Goal: Transaction & Acquisition: Purchase product/service

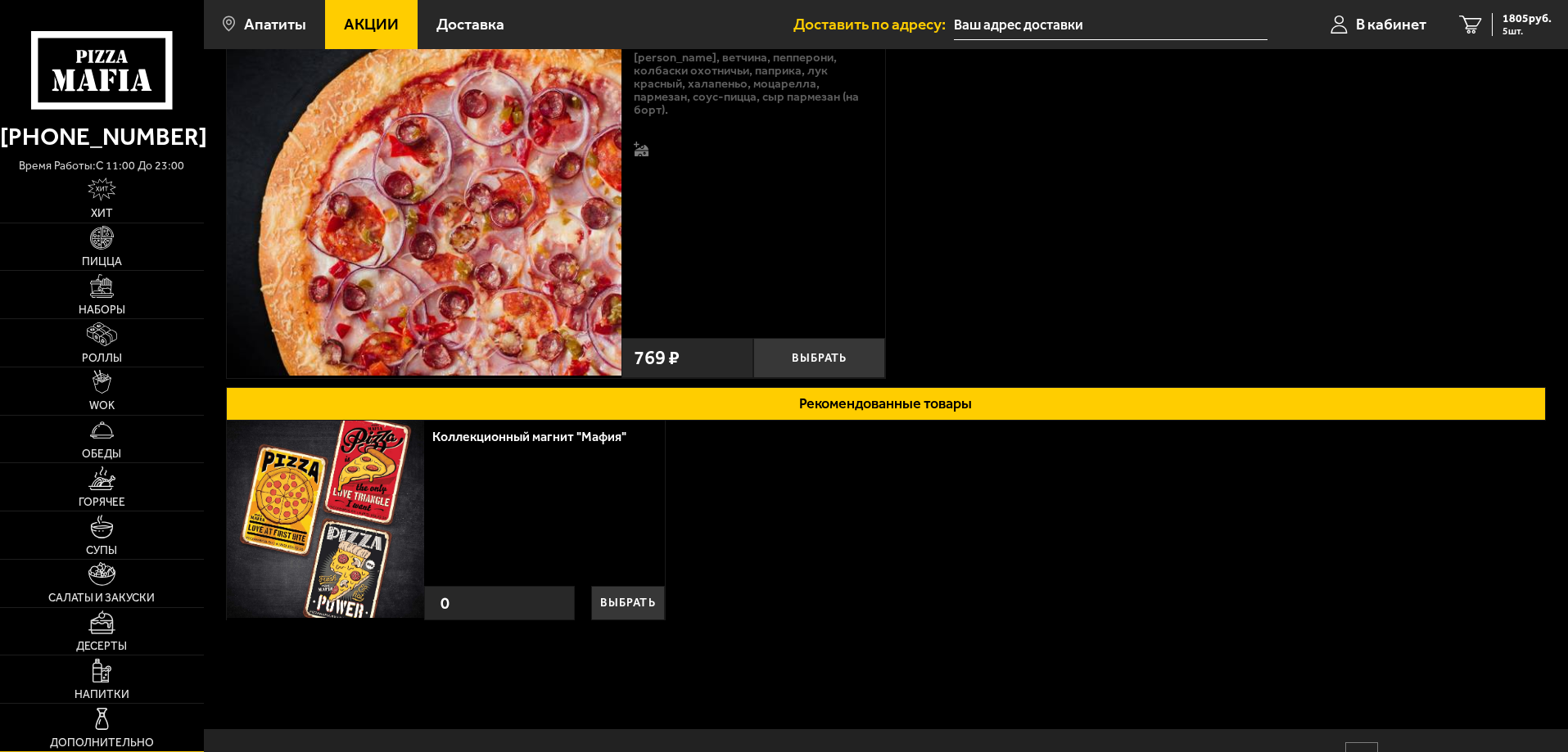
scroll to position [251, 0]
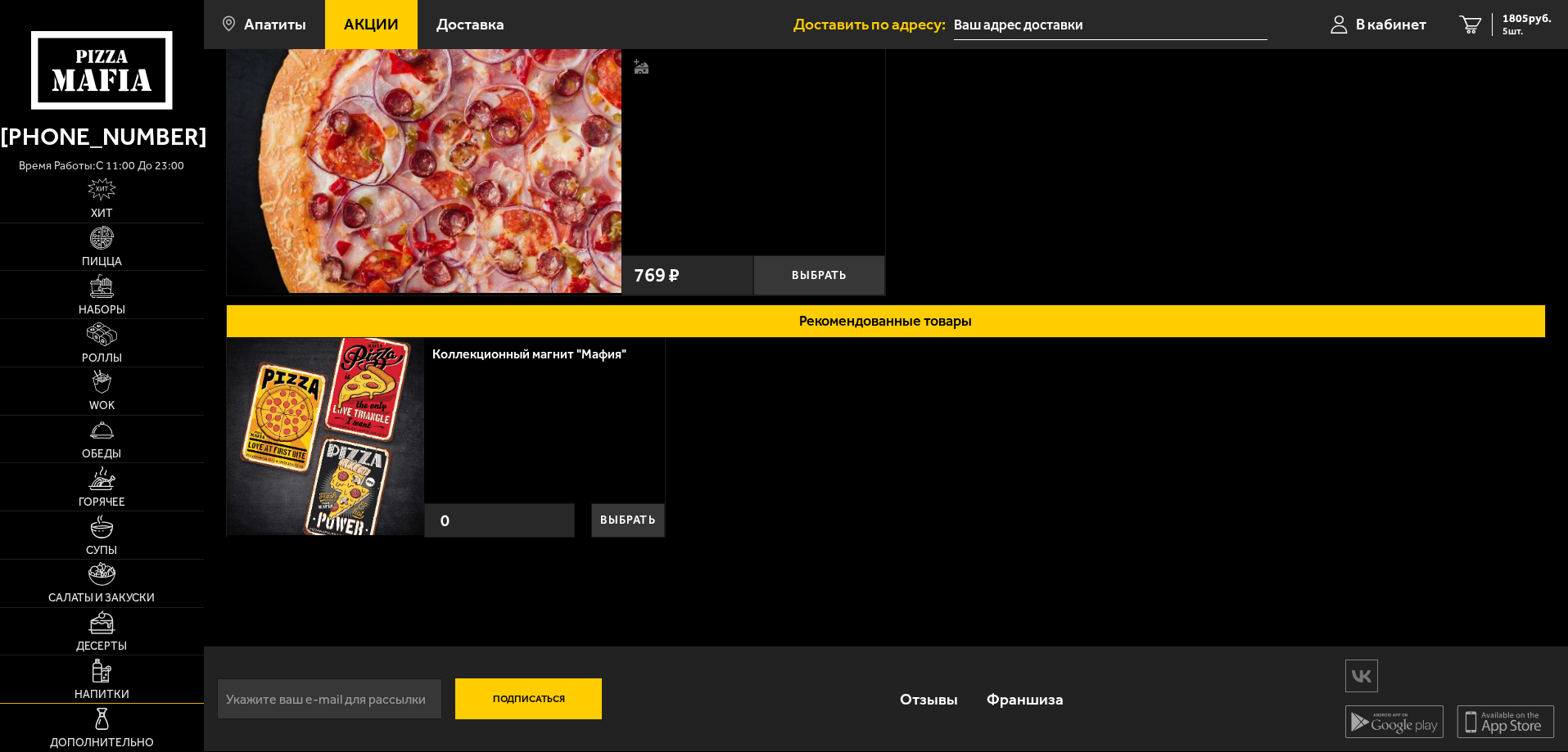
click at [101, 687] on link "Напитки" at bounding box center [102, 680] width 204 height 47
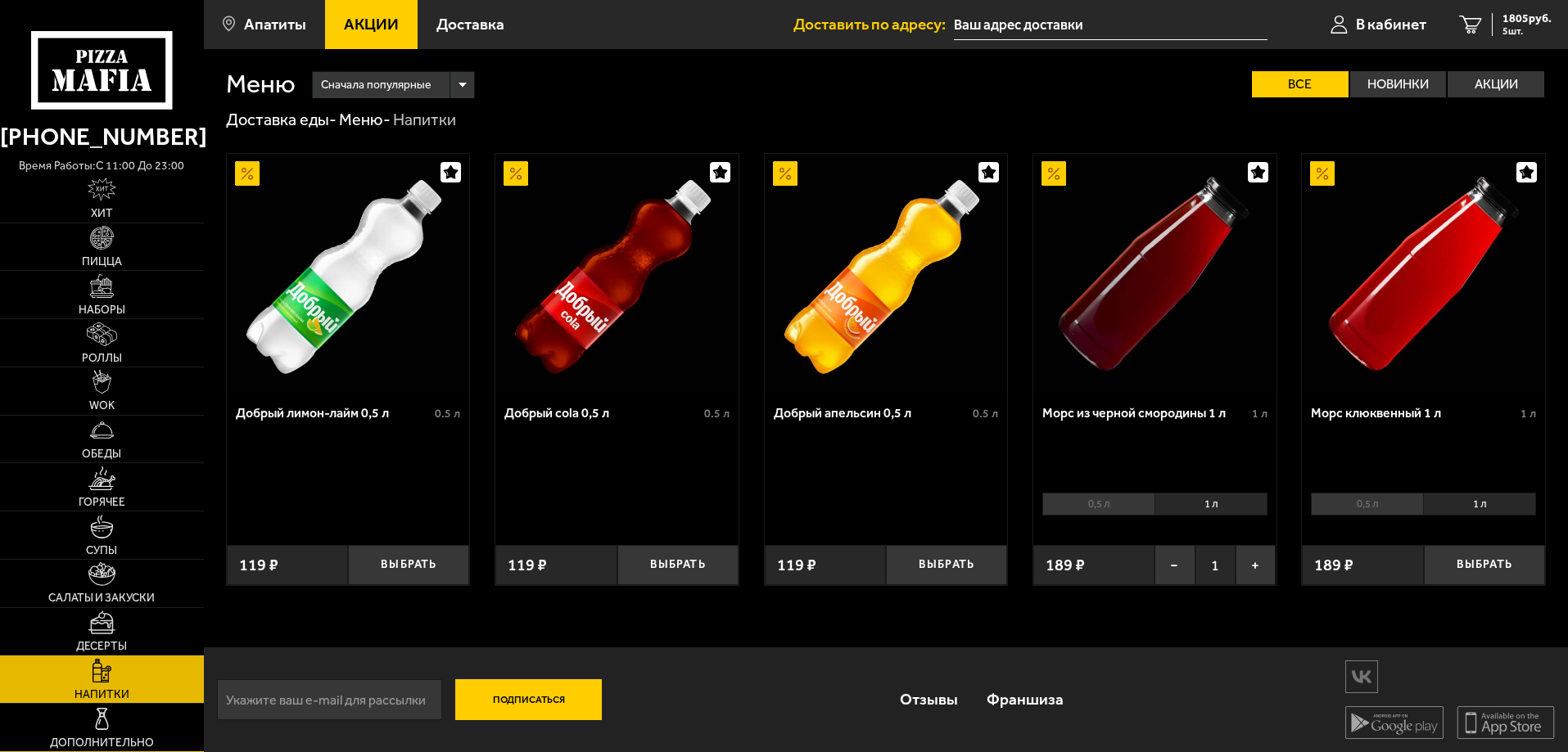
click at [93, 720] on img at bounding box center [101, 719] width 24 height 24
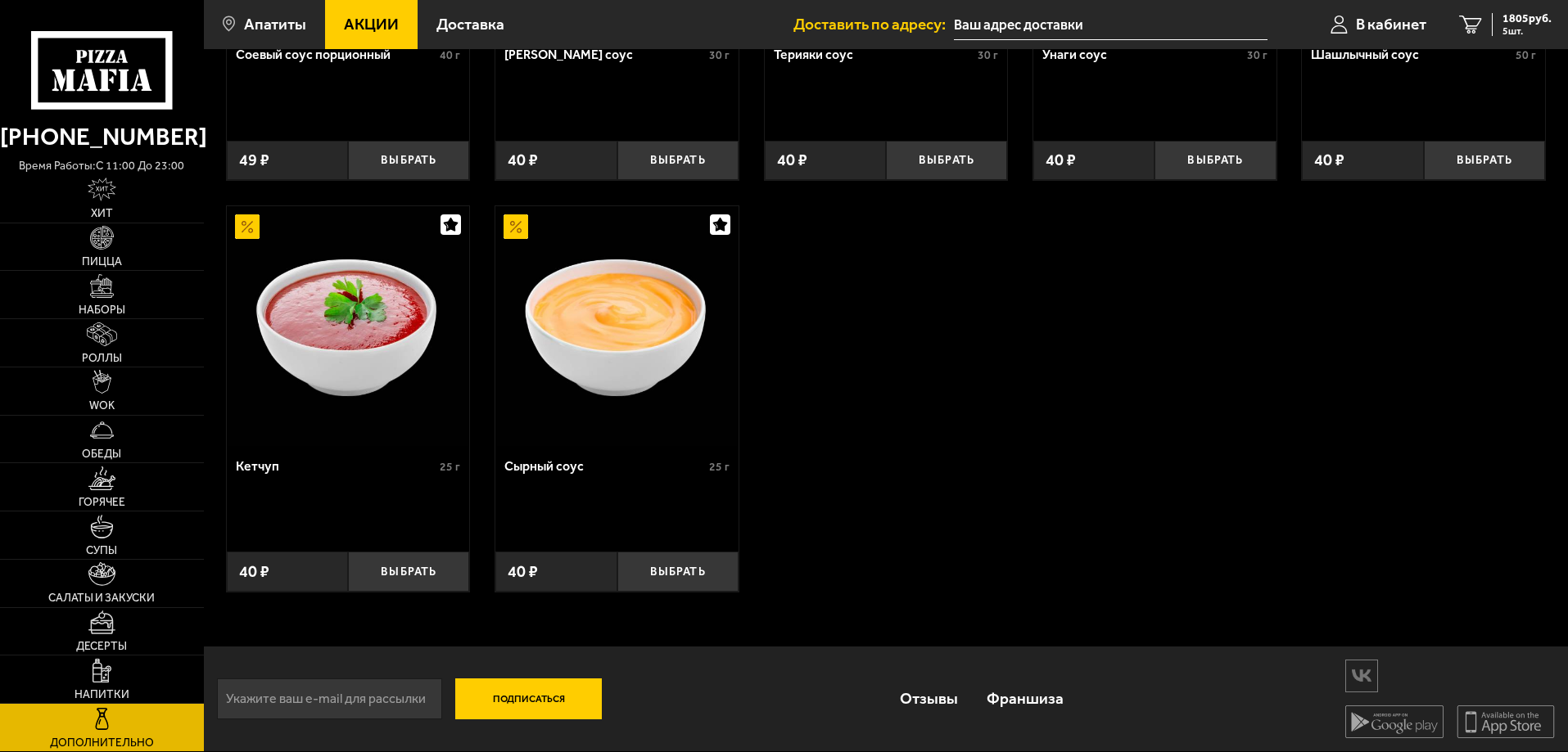
scroll to position [774, 0]
click at [100, 675] on img at bounding box center [101, 670] width 18 height 24
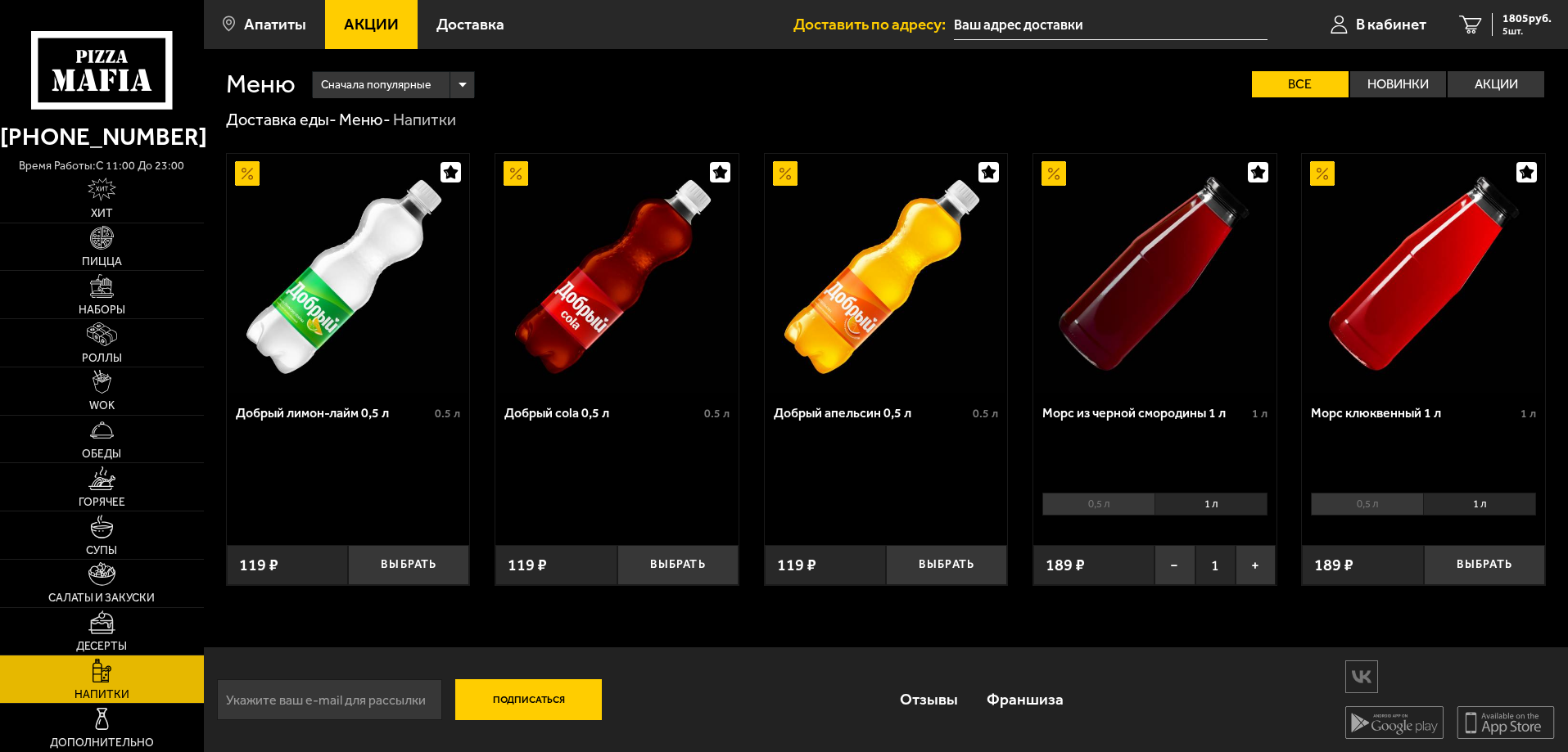
click at [1204, 507] on li "1 л" at bounding box center [1211, 504] width 113 height 23
drag, startPoint x: 1133, startPoint y: 530, endPoint x: 1125, endPoint y: 535, distance: 9.4
drag, startPoint x: 1125, startPoint y: 535, endPoint x: 1335, endPoint y: 617, distance: 225.4
click at [1335, 617] on div "Меню Сначала популярные Все Новинки Акции Пожелания Меню Доставка еды - Меню - …" at bounding box center [886, 344] width 1364 height 590
click at [1444, 503] on li "1 л" at bounding box center [1479, 504] width 113 height 23
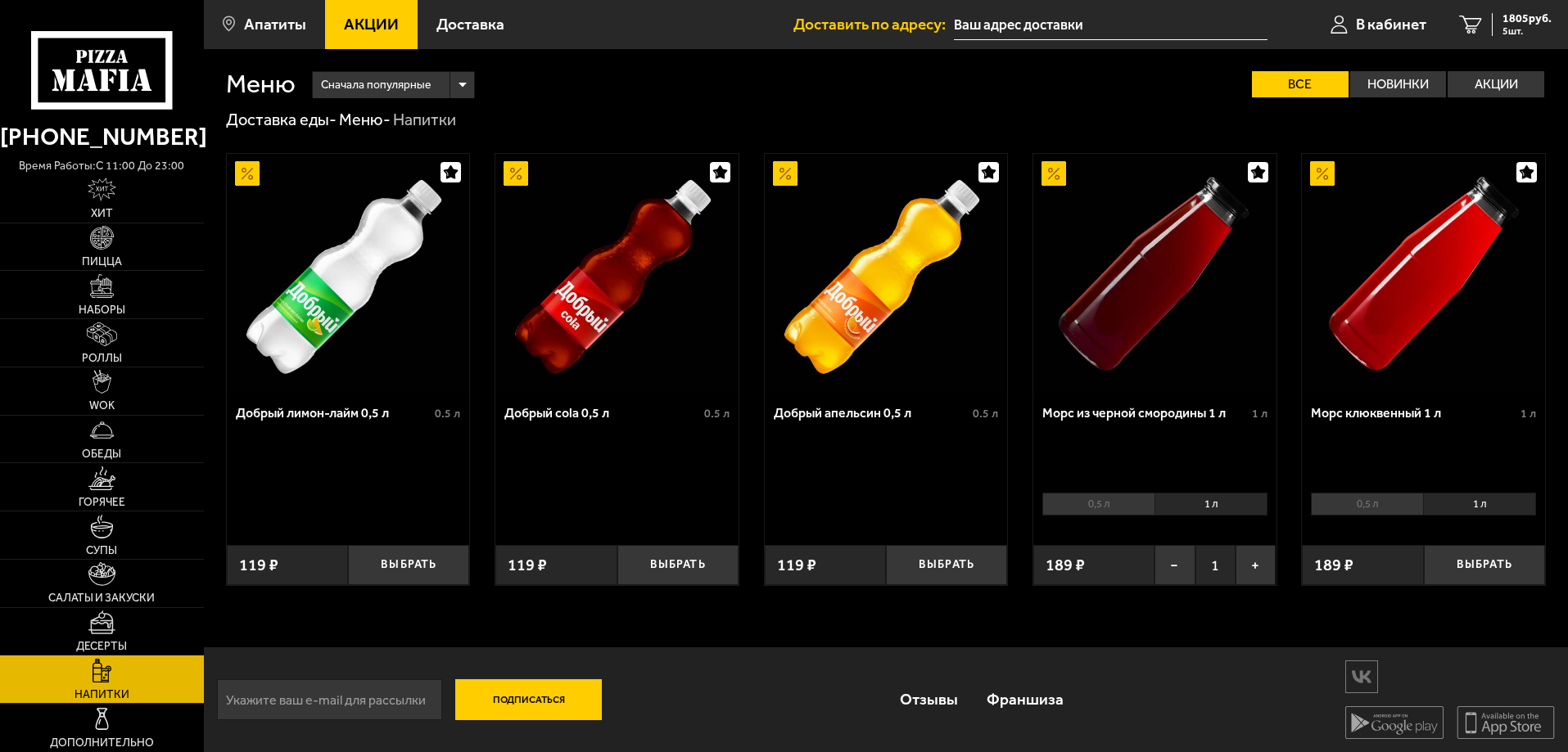
click at [1388, 509] on li "0,5 л" at bounding box center [1367, 504] width 113 height 23
click at [1472, 498] on li "1 л" at bounding box center [1479, 504] width 113 height 23
click at [1477, 560] on button "Выбрать" at bounding box center [1484, 566] width 121 height 40
drag, startPoint x: 145, startPoint y: 493, endPoint x: 113, endPoint y: 196, distance: 298.7
click at [113, 196] on img at bounding box center [102, 189] width 29 height 24
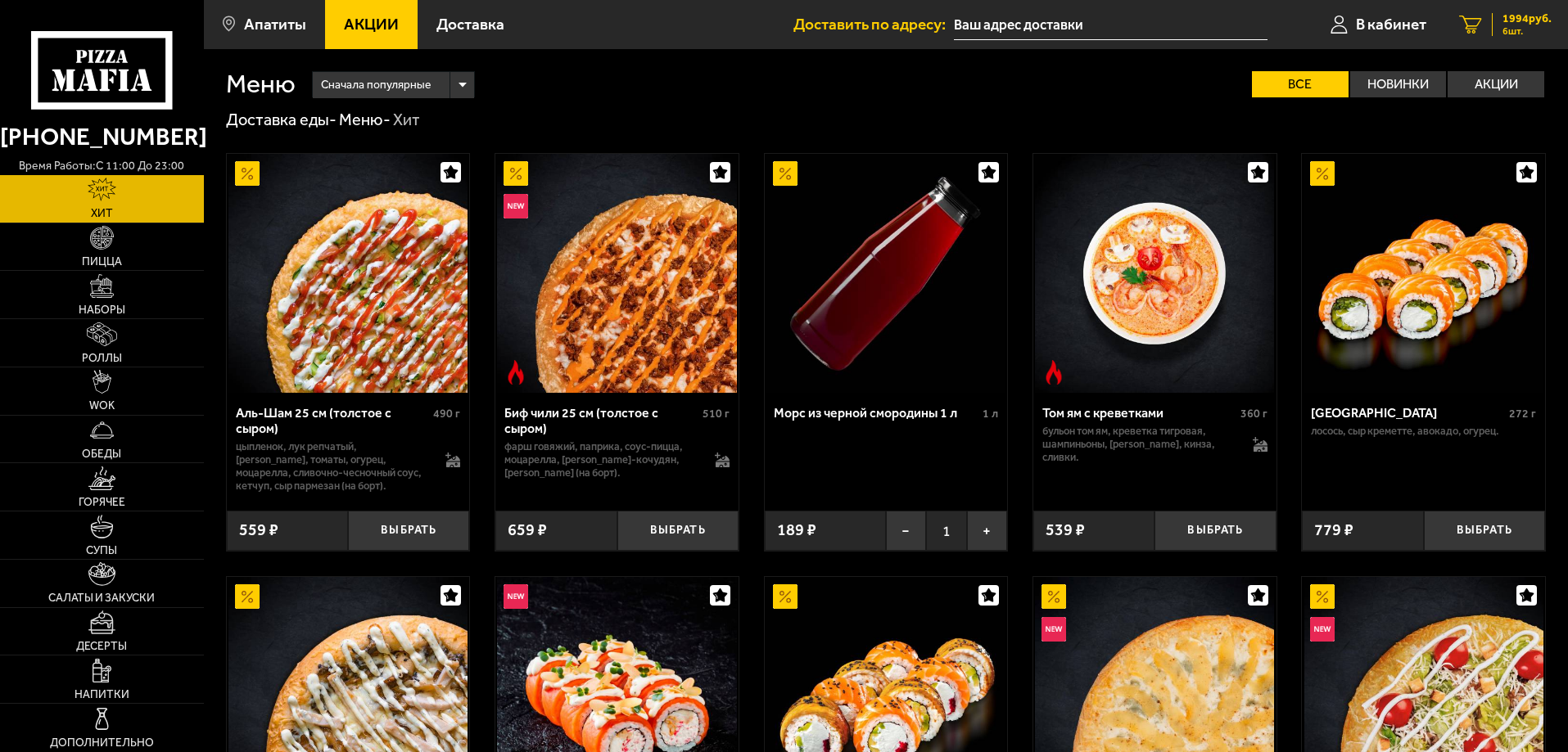
click at [1510, 30] on span "6 шт." at bounding box center [1527, 31] width 49 height 10
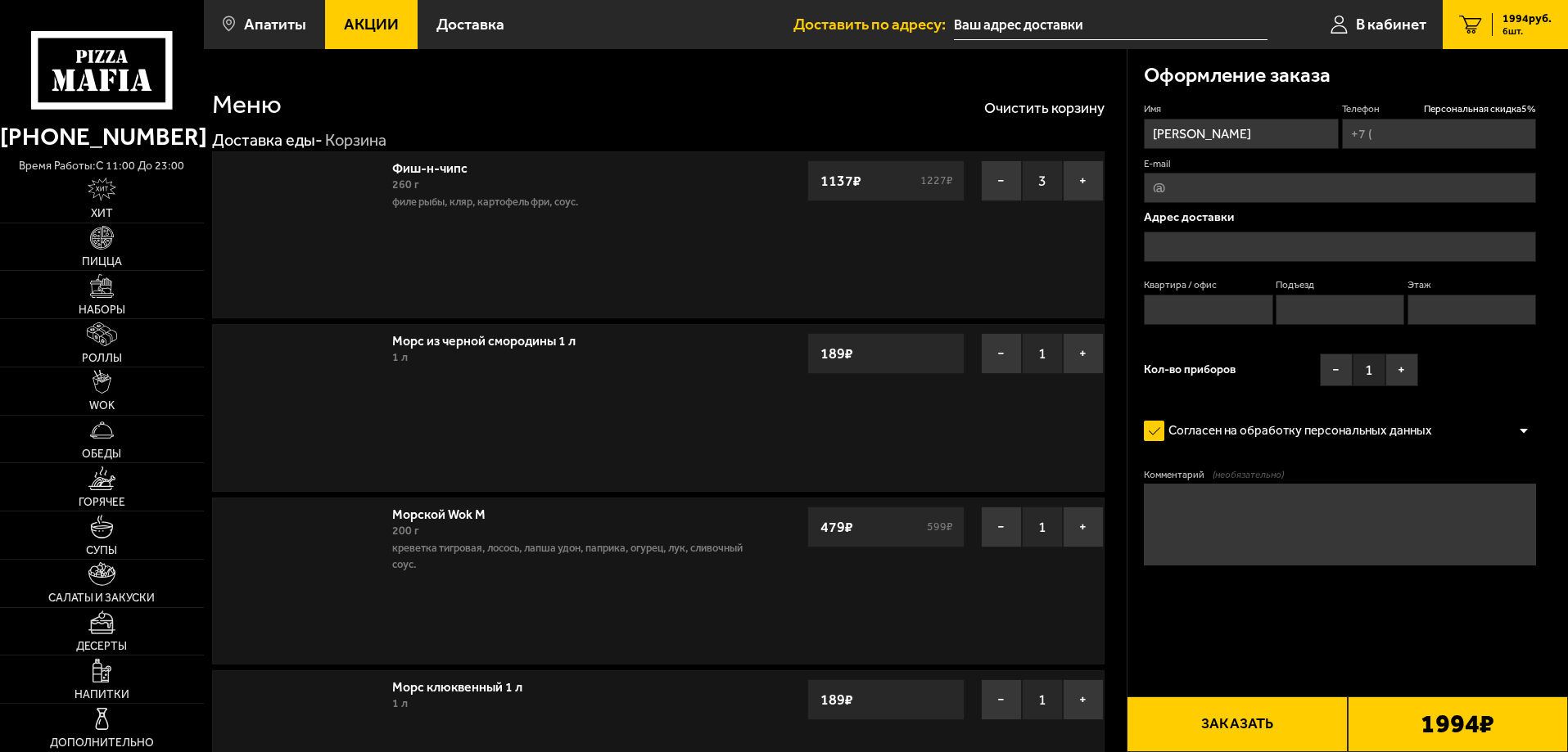
type input "[PHONE_NUMBER]"
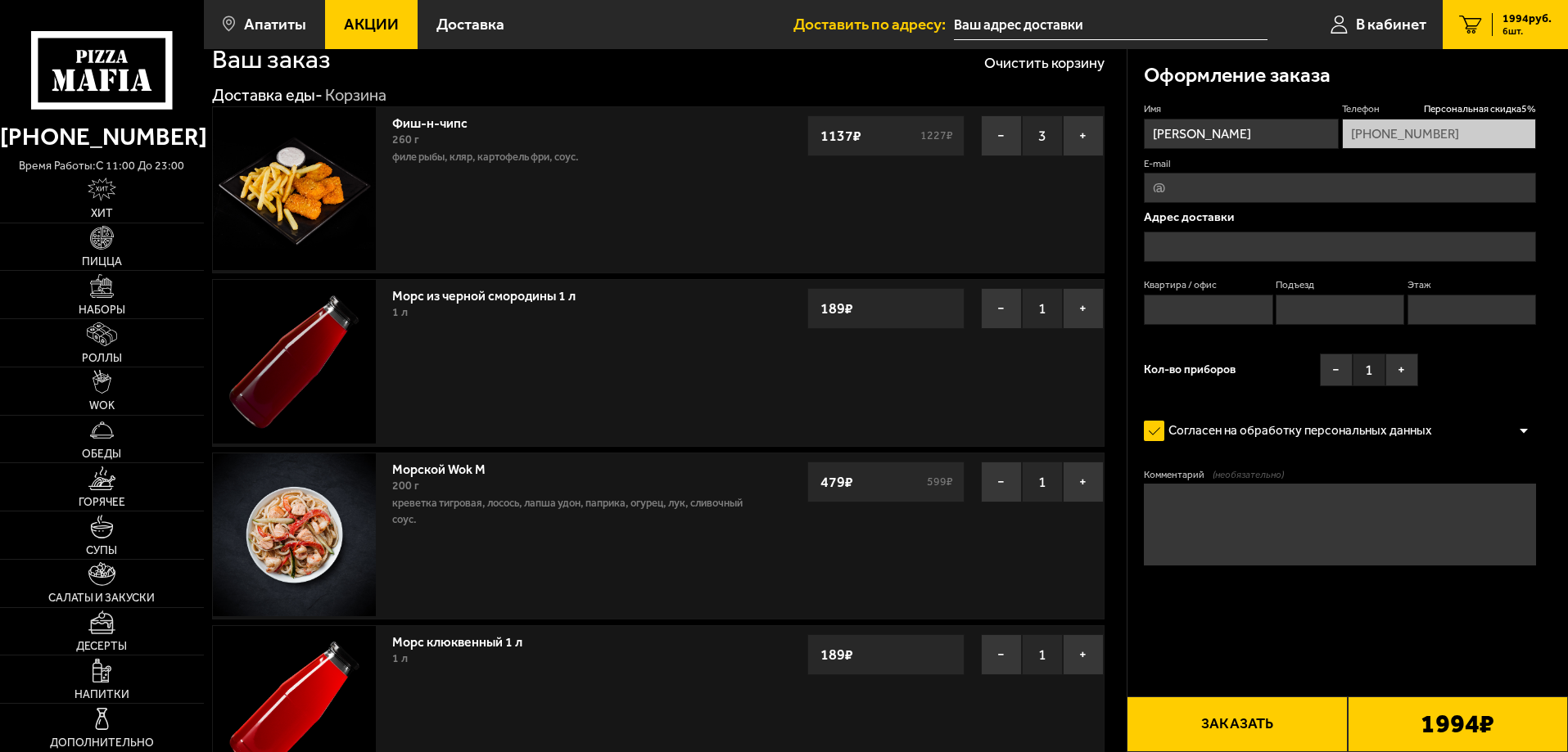
scroll to position [164, 0]
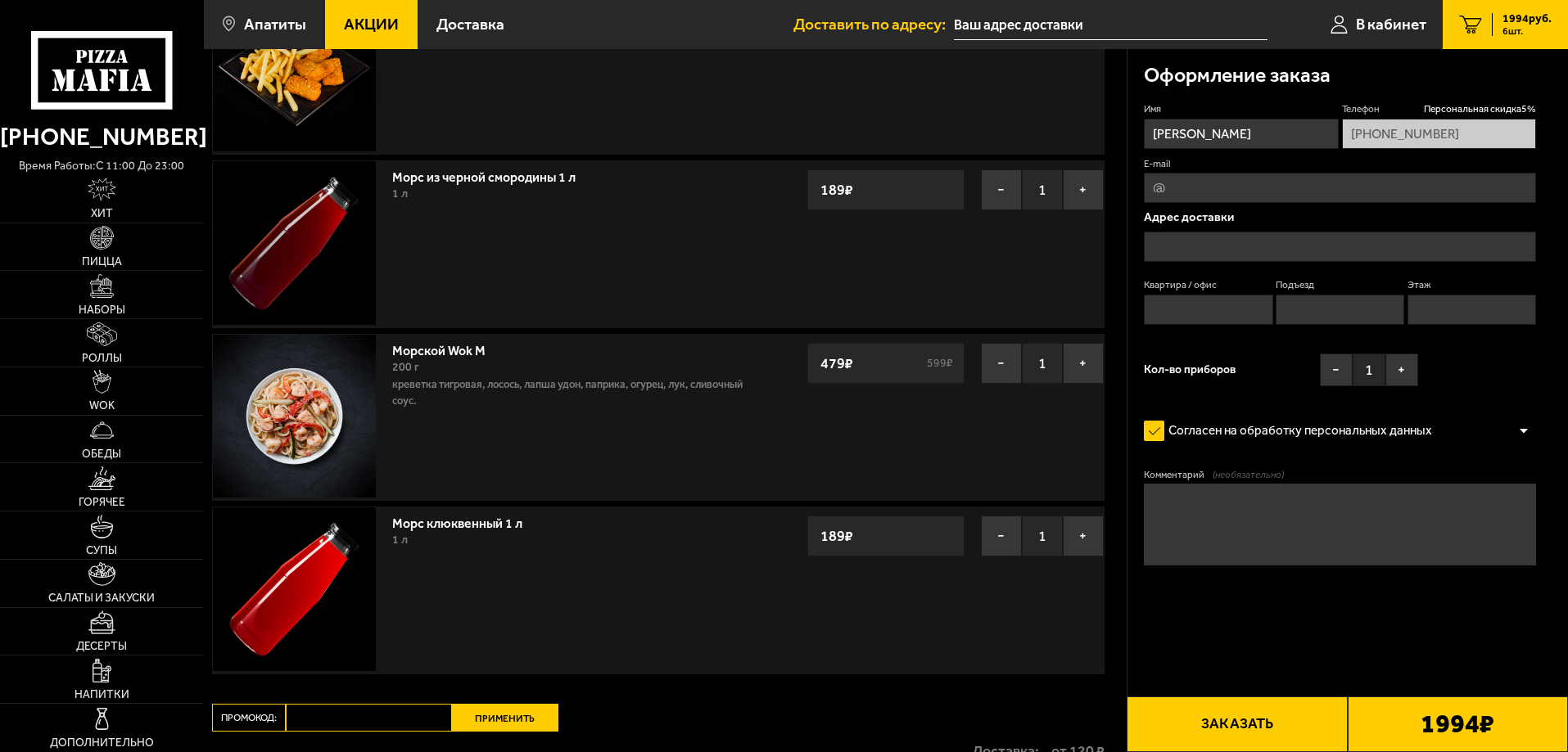
drag, startPoint x: 895, startPoint y: 391, endPoint x: 655, endPoint y: 257, distance: 274.9
click at [655, 258] on div "Морс из черной смородины 1 л 1 л − 1 + 189 ₽" at bounding box center [574, 244] width 380 height 165
click at [991, 550] on button "−" at bounding box center [1001, 536] width 41 height 41
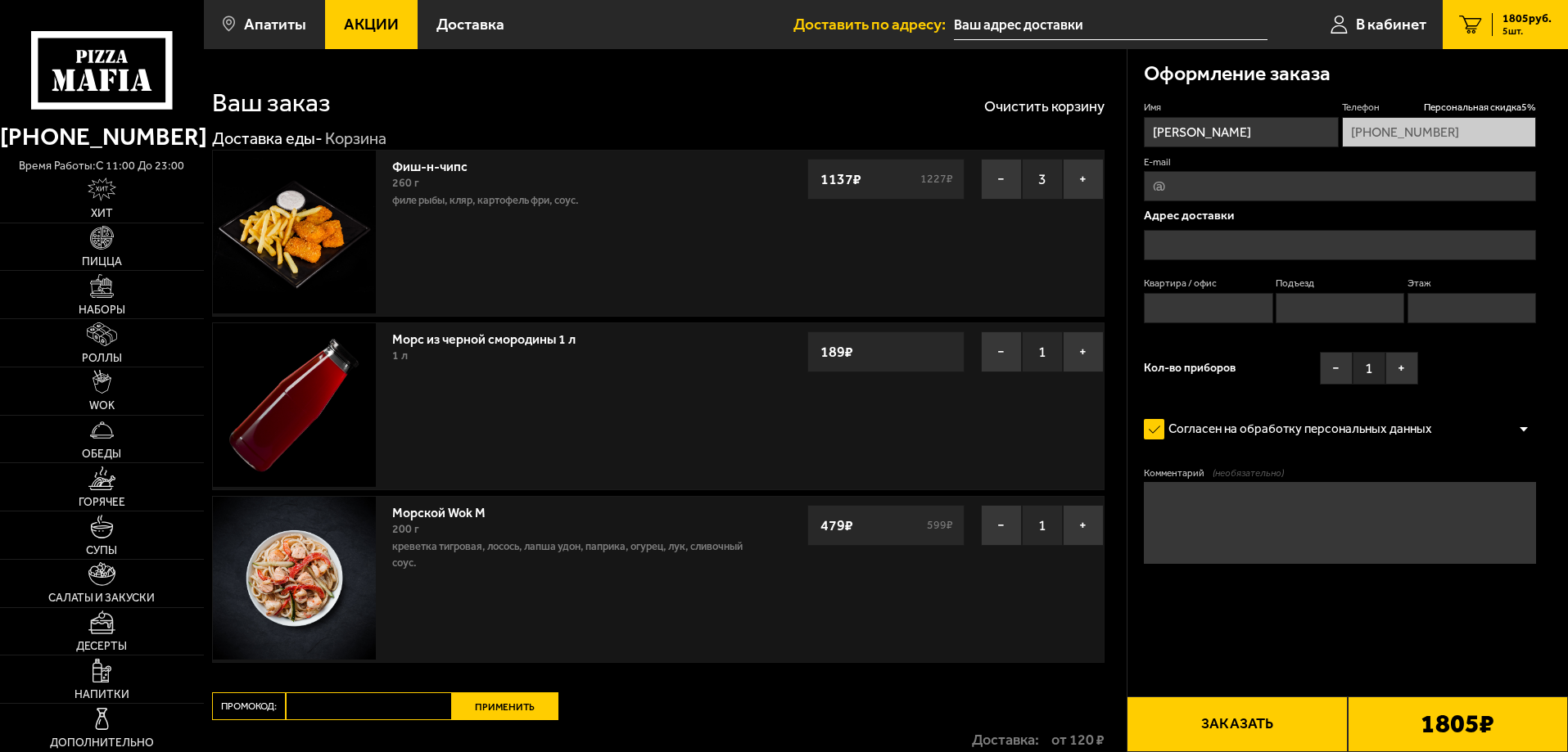
scroll to position [0, 0]
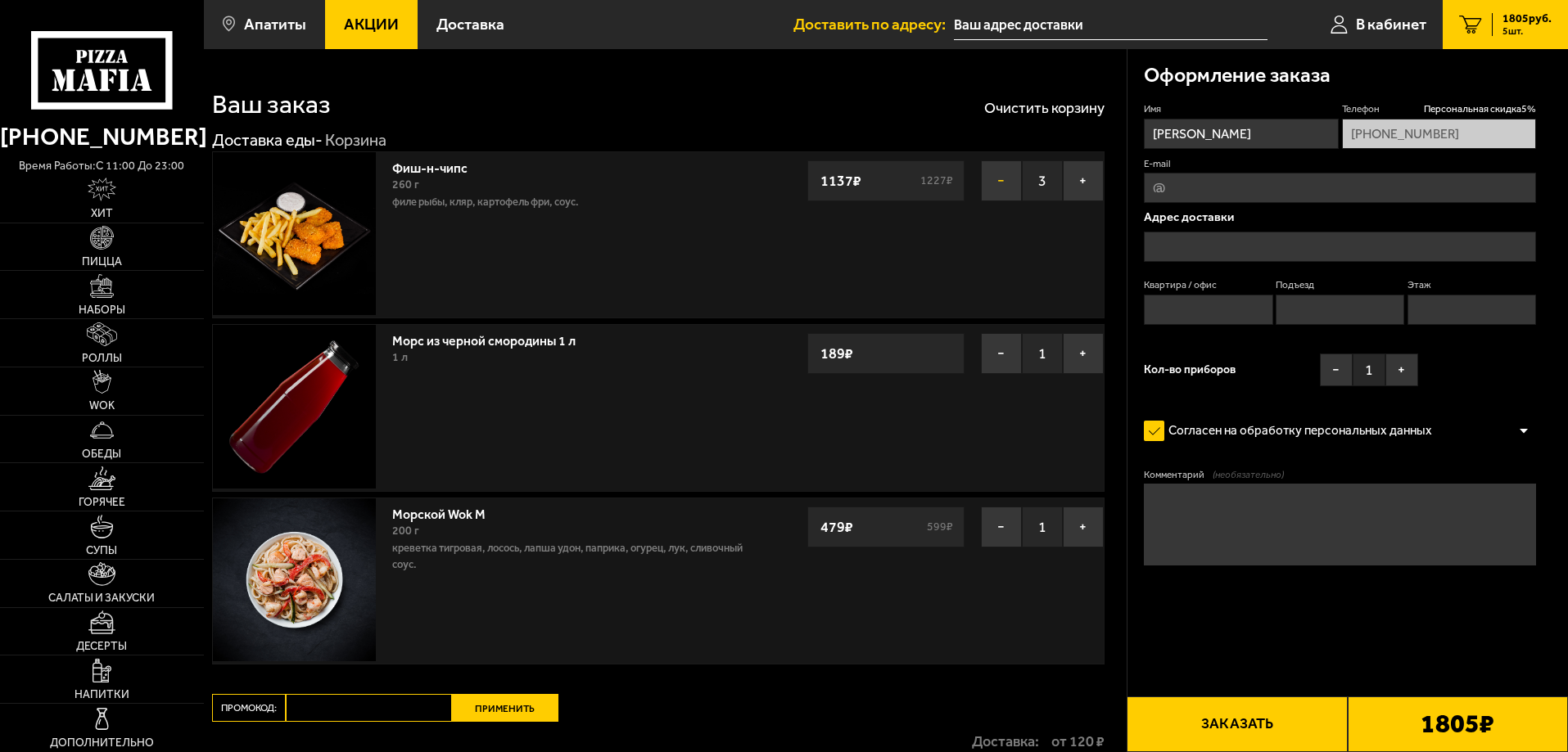
click at [996, 182] on button "−" at bounding box center [1001, 180] width 41 height 41
click at [1076, 98] on div "Ваш заказ Очистить корзину" at bounding box center [658, 93] width 893 height 48
click at [1076, 103] on button "Очистить корзину" at bounding box center [1044, 107] width 120 height 15
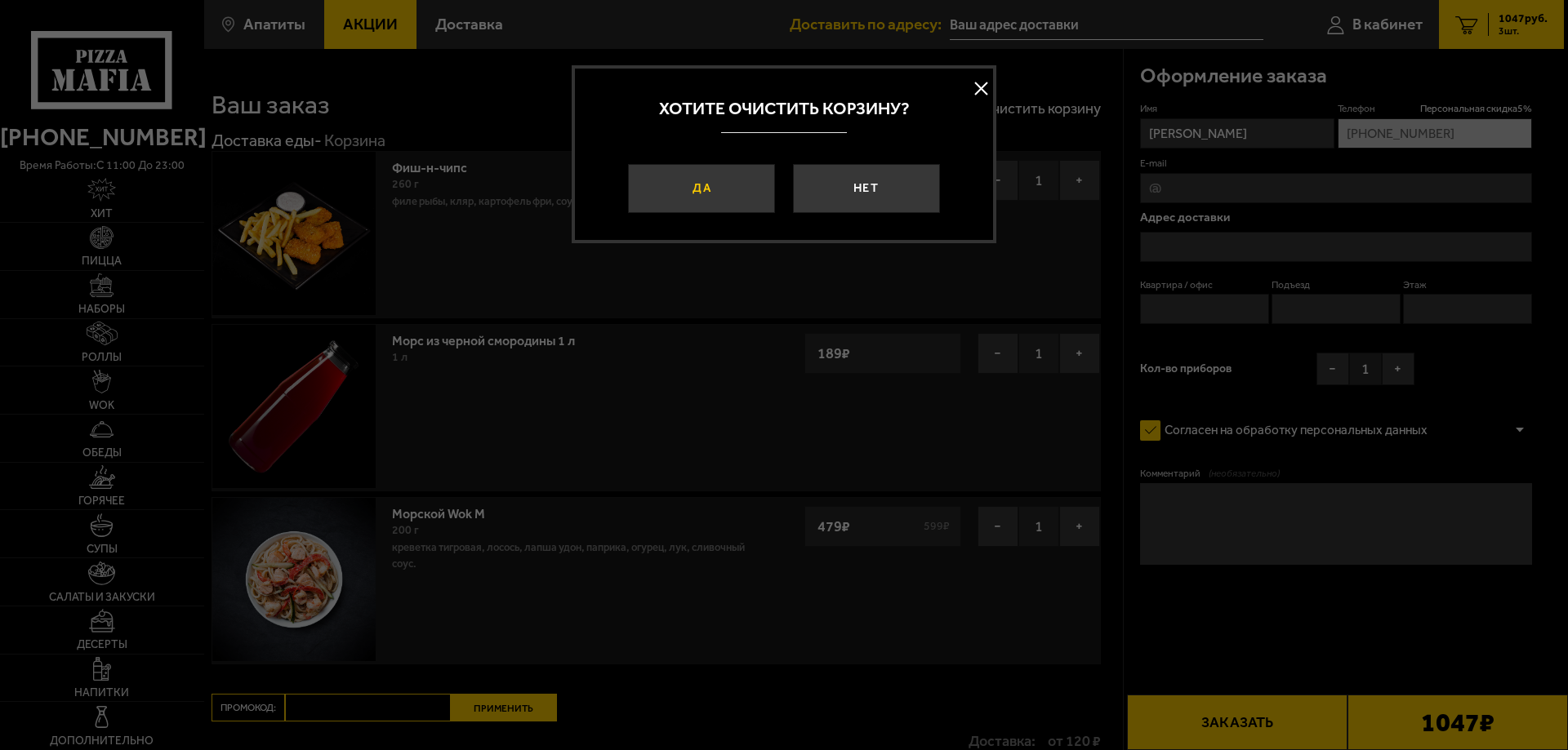
click at [756, 181] on button "Да" at bounding box center [702, 189] width 147 height 49
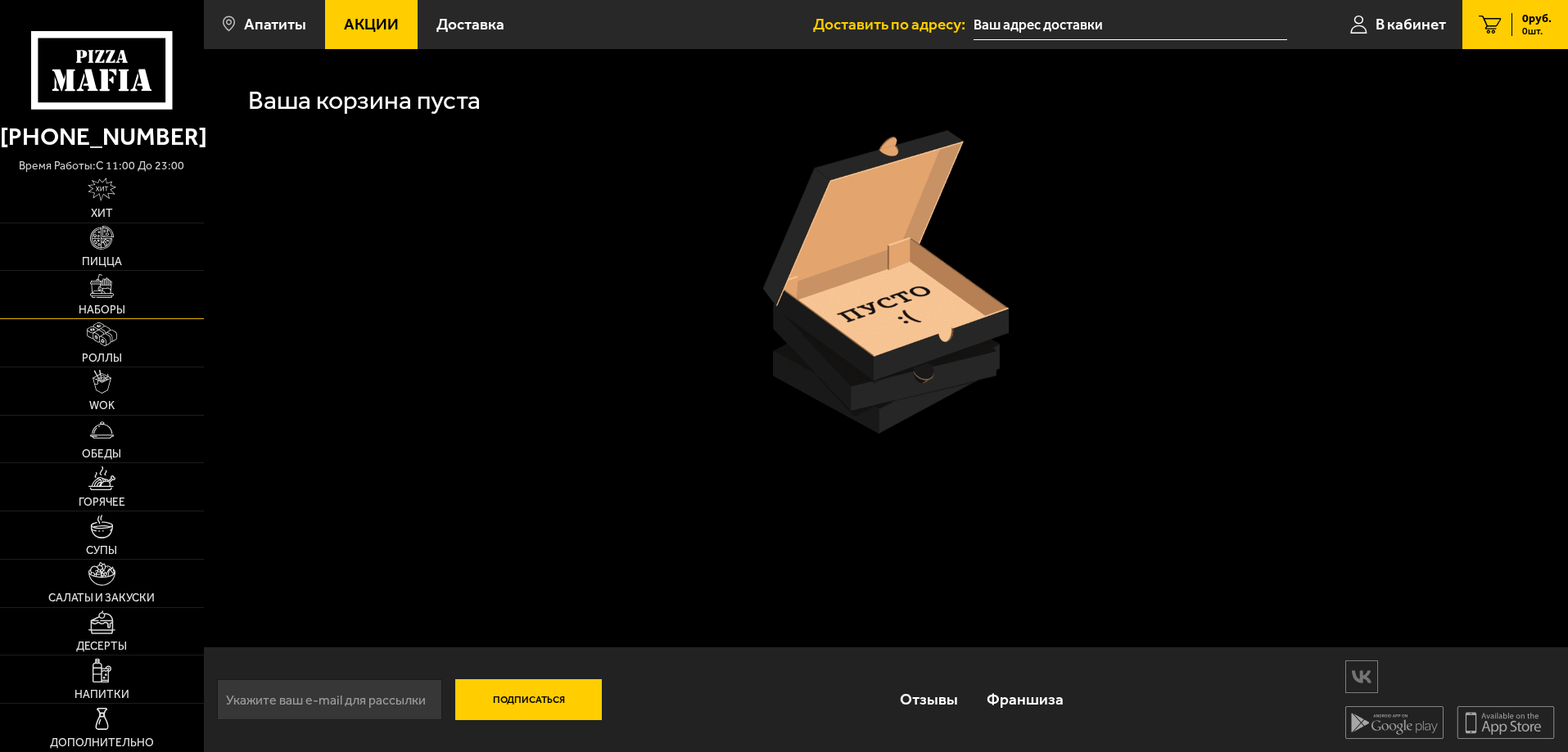
click at [120, 292] on link "Наборы" at bounding box center [102, 295] width 204 height 47
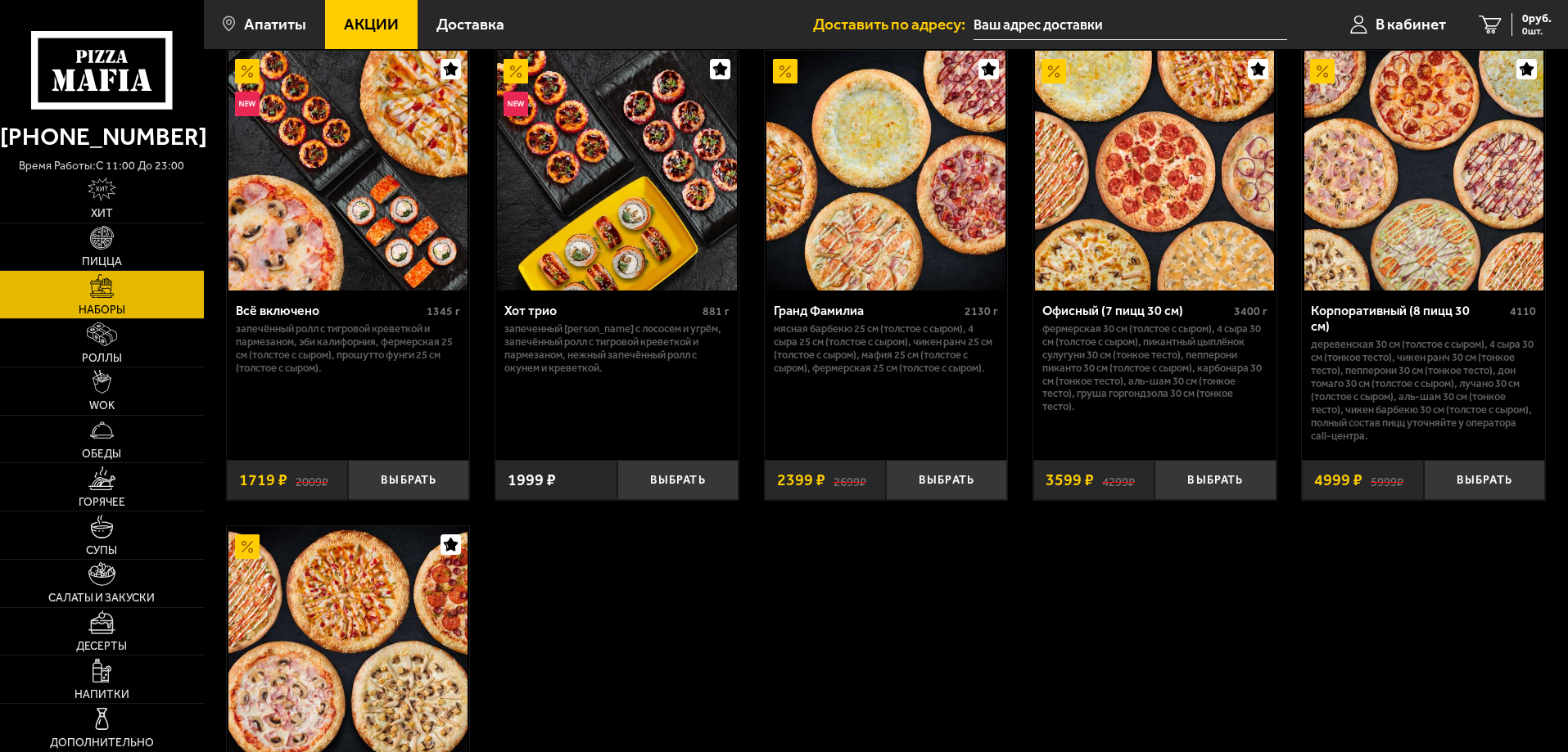
scroll to position [928, 0]
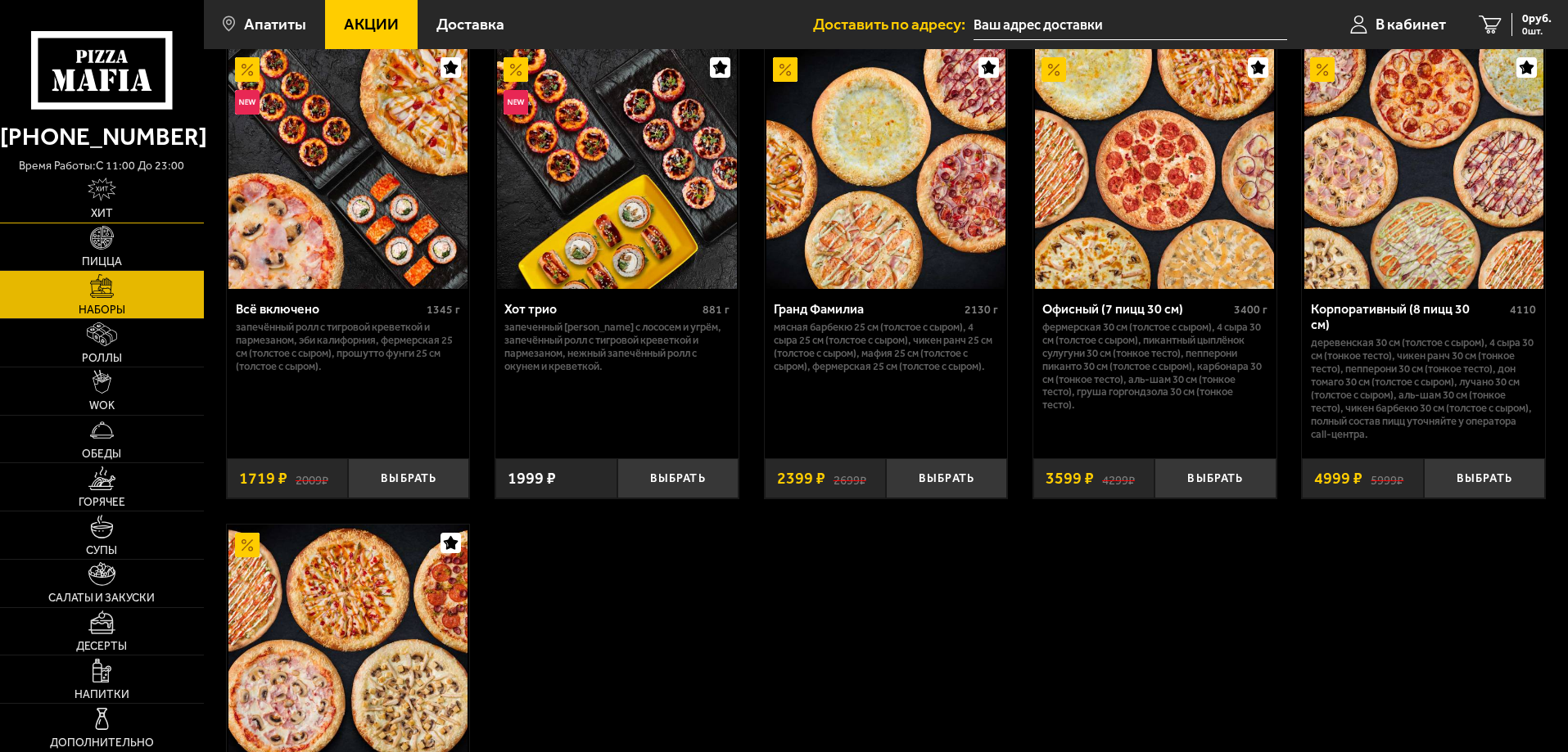
click at [119, 191] on link "Хит" at bounding box center [102, 199] width 204 height 47
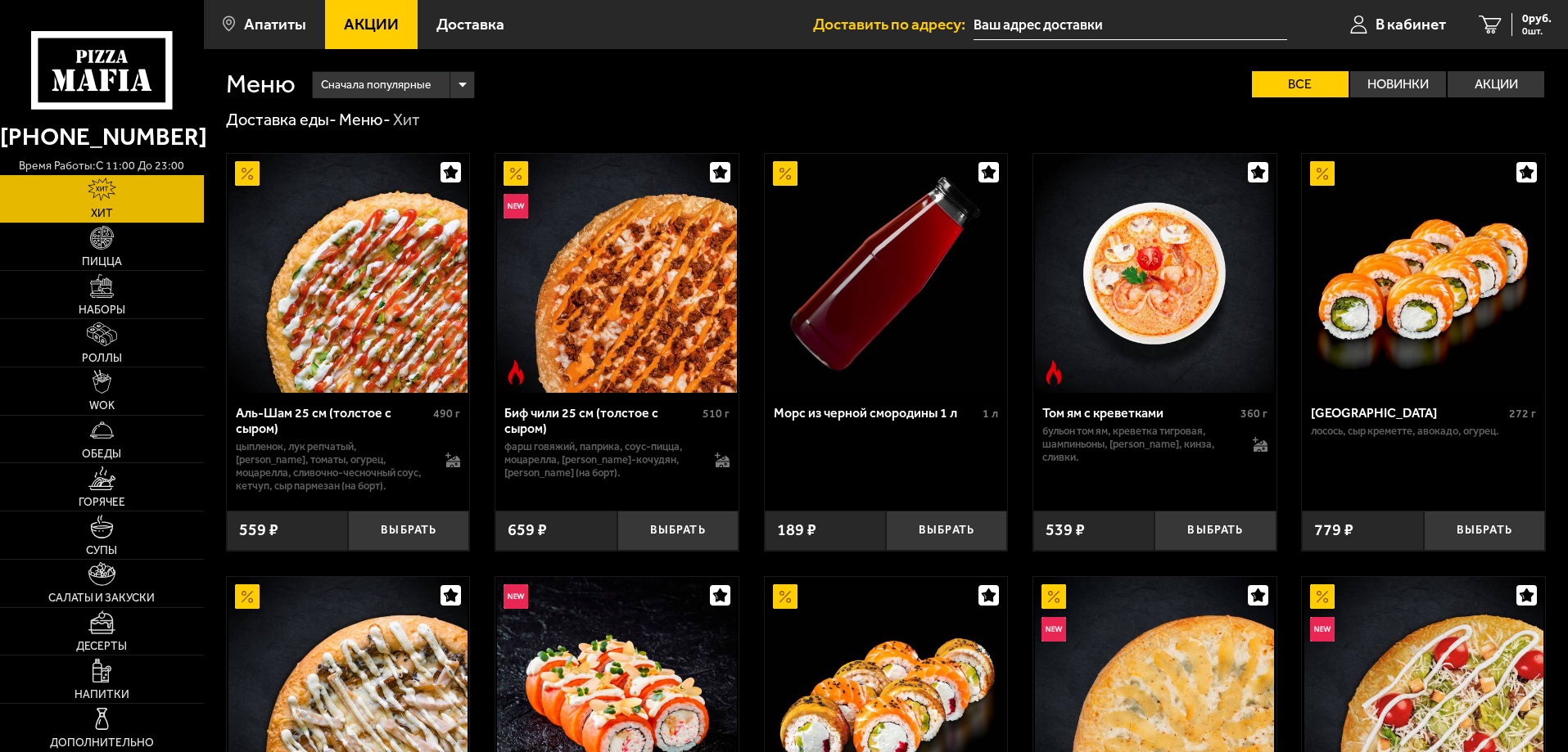
drag, startPoint x: 1077, startPoint y: 362, endPoint x: 1470, endPoint y: 114, distance: 464.7
click at [1470, 114] on div "Доставка еды - Меню - Хит" at bounding box center [886, 120] width 1320 height 21
click at [1491, 88] on label "Акции" at bounding box center [1496, 84] width 97 height 26
click at [0, 0] on input "Акции" at bounding box center [0, 0] width 0 height 0
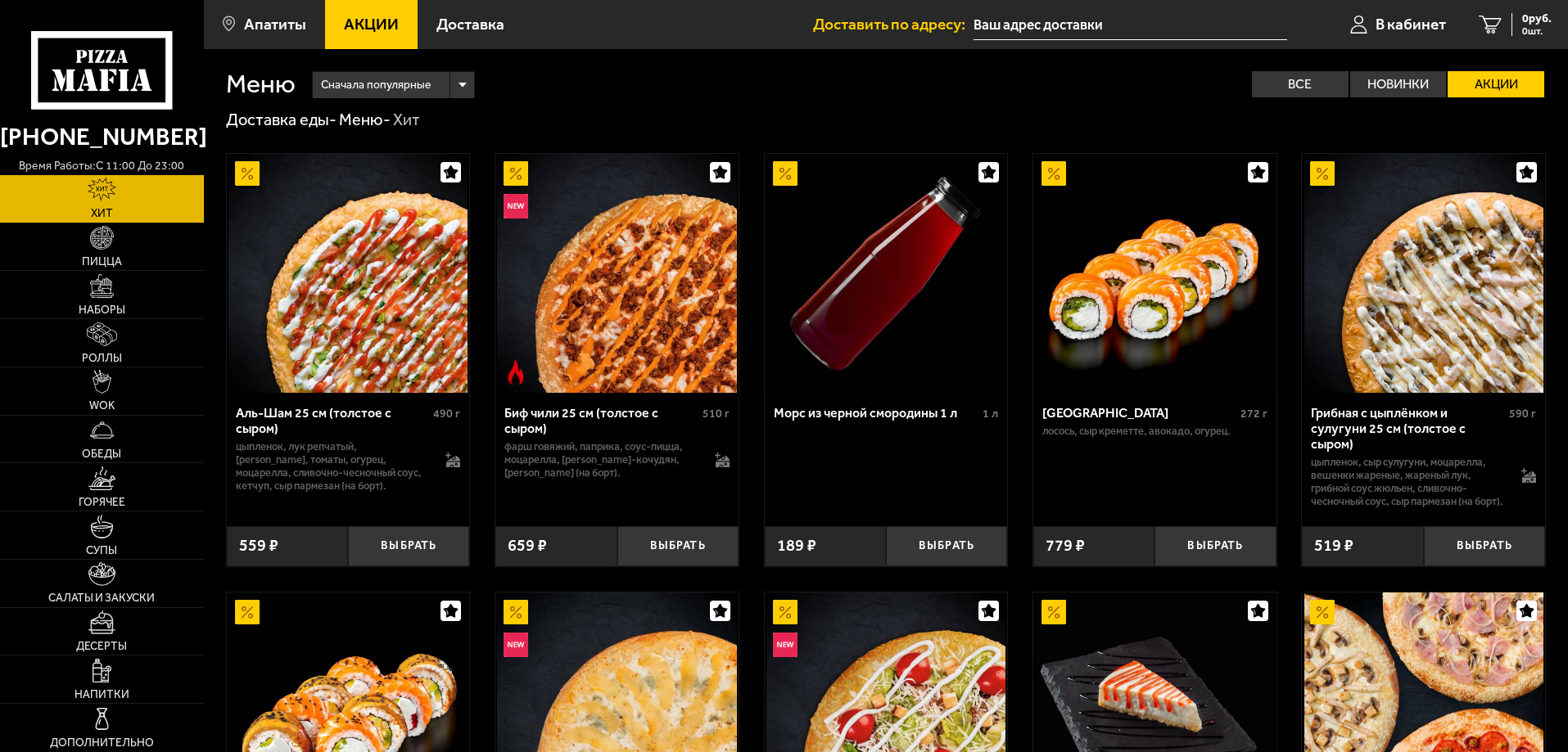
click at [509, 178] on img at bounding box center [515, 173] width 25 height 25
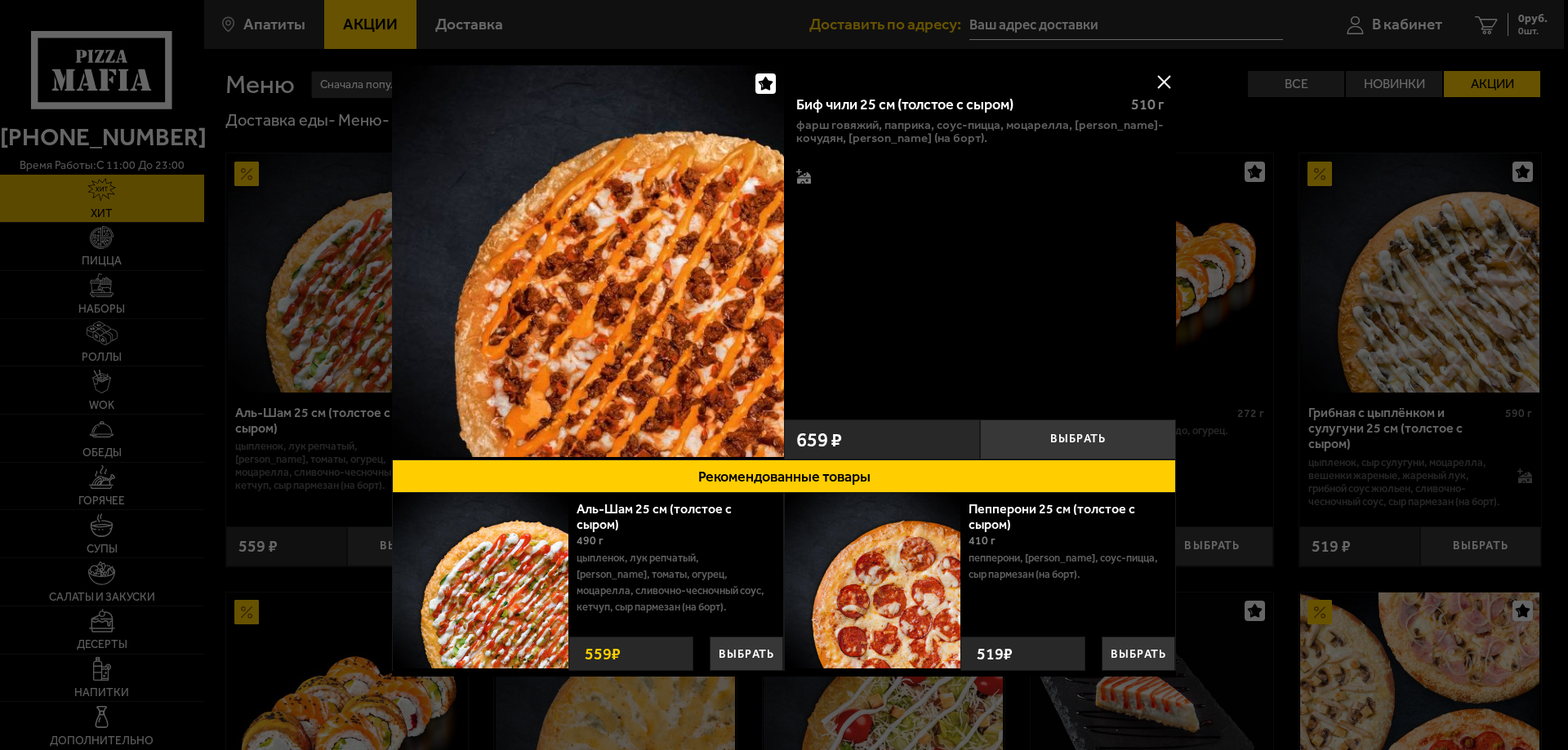
click at [1156, 76] on button at bounding box center [1164, 82] width 25 height 25
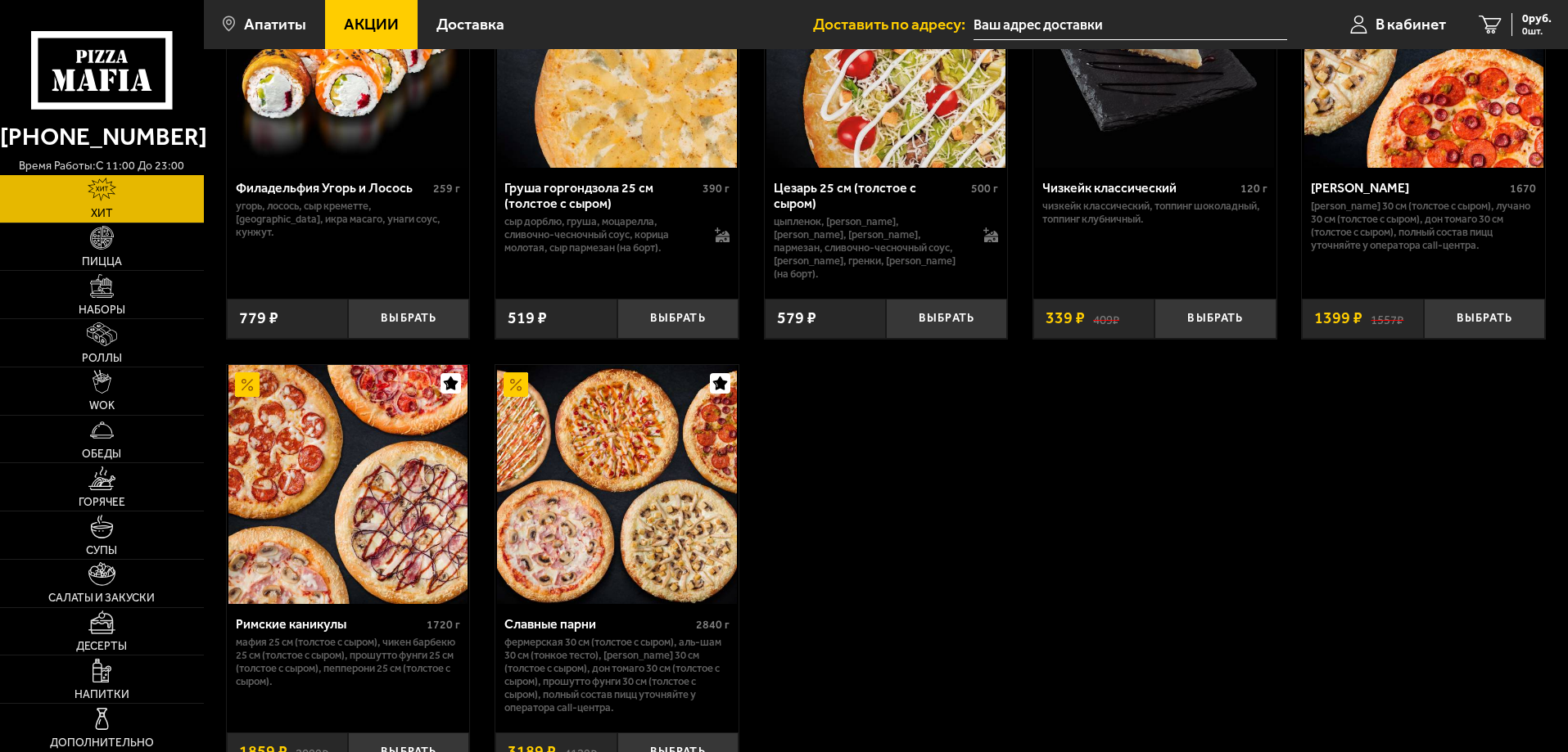
scroll to position [437, 0]
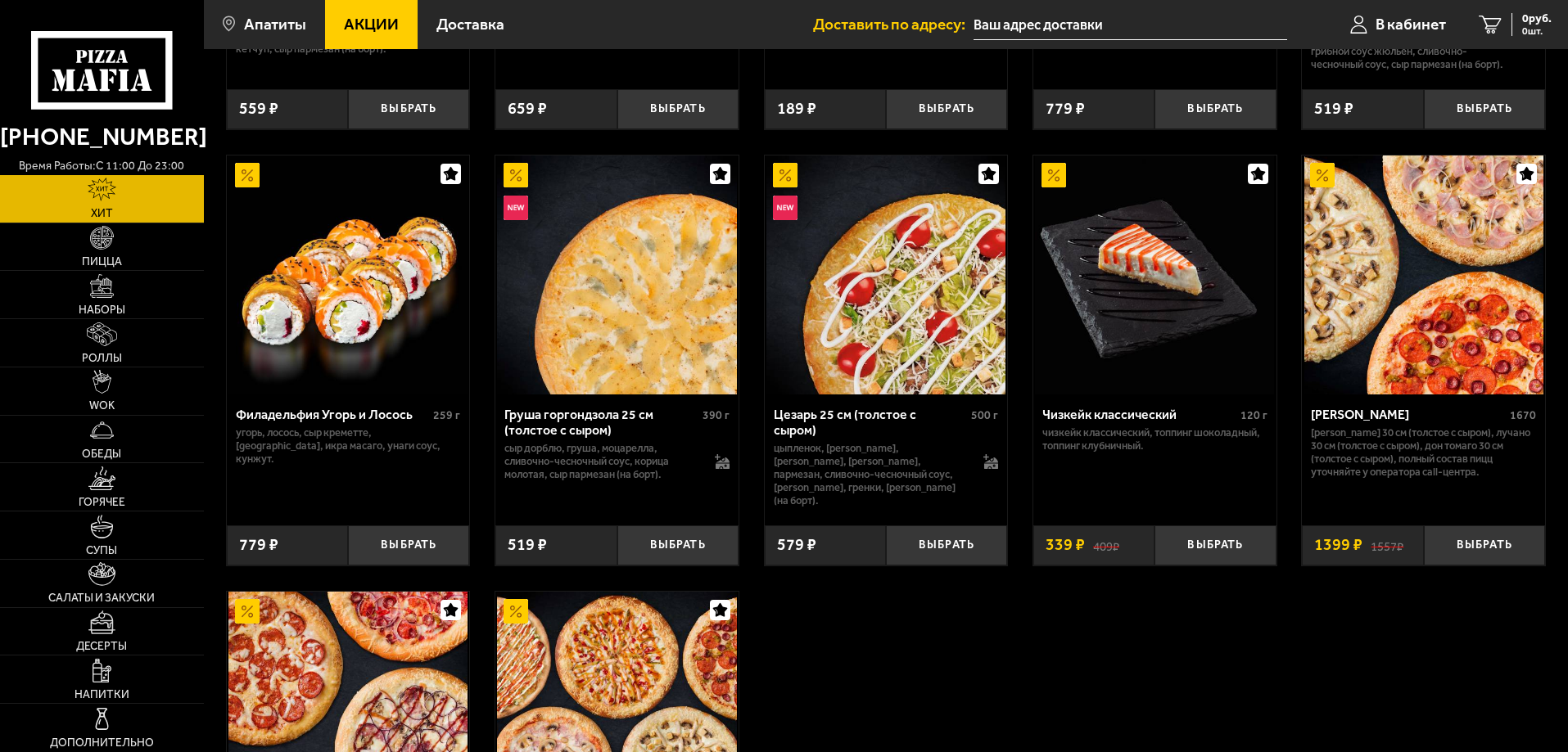
drag, startPoint x: 1134, startPoint y: 522, endPoint x: 978, endPoint y: 695, distance: 232.9
click at [978, 695] on div "Аль-Шам 25 см (толстое с сыром) 490 г цыпленок, лук репчатый, салат айсберг, то…" at bounding box center [886, 358] width 1364 height 1329
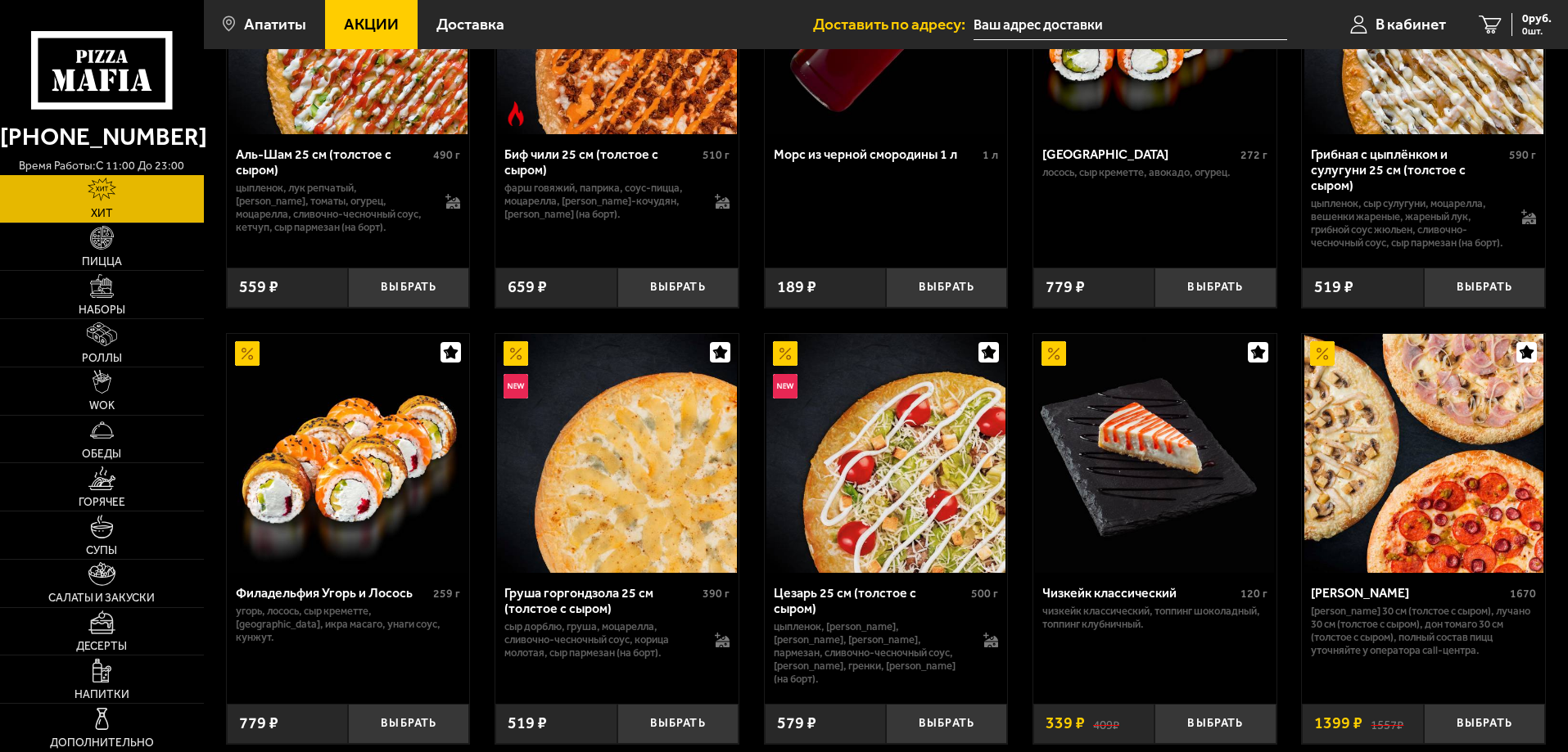
scroll to position [55, 0]
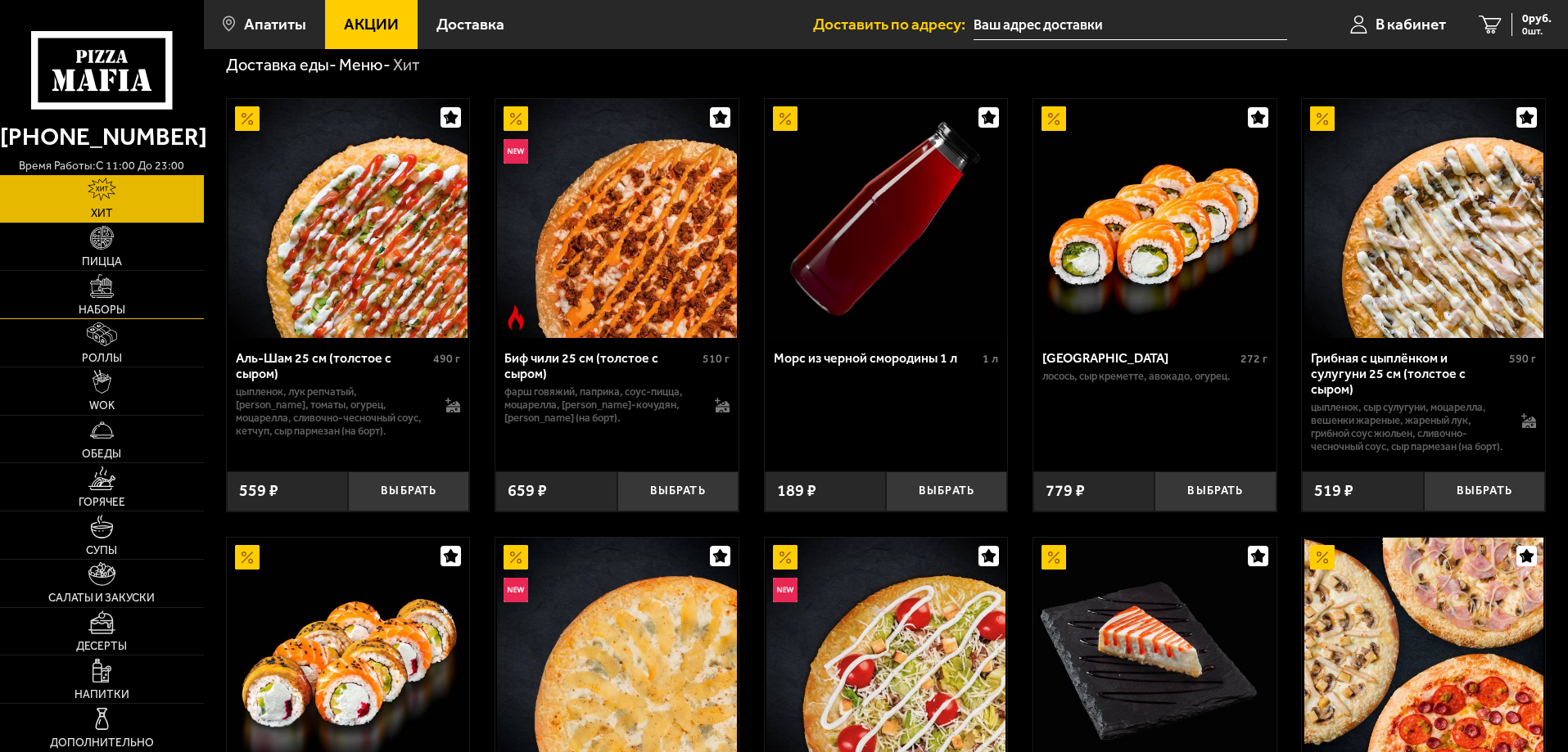
click at [113, 300] on link "Наборы" at bounding box center [102, 295] width 204 height 47
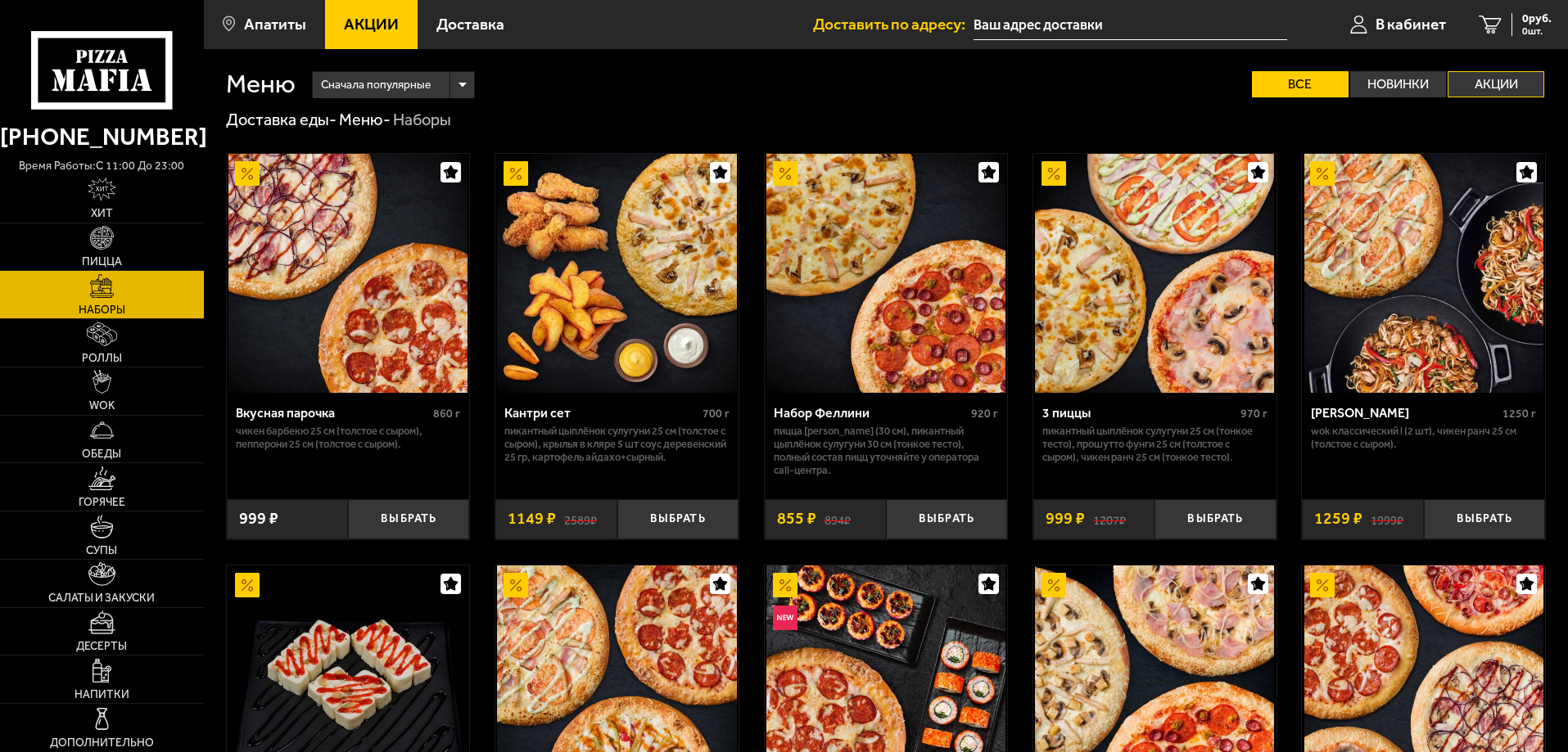
click at [1491, 85] on label "Акции" at bounding box center [1496, 84] width 97 height 26
click at [0, 0] on input "Акции" at bounding box center [0, 0] width 0 height 0
click at [104, 450] on span "Обеды" at bounding box center [101, 454] width 40 height 11
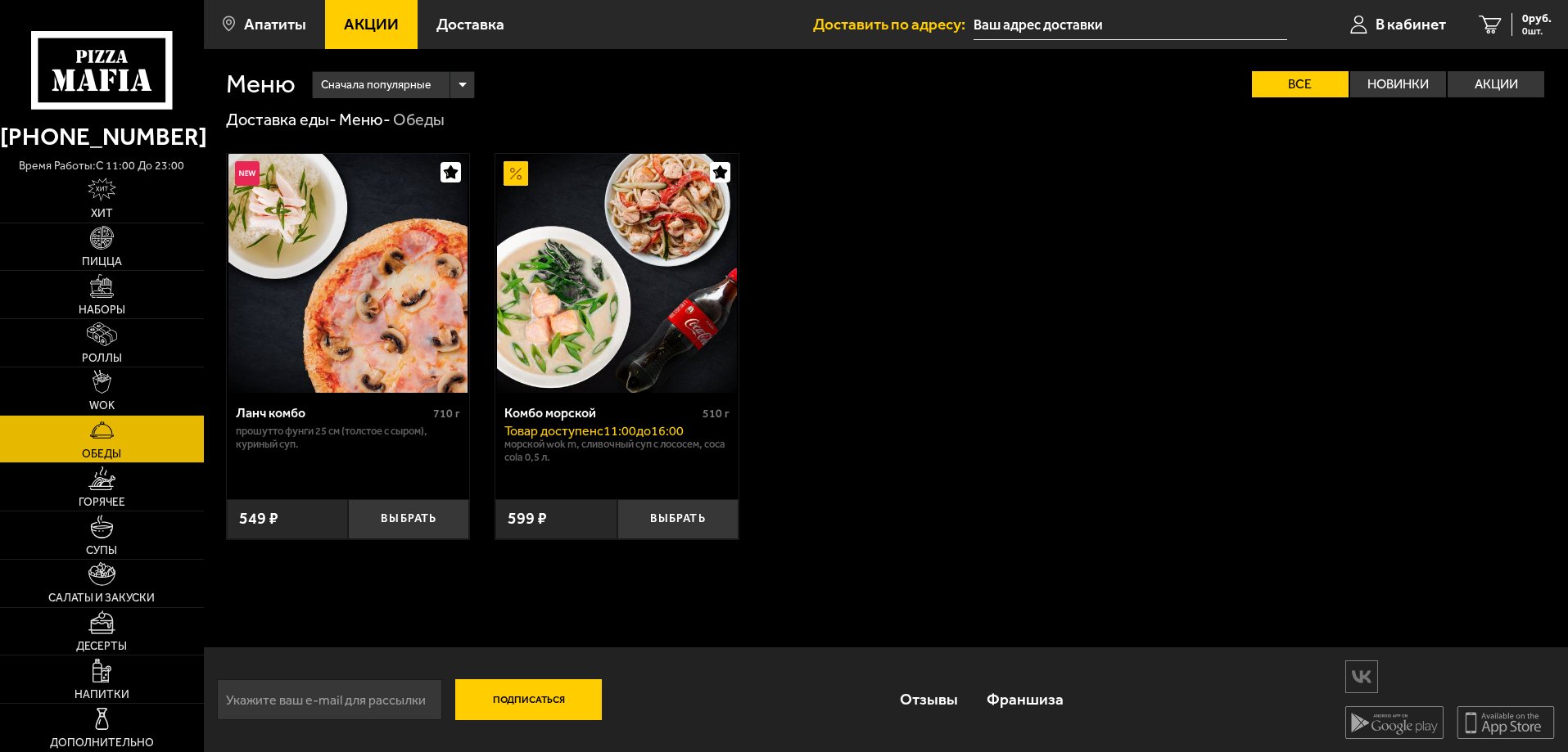
drag, startPoint x: 397, startPoint y: 438, endPoint x: 302, endPoint y: 454, distance: 96.3
drag, startPoint x: 302, startPoint y: 454, endPoint x: 303, endPoint y: 470, distance: 16.0
click at [303, 470] on div "Ланч комбо 710 г Прошутто Фунги 25 см (толстое с сыром), Куриный суп." at bounding box center [348, 440] width 243 height 94
click at [1509, 89] on label "Акции" at bounding box center [1496, 84] width 97 height 26
click at [0, 0] on input "Акции" at bounding box center [0, 0] width 0 height 0
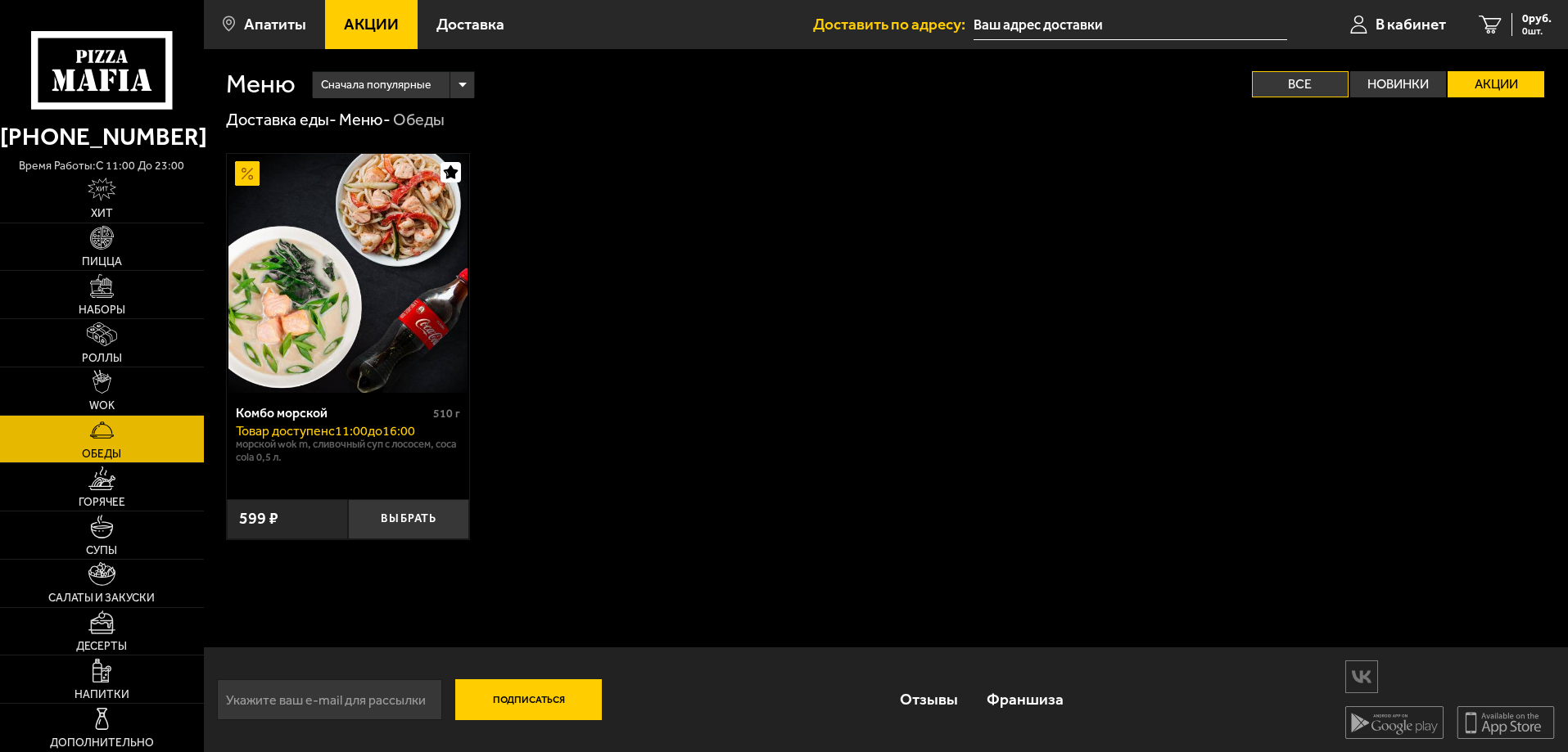
click at [1306, 76] on label "Все" at bounding box center [1300, 84] width 97 height 26
click at [0, 0] on input "Все" at bounding box center [0, 0] width 0 height 0
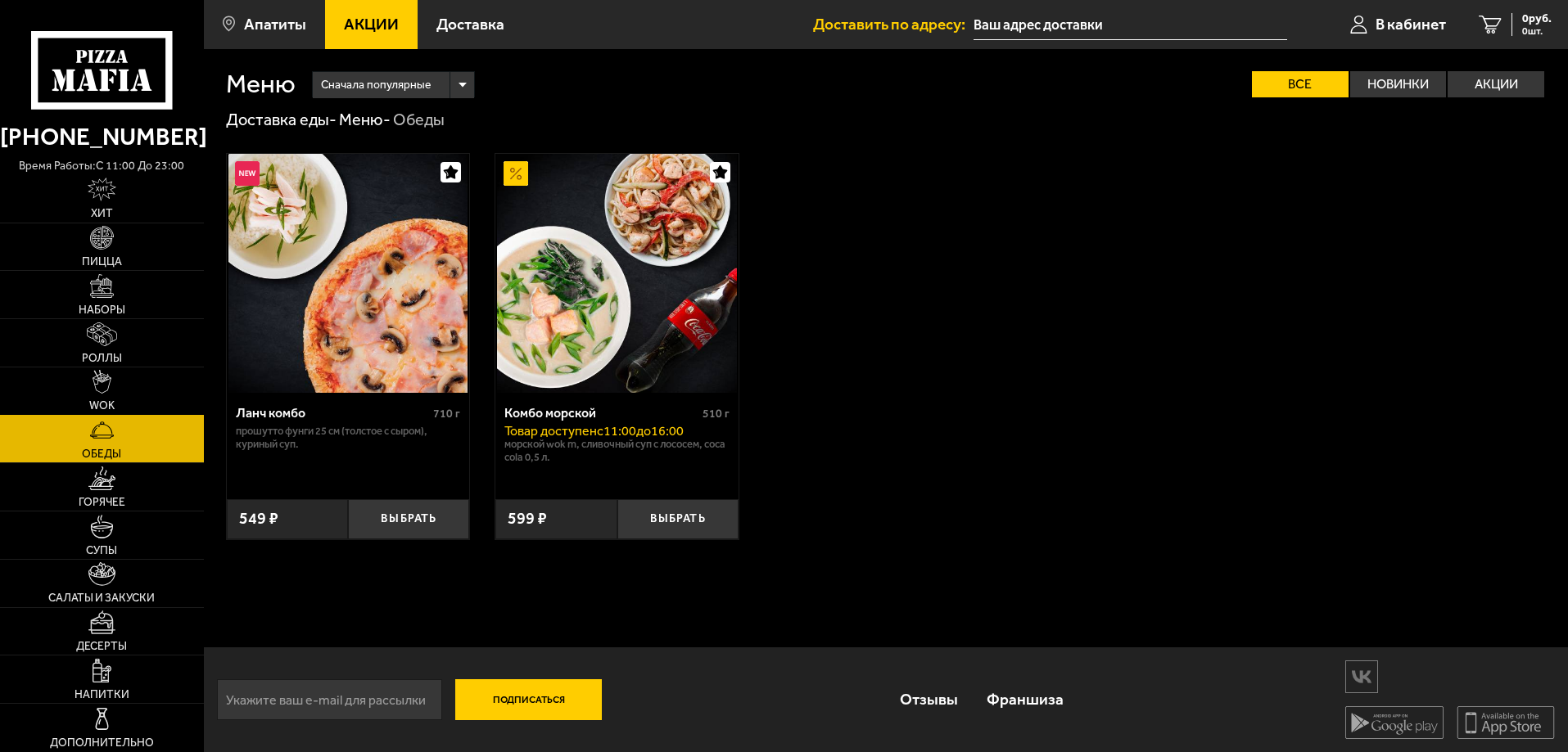
click at [123, 391] on link "WOK" at bounding box center [102, 391] width 204 height 47
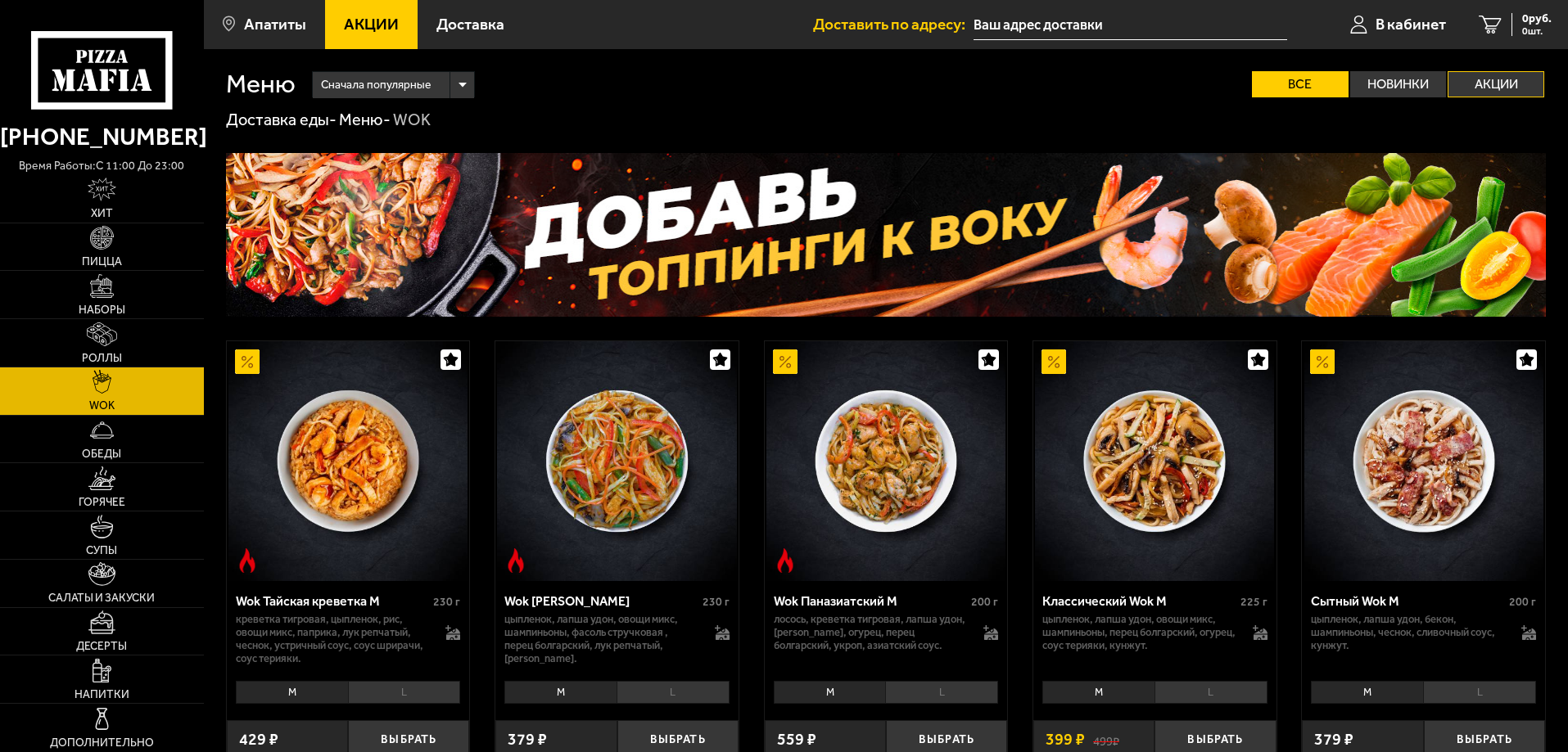
click at [1498, 82] on label "Акции" at bounding box center [1496, 84] width 97 height 26
click at [0, 0] on input "Акции" at bounding box center [0, 0] width 0 height 0
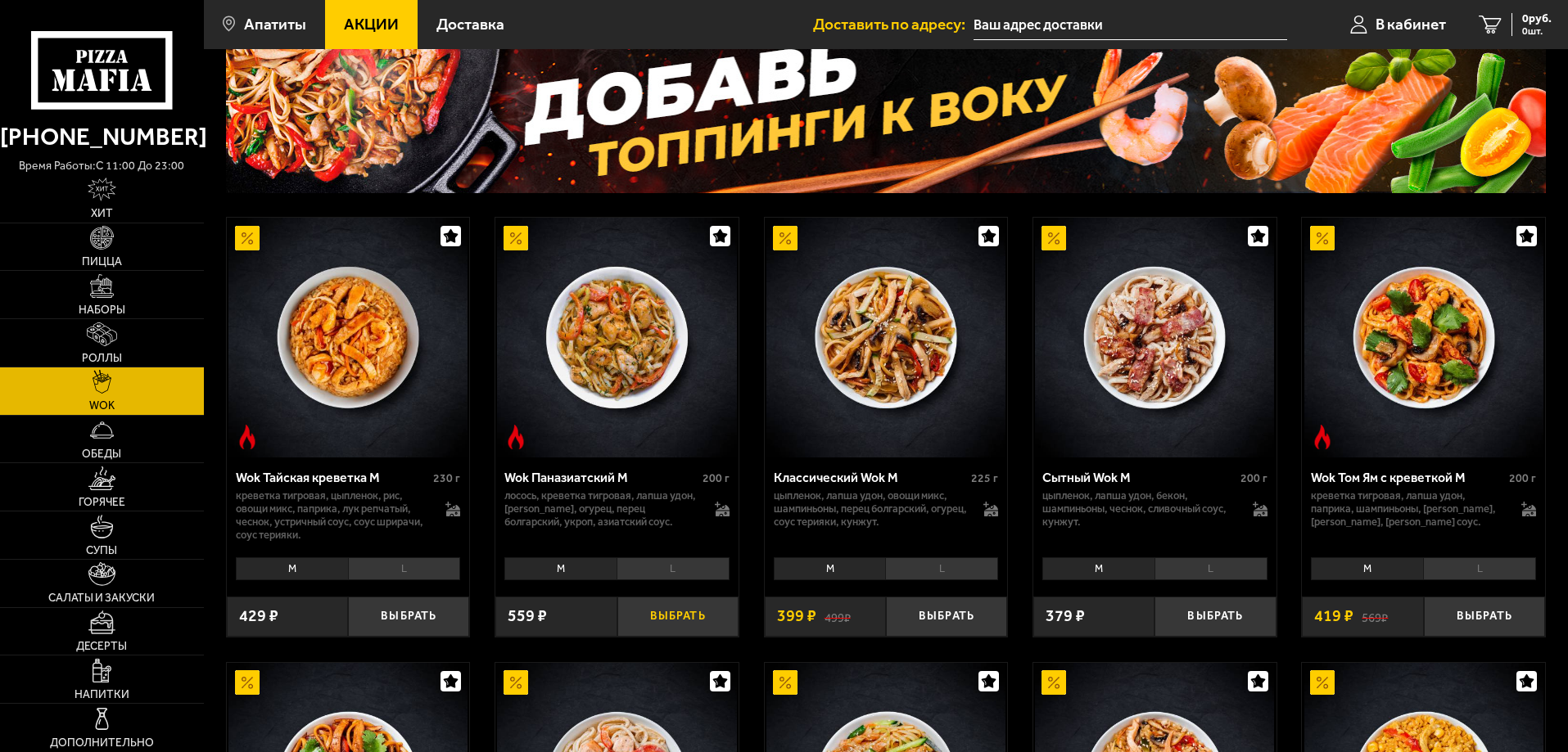
scroll to position [164, 0]
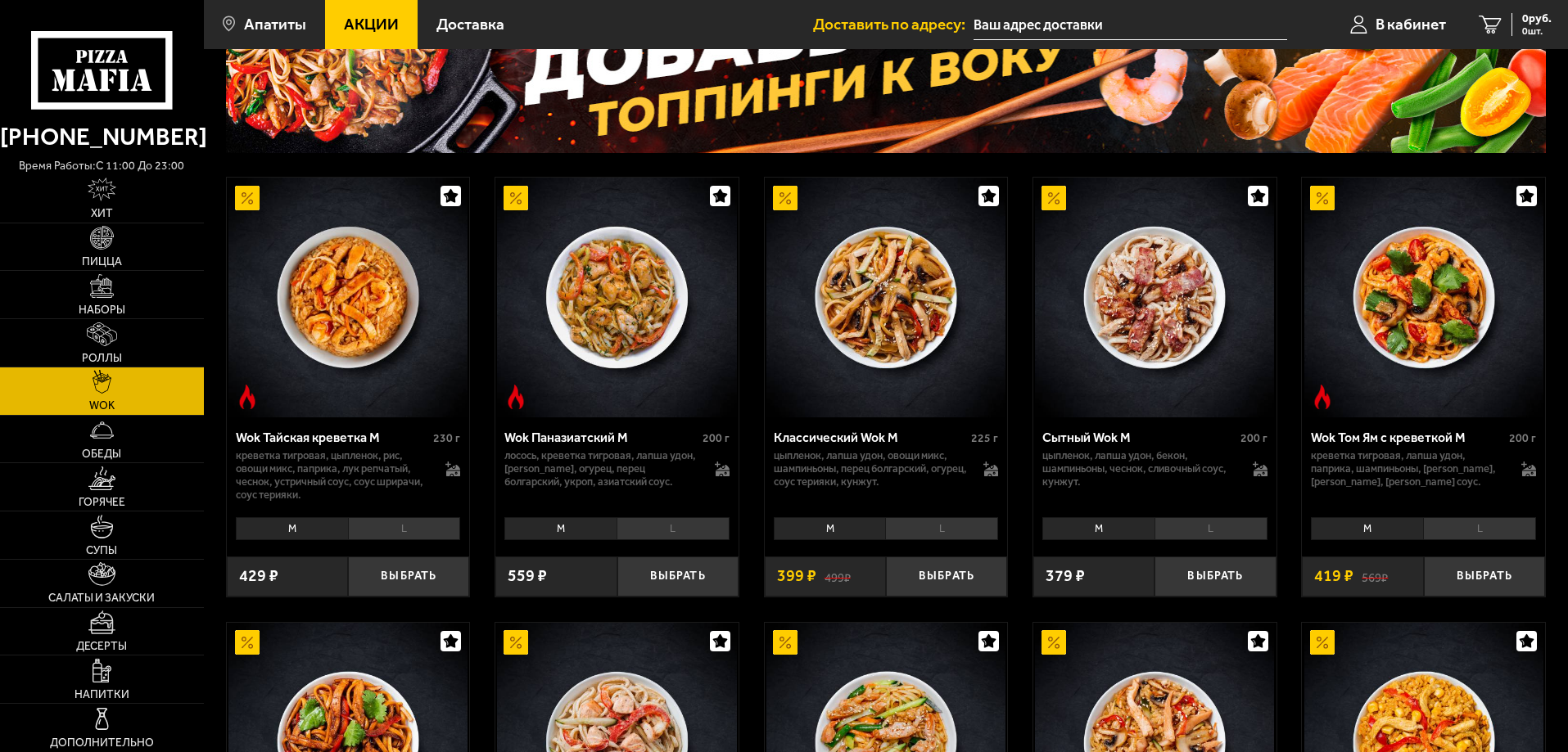
click at [428, 524] on li "L" at bounding box center [405, 529] width 113 height 23
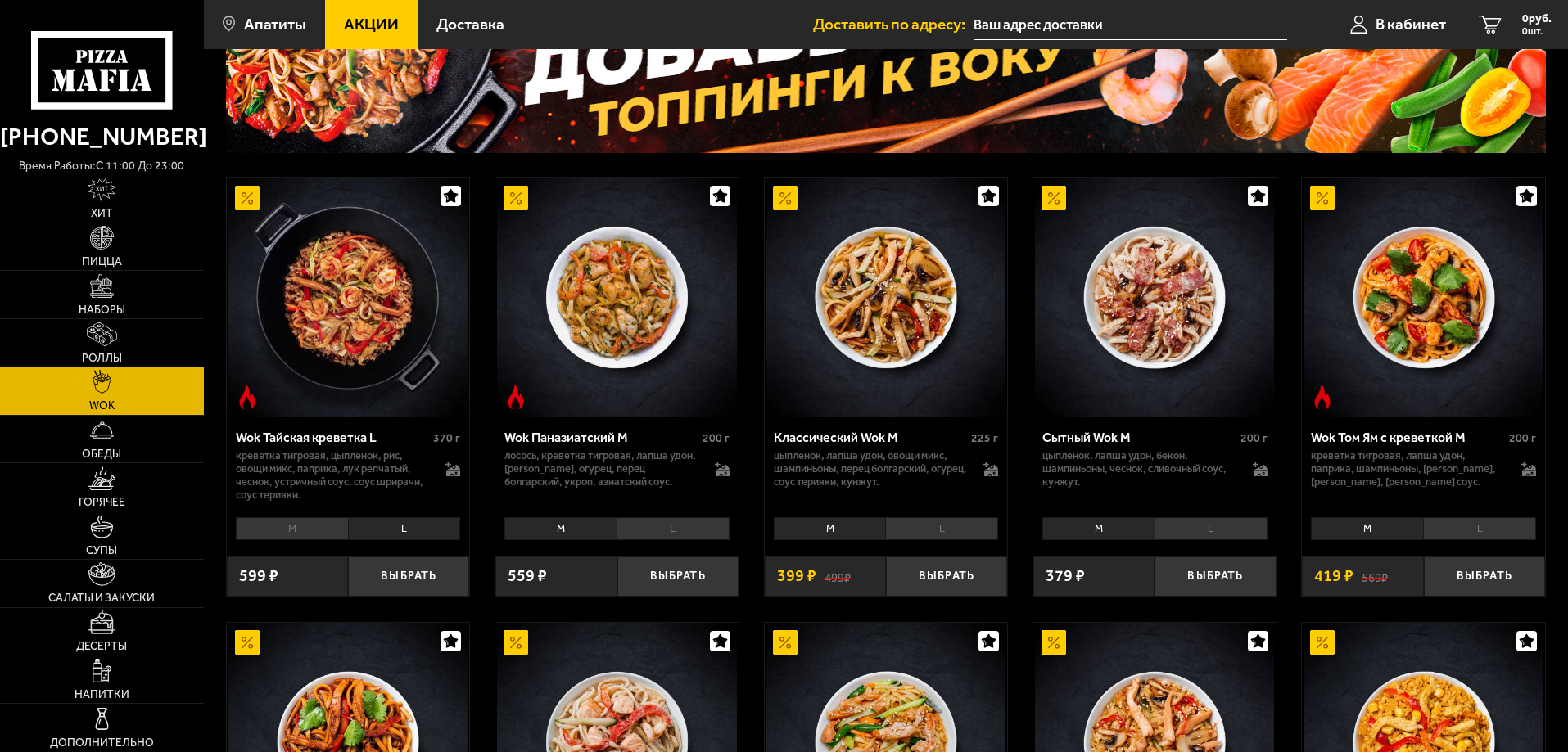
click at [272, 540] on li "M" at bounding box center [292, 529] width 113 height 23
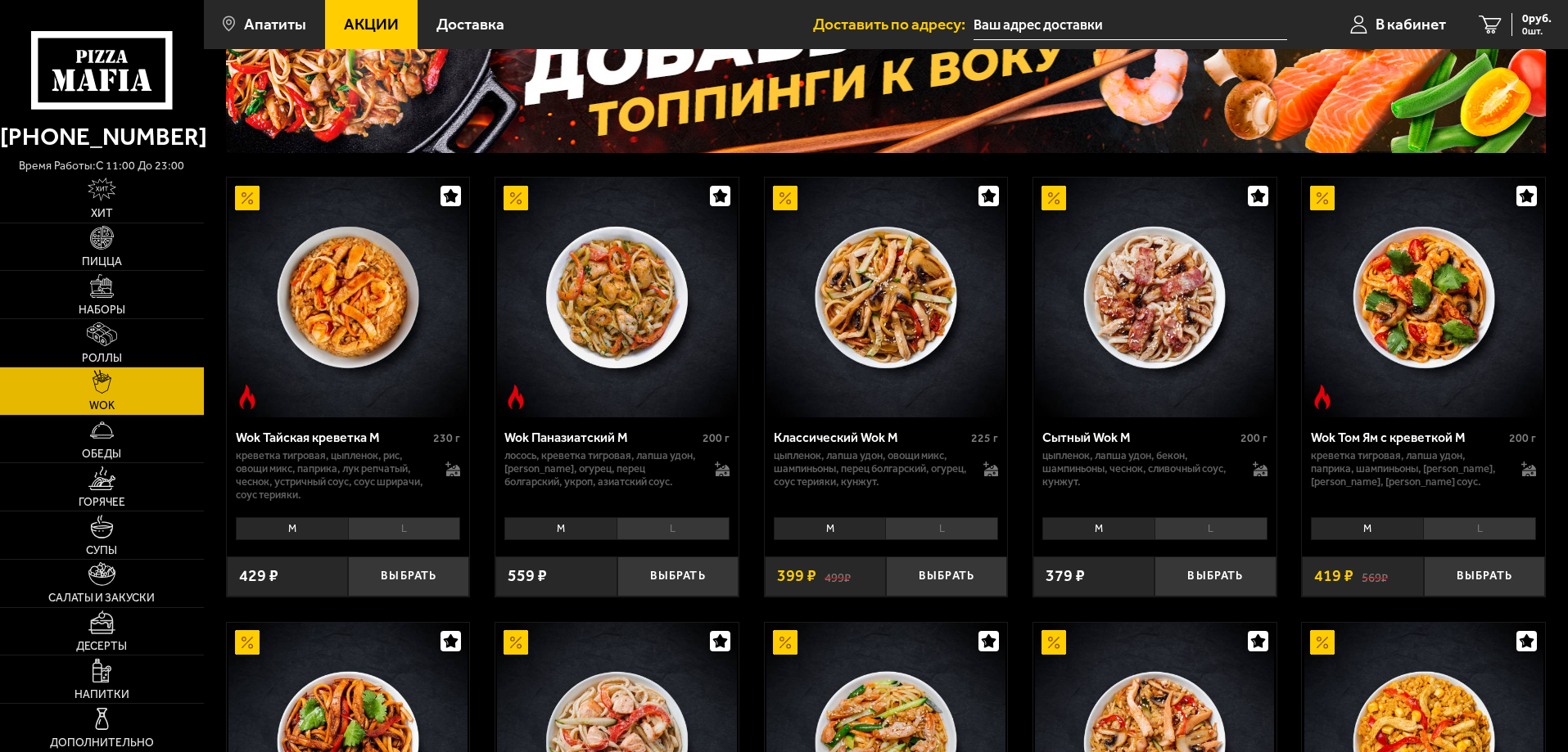
click at [422, 530] on li "L" at bounding box center [405, 529] width 113 height 23
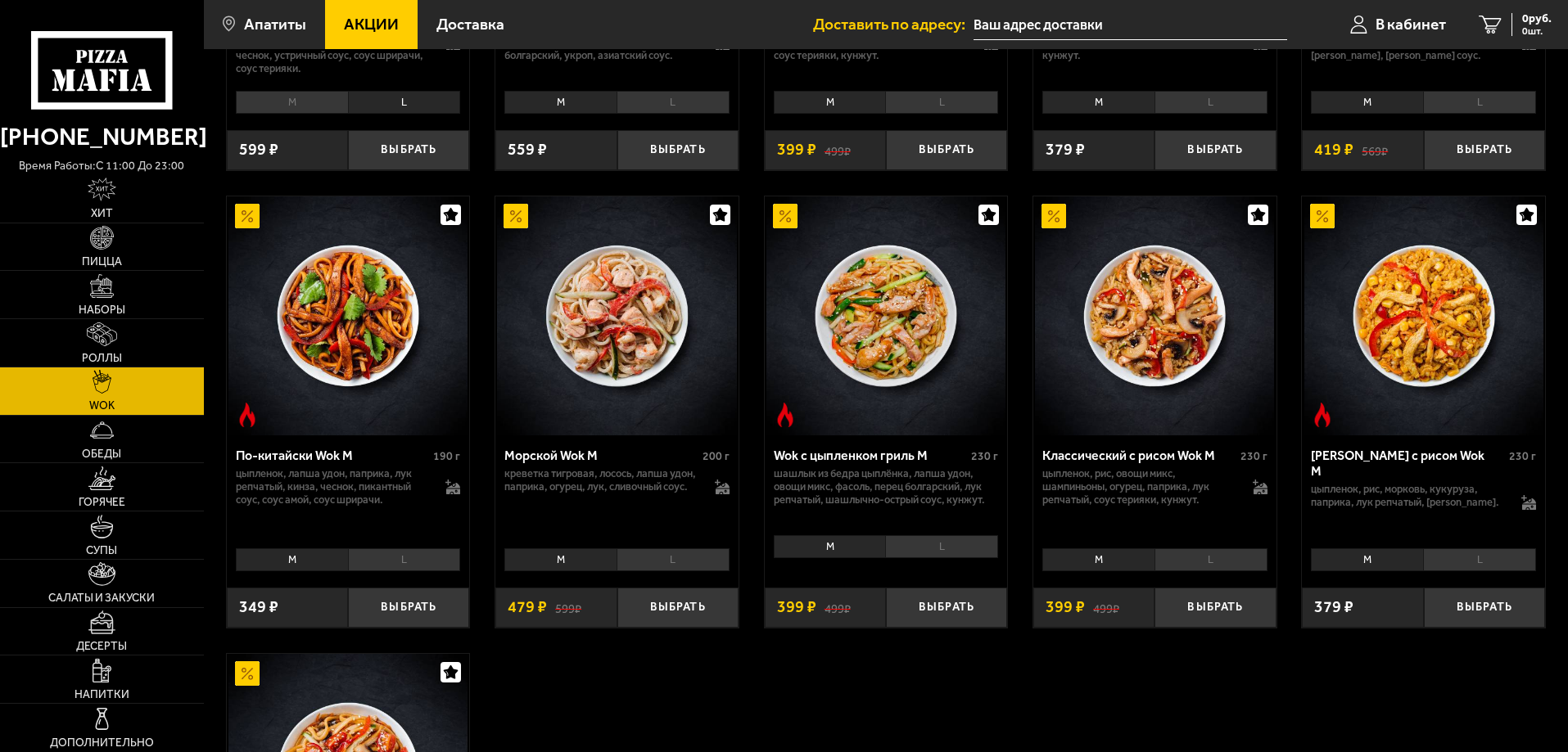
scroll to position [600, 0]
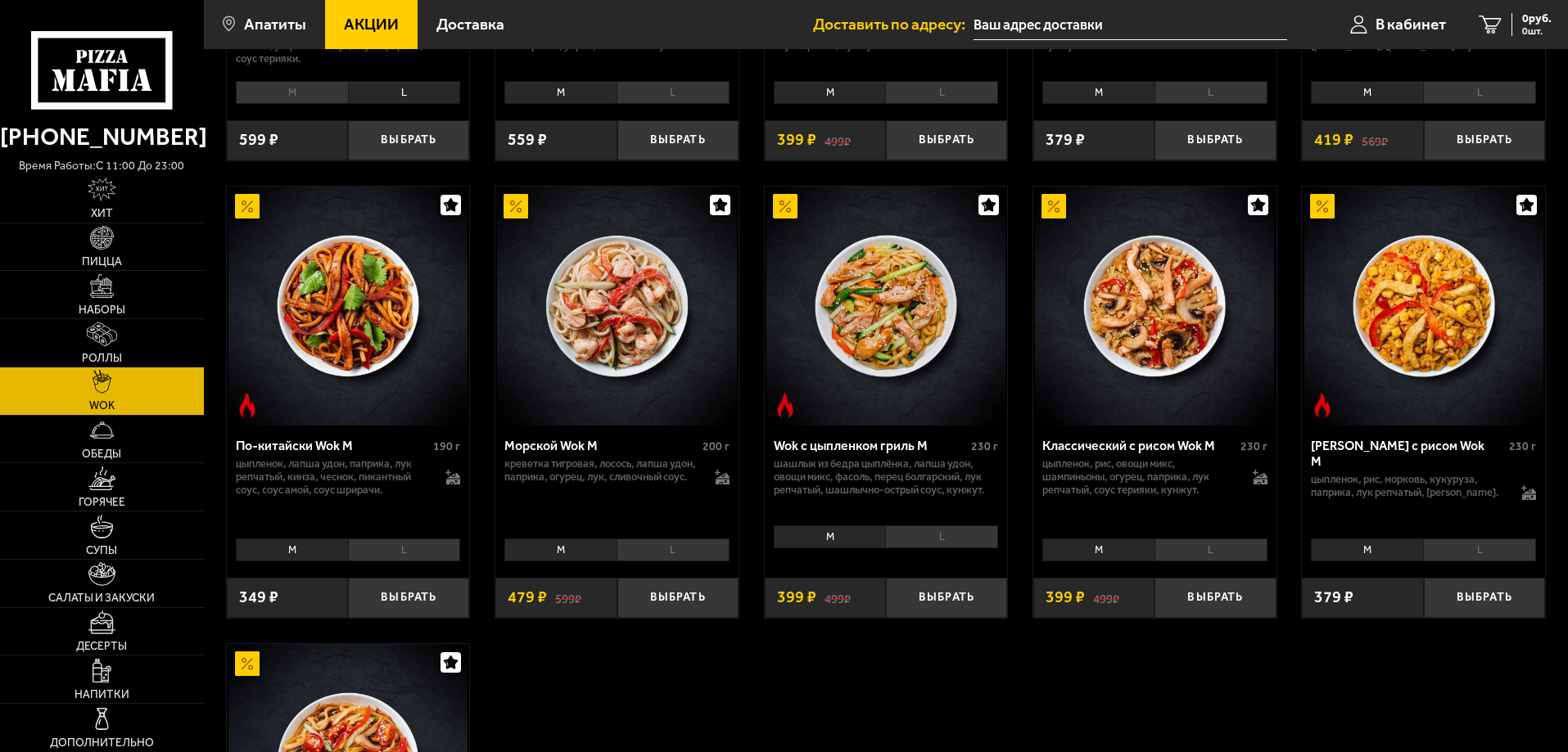
drag, startPoint x: 408, startPoint y: 537, endPoint x: 858, endPoint y: 675, distance: 470.7
drag, startPoint x: 858, startPoint y: 675, endPoint x: 795, endPoint y: 682, distance: 63.4
click at [794, 683] on div "Wok Тайская креветка L 370 г креветка тигровая, цыпленок, рис, овощи микс, папр…" at bounding box center [886, 309] width 1364 height 1555
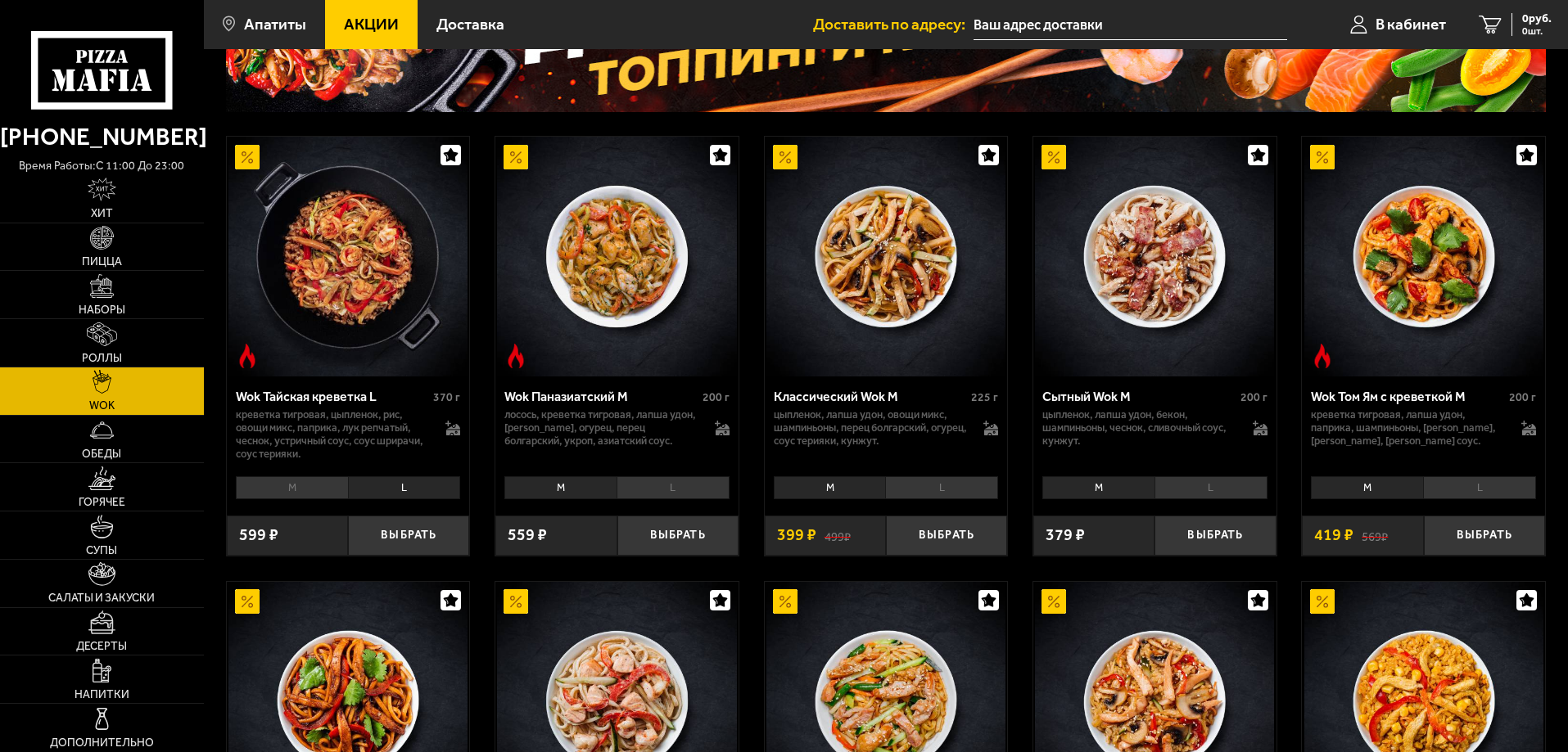
scroll to position [219, 0]
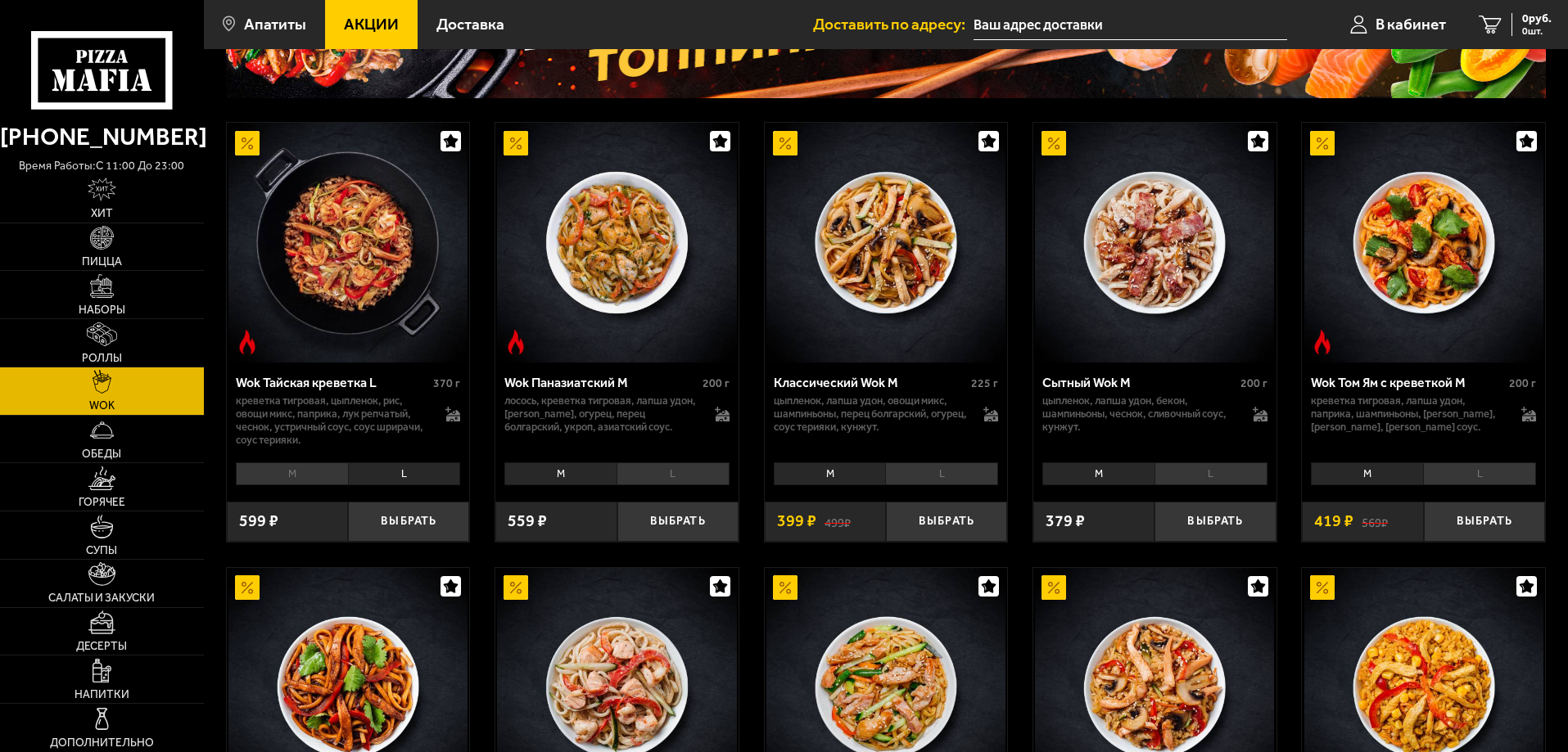
click at [317, 477] on li "M" at bounding box center [292, 474] width 113 height 23
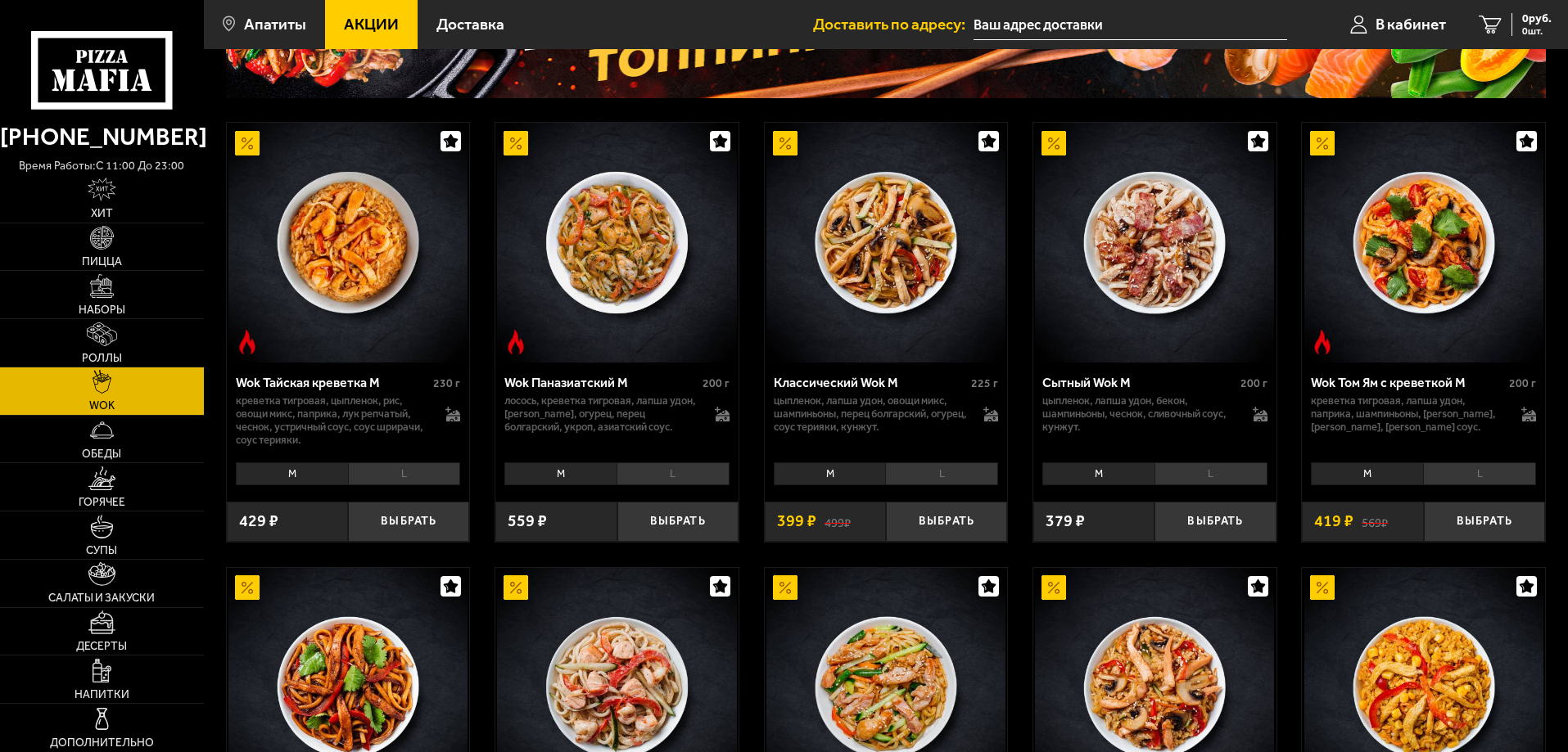
click at [384, 471] on li "L" at bounding box center [405, 474] width 113 height 23
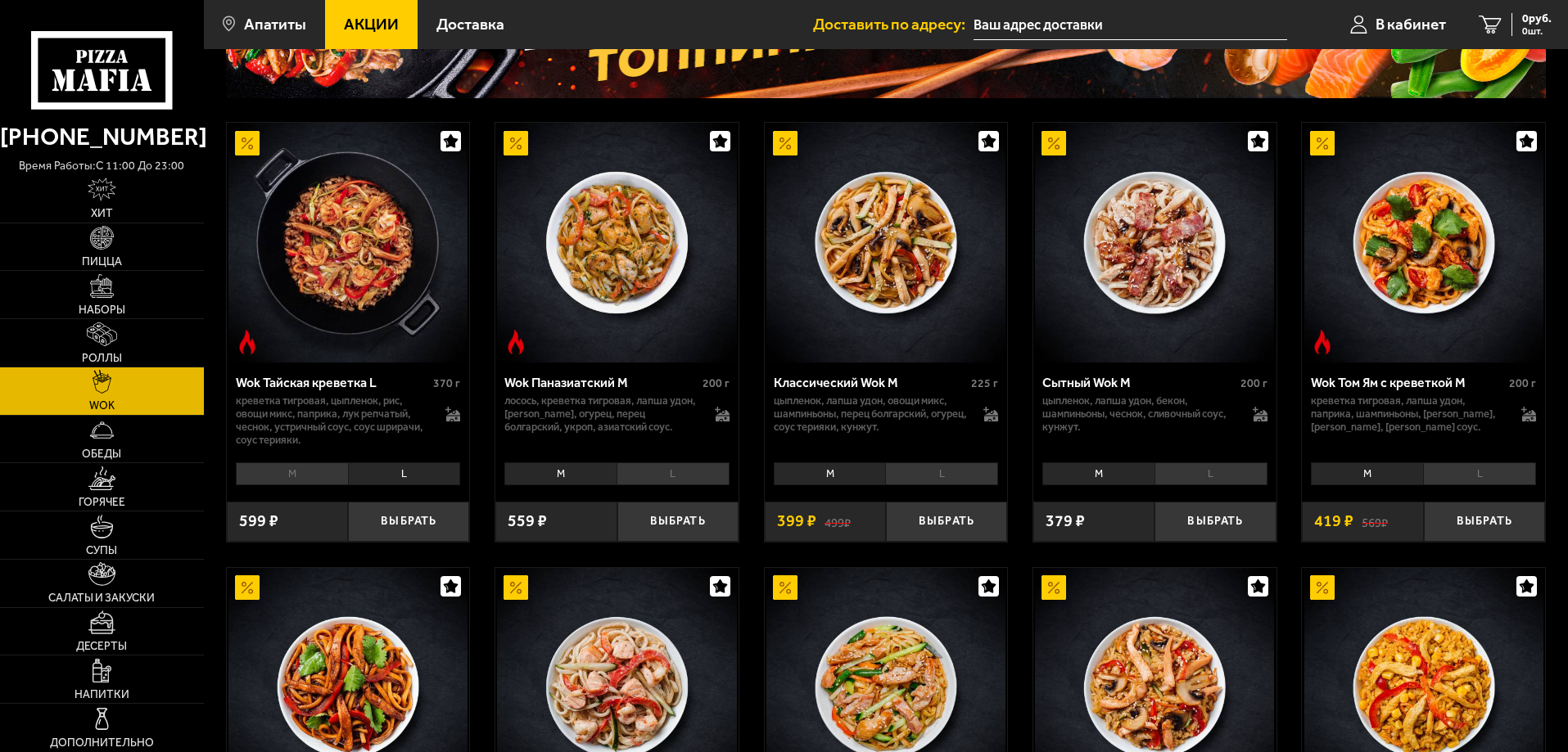
click at [294, 480] on li "M" at bounding box center [292, 474] width 113 height 23
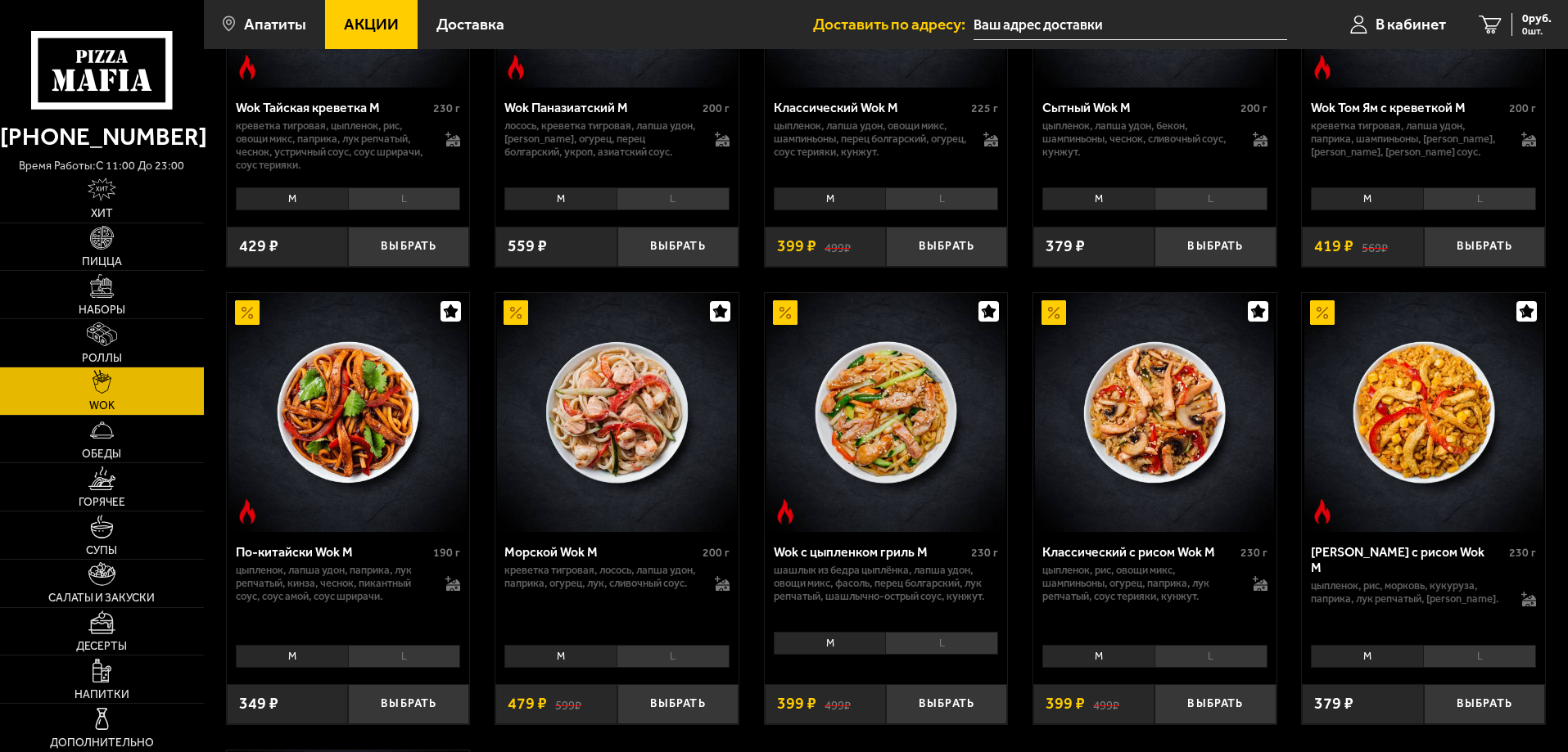
scroll to position [546, 0]
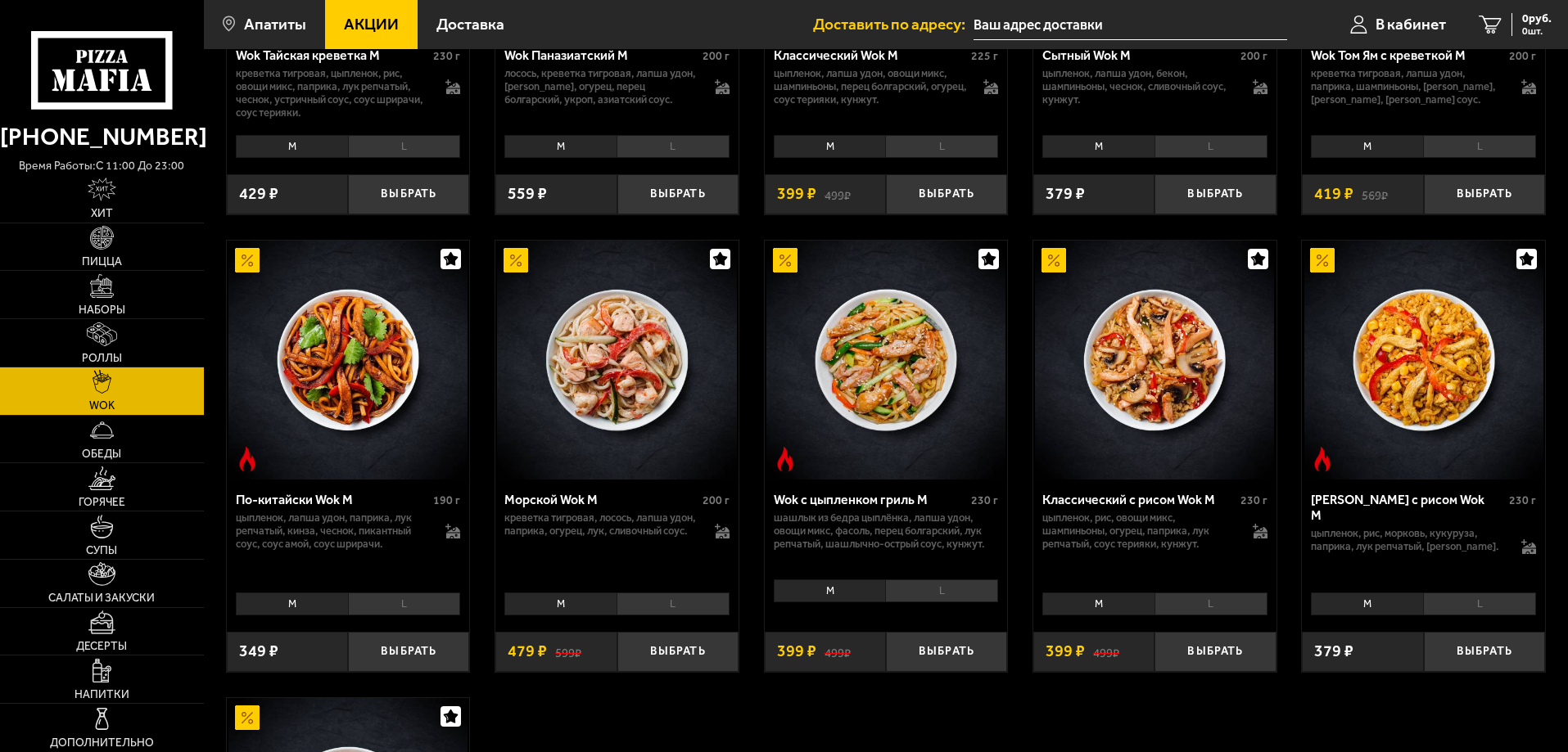
click at [940, 595] on li "L" at bounding box center [941, 591] width 113 height 23
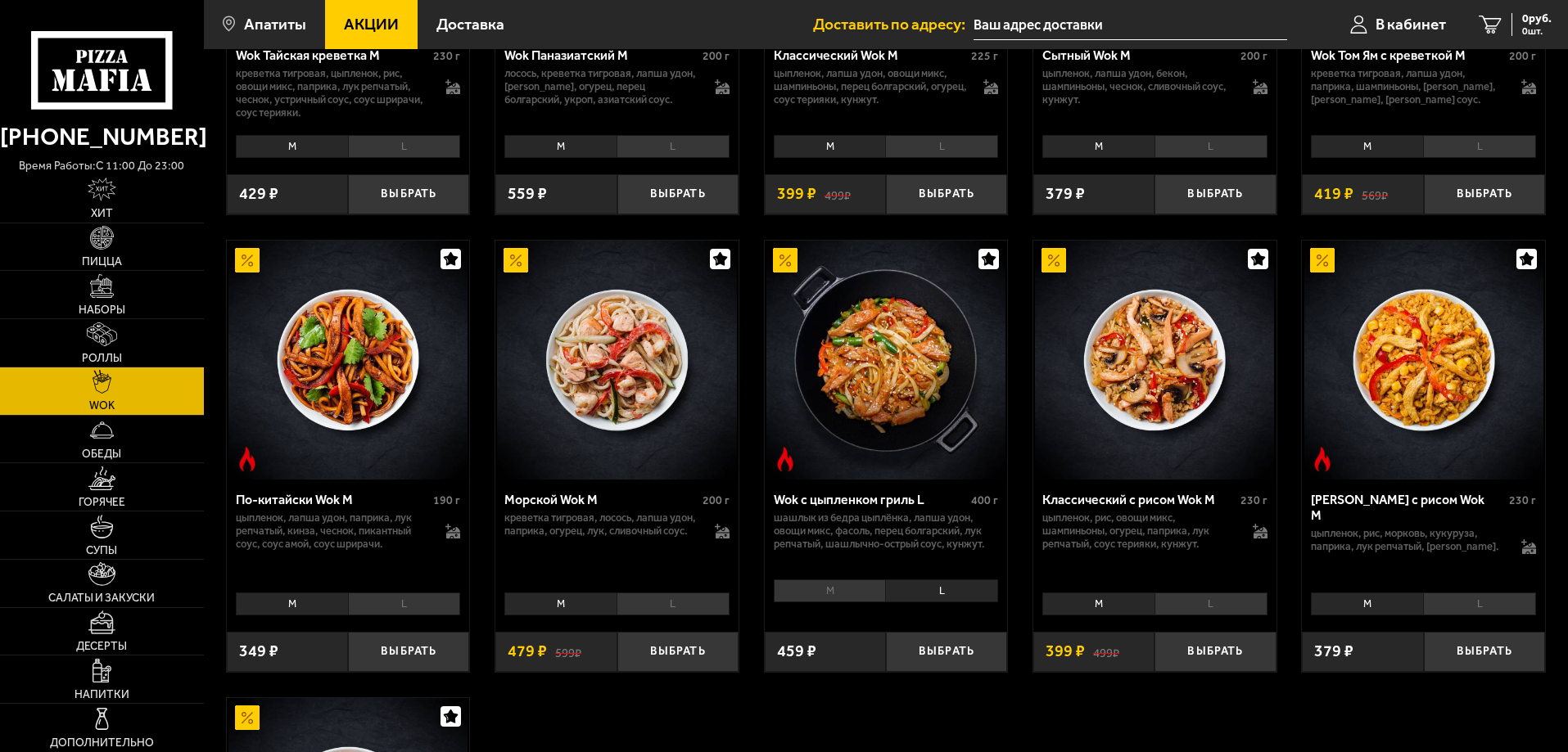
click at [828, 595] on li "M" at bounding box center [830, 591] width 113 height 23
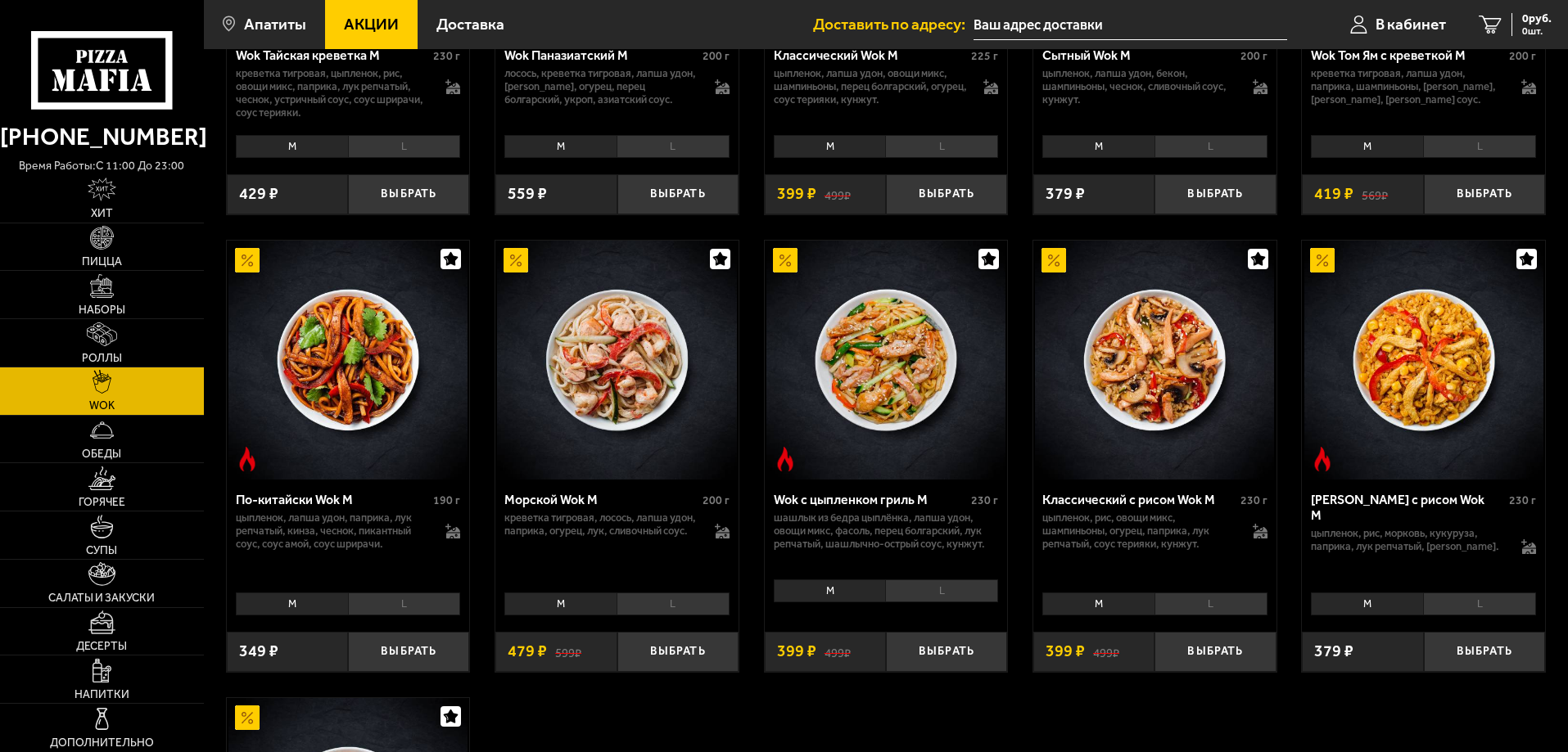
click at [1477, 601] on li "L" at bounding box center [1479, 604] width 113 height 23
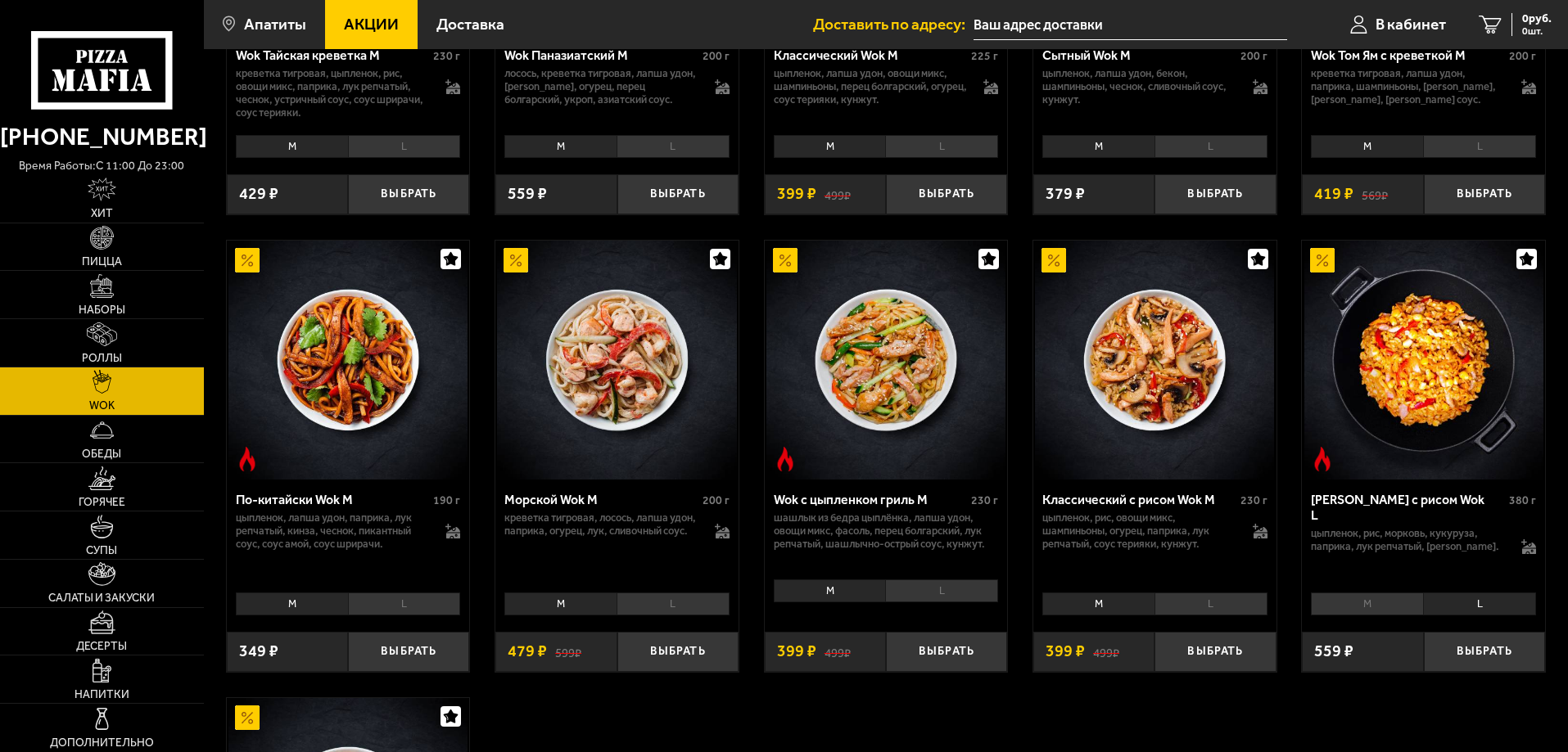
click at [1243, 602] on li "L" at bounding box center [1211, 604] width 113 height 23
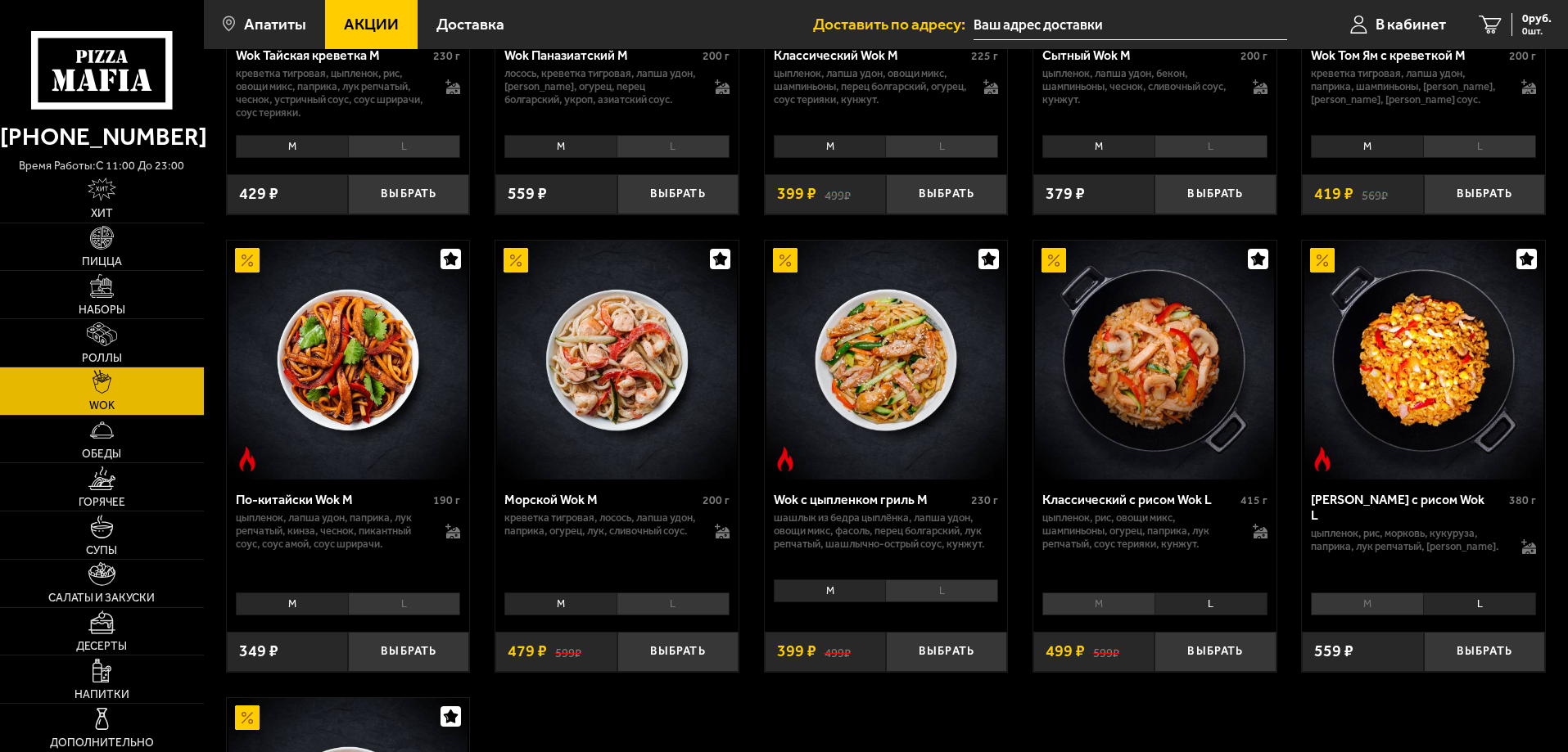
click at [1116, 605] on li "M" at bounding box center [1098, 604] width 113 height 23
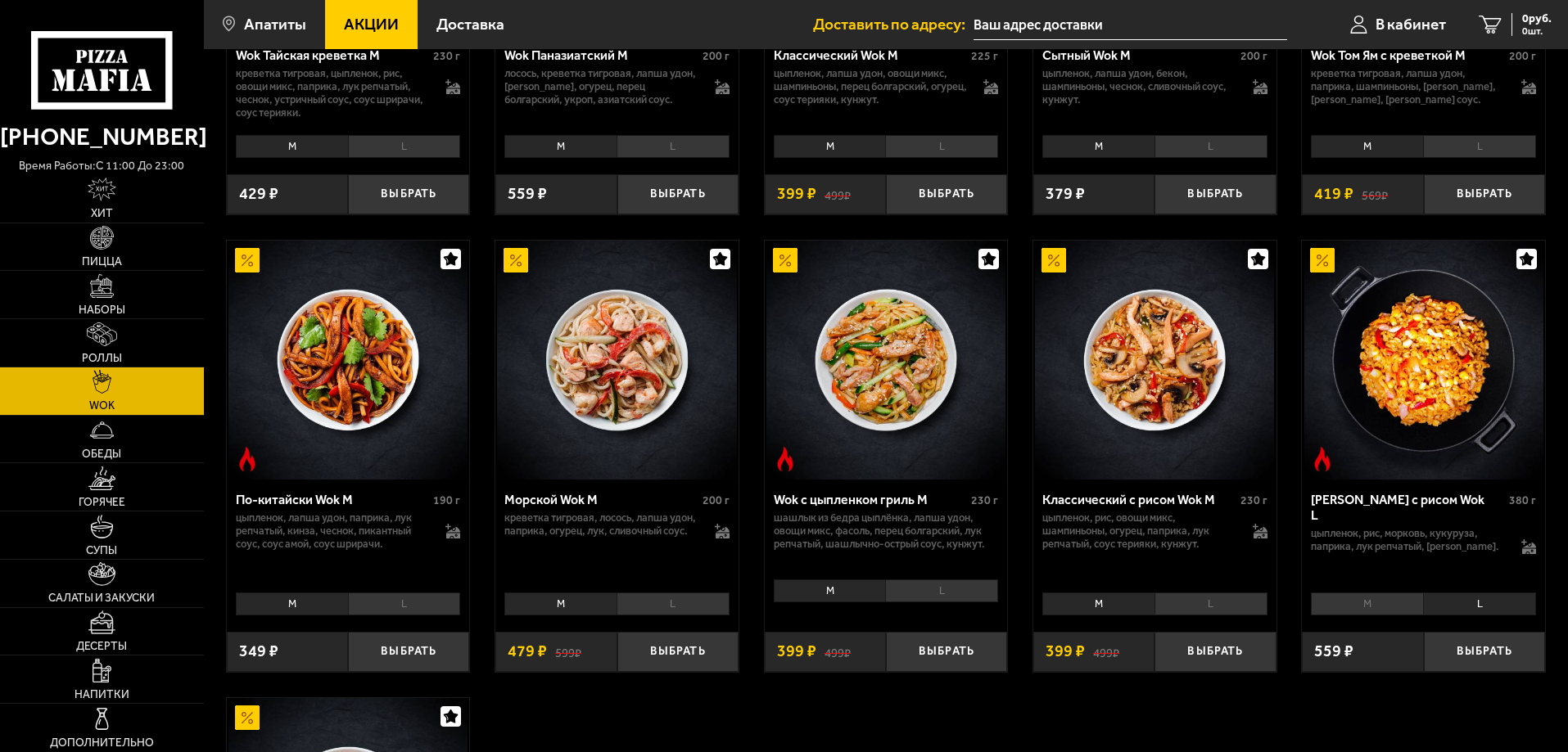
click at [1214, 604] on li "L" at bounding box center [1211, 604] width 113 height 23
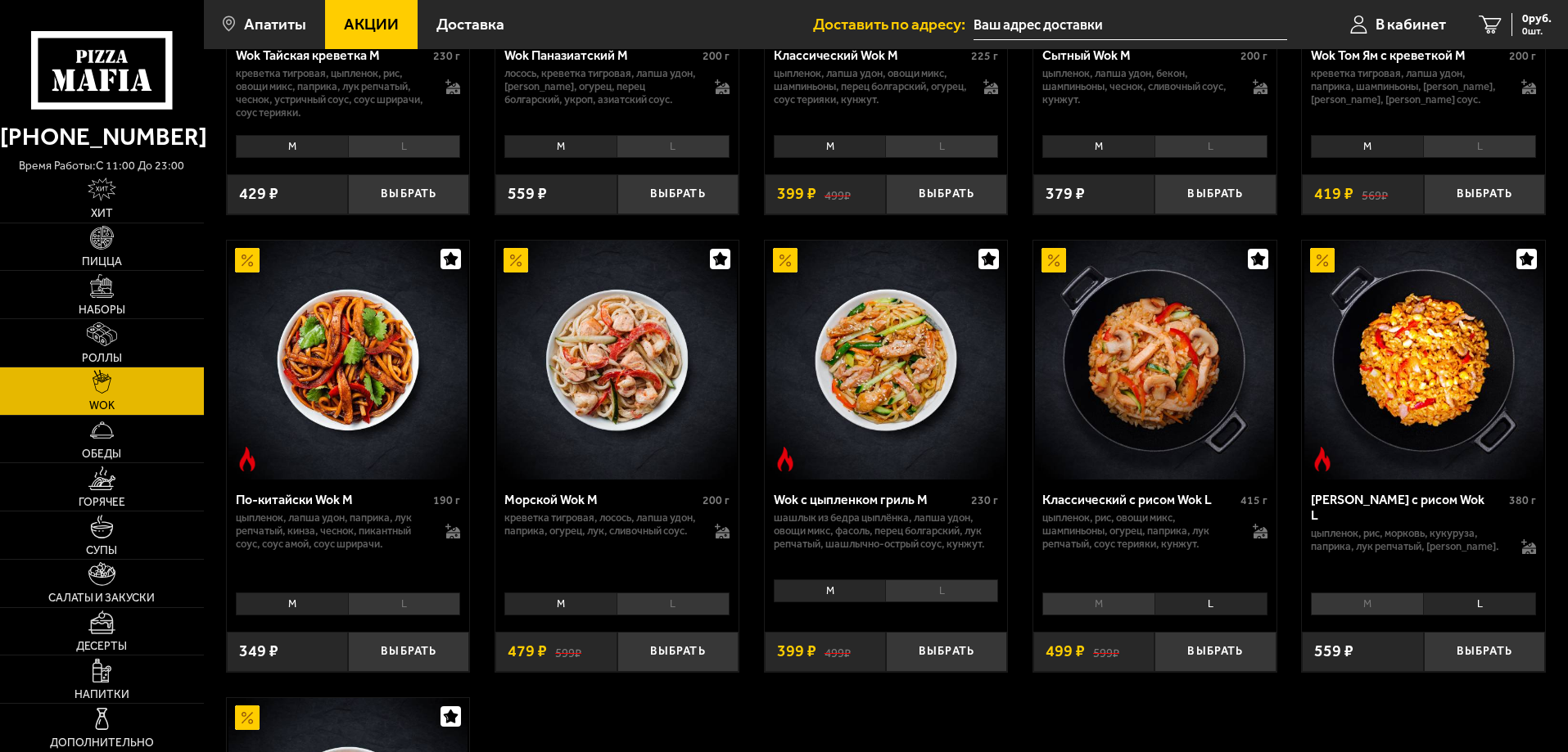
click at [1107, 604] on li "M" at bounding box center [1098, 604] width 113 height 23
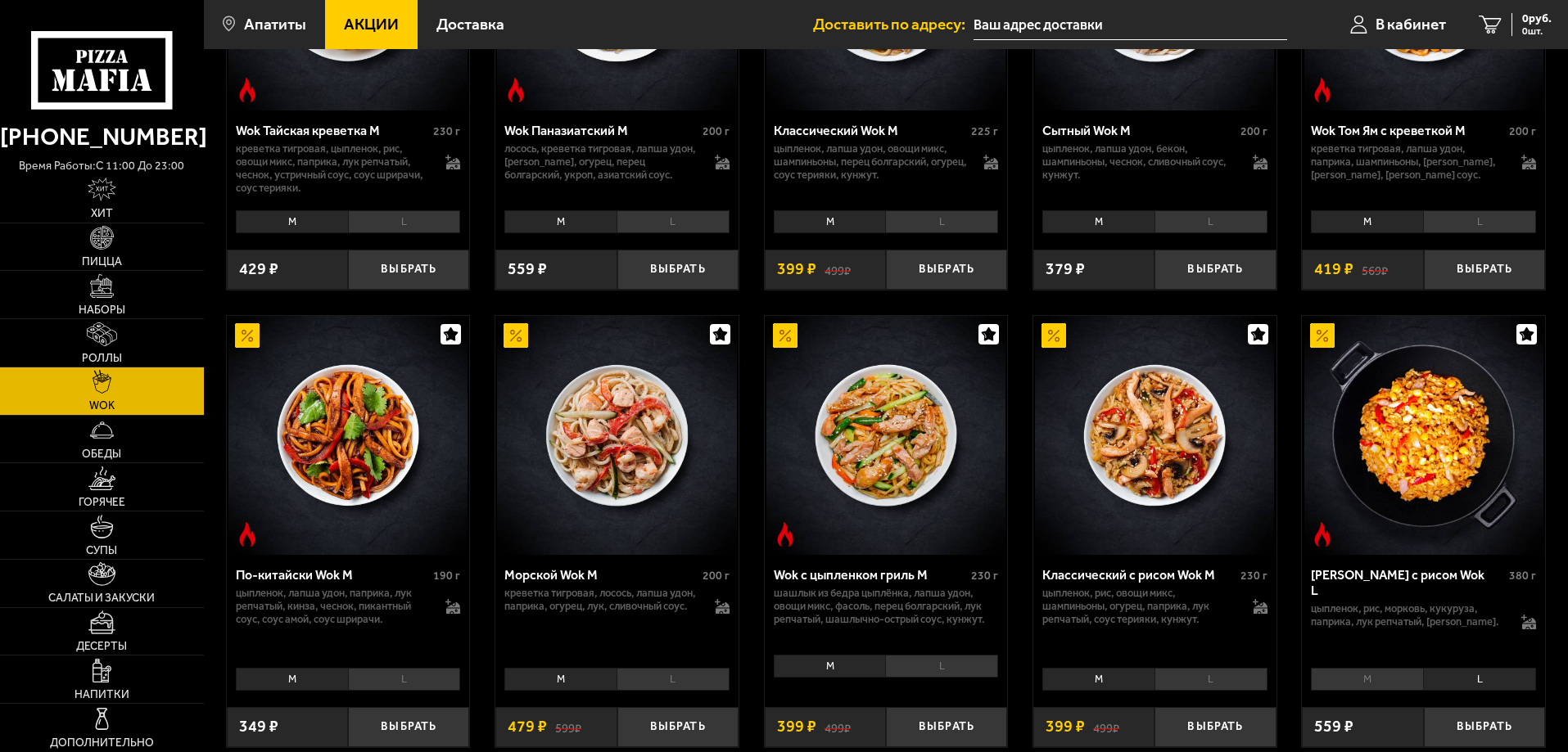
scroll to position [383, 0]
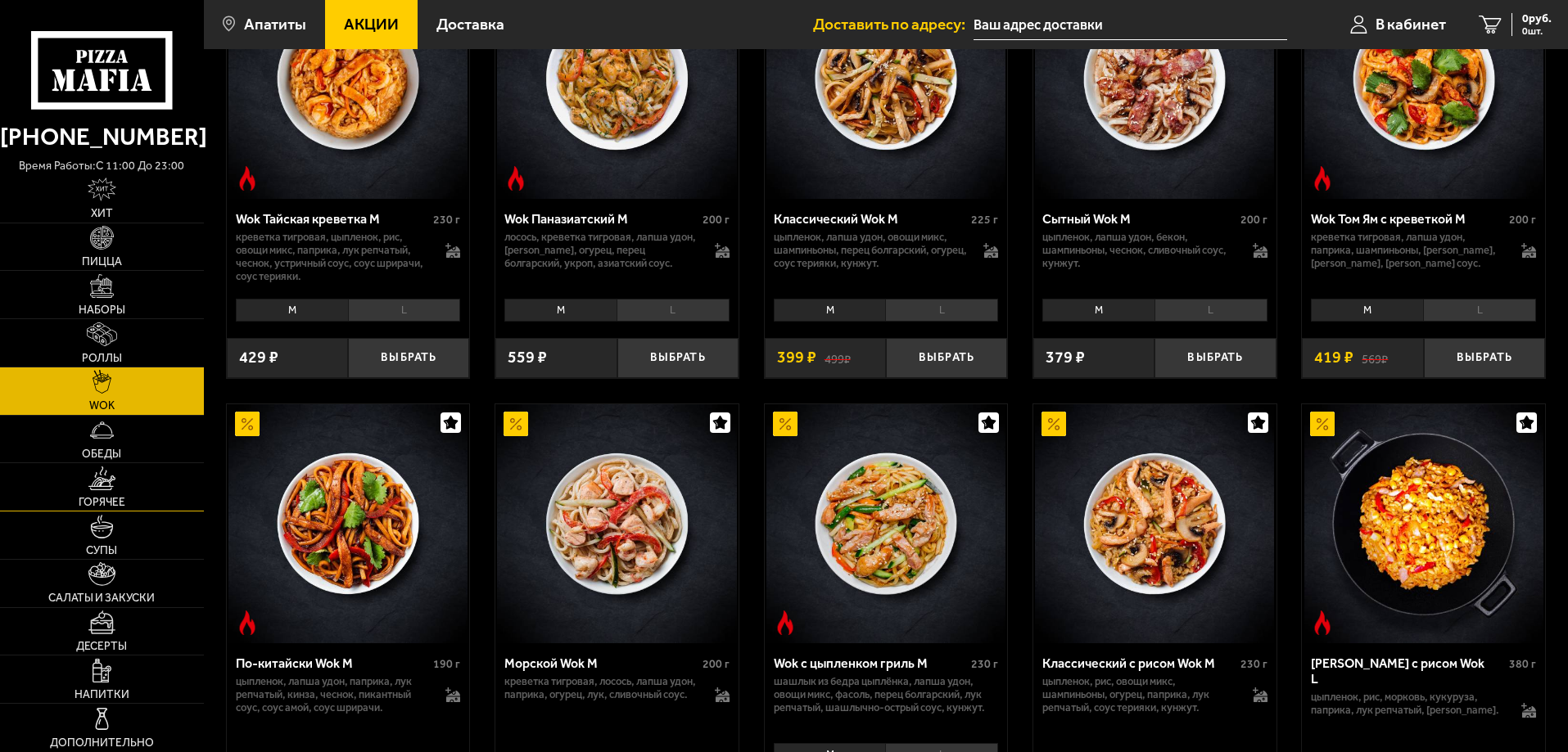
click at [107, 498] on span "Горячее" at bounding box center [101, 502] width 47 height 11
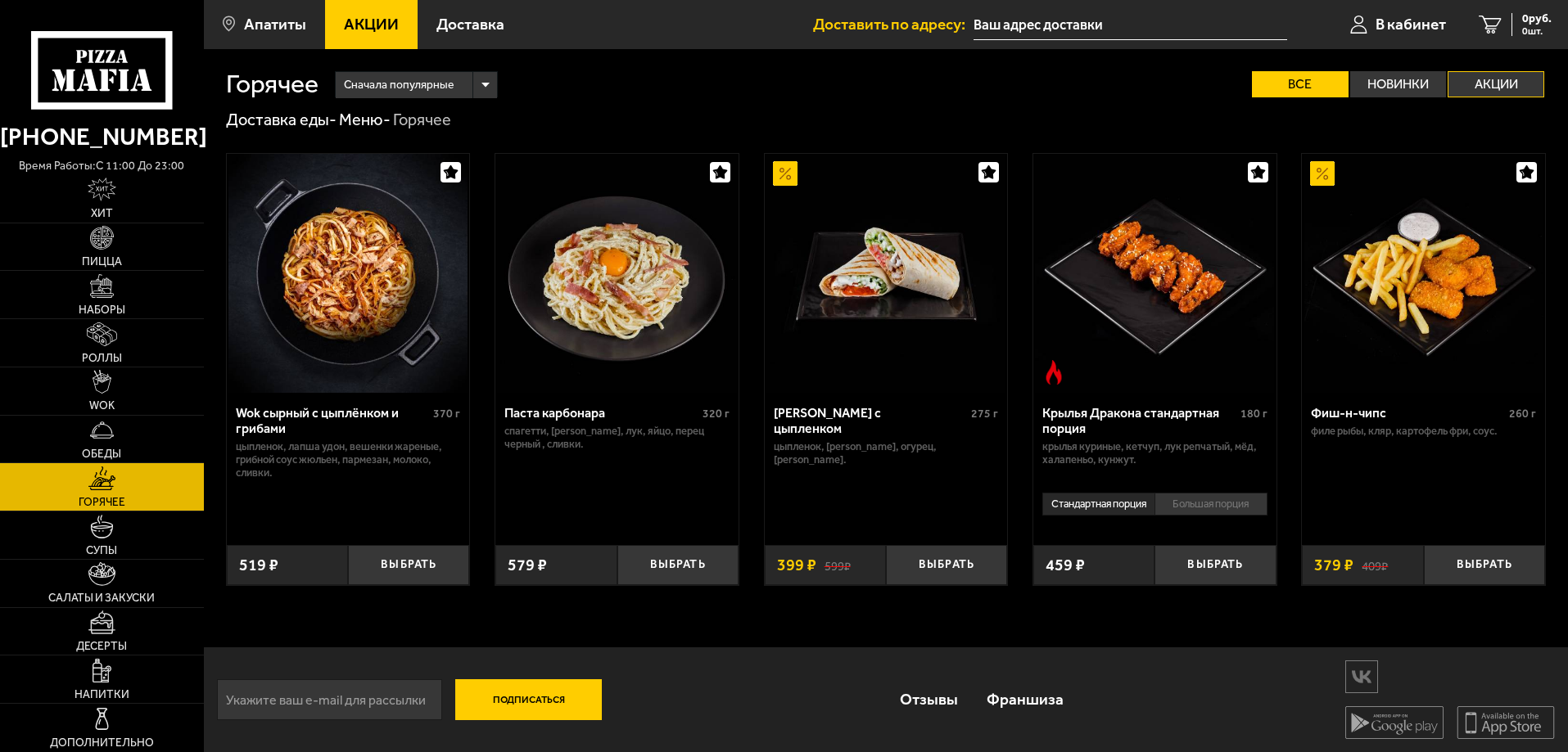
click at [1463, 90] on label "Акции" at bounding box center [1496, 84] width 97 height 26
click at [0, 0] on input "Акции" at bounding box center [0, 0] width 0 height 0
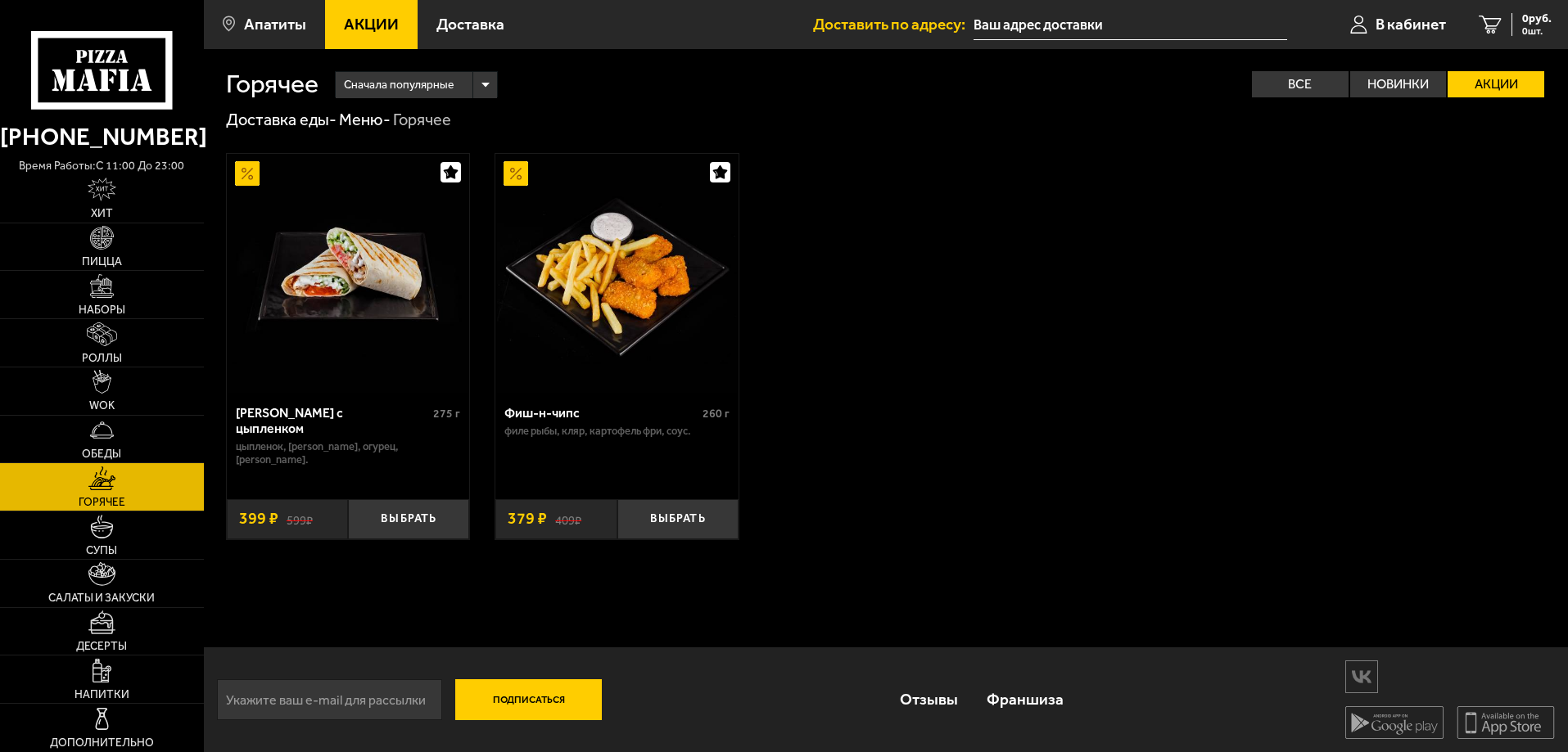
click at [216, 175] on div "[PERSON_NAME] с цыпленком 275 г цыпленок, [PERSON_NAME], огурец, [PERSON_NAME].…" at bounding box center [886, 347] width 1364 height 432
click at [246, 175] on img at bounding box center [247, 173] width 25 height 25
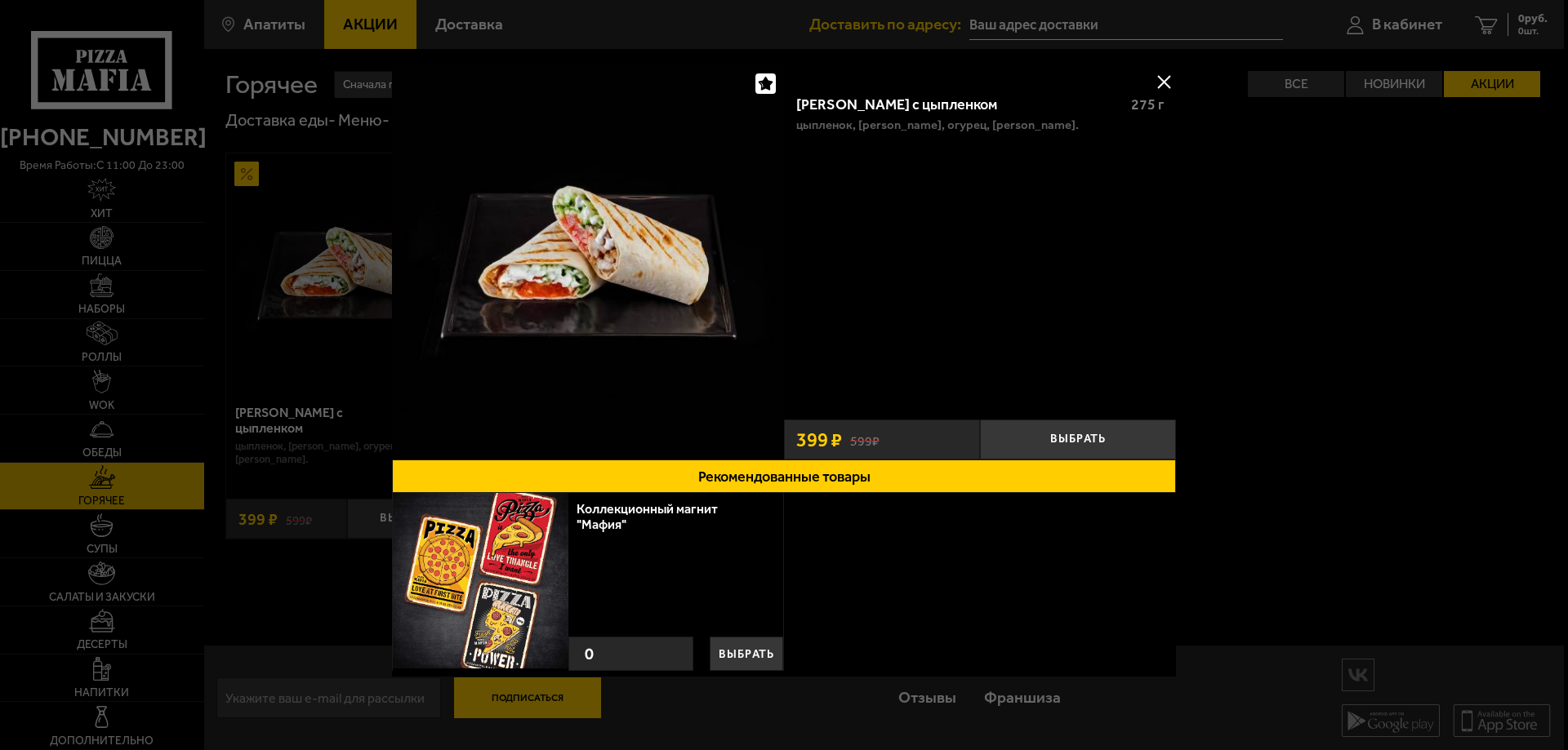
drag, startPoint x: 1151, startPoint y: 496, endPoint x: 1349, endPoint y: 540, distance: 202.8
click at [1349, 540] on div at bounding box center [784, 375] width 1568 height 750
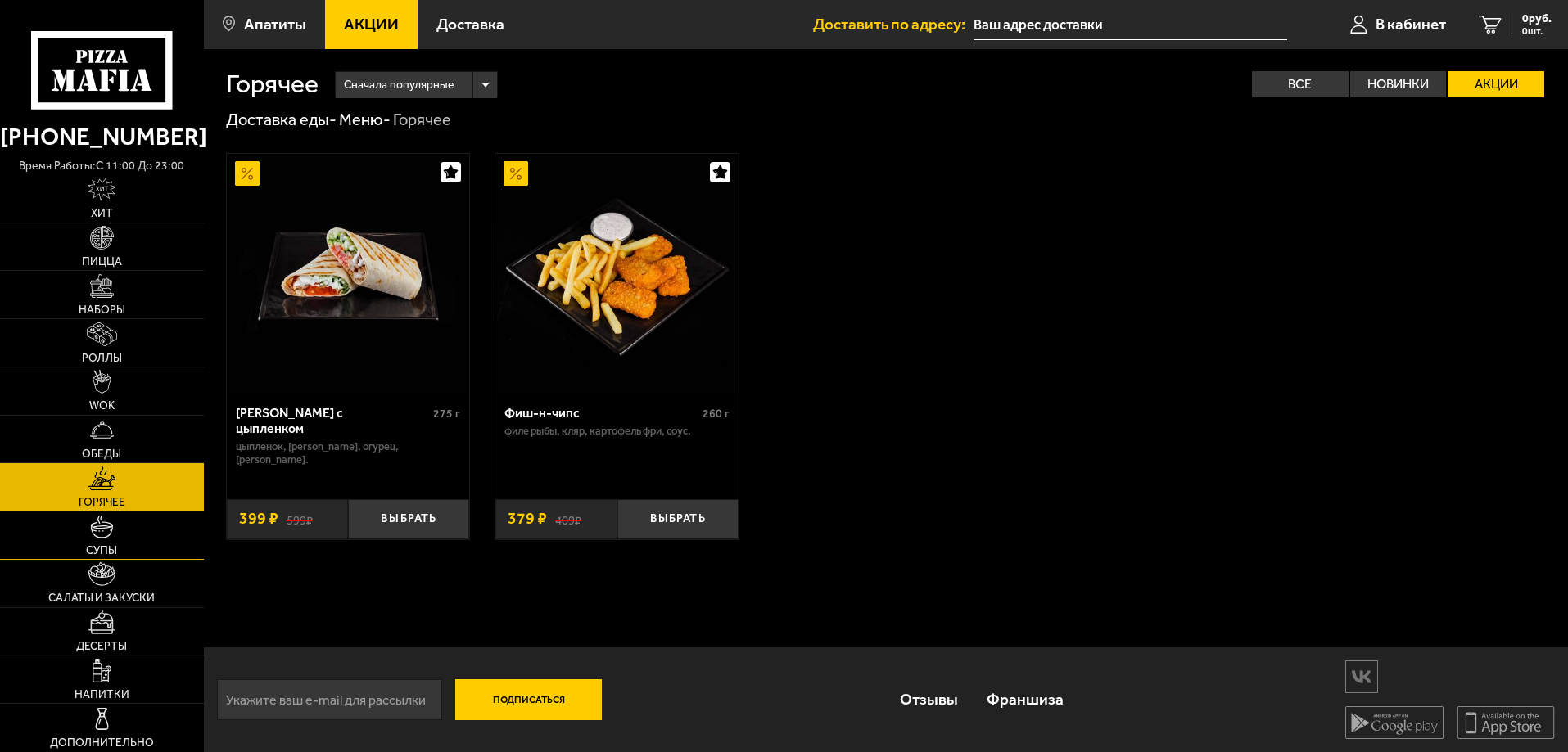
click at [110, 541] on link "Супы" at bounding box center [102, 536] width 204 height 47
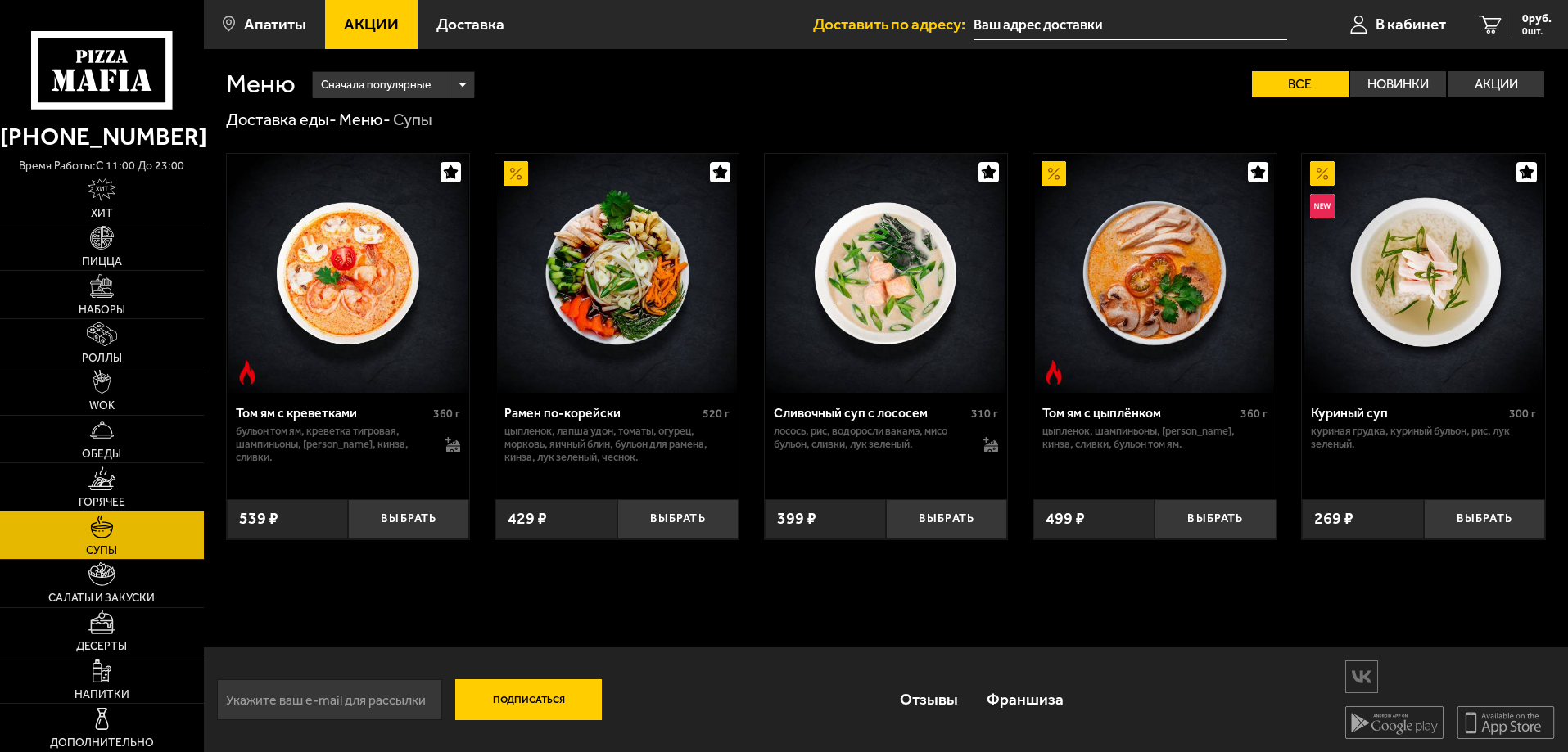
scroll to position [1, 0]
click at [456, 88] on div "Сначала популярные" at bounding box center [393, 84] width 161 height 26
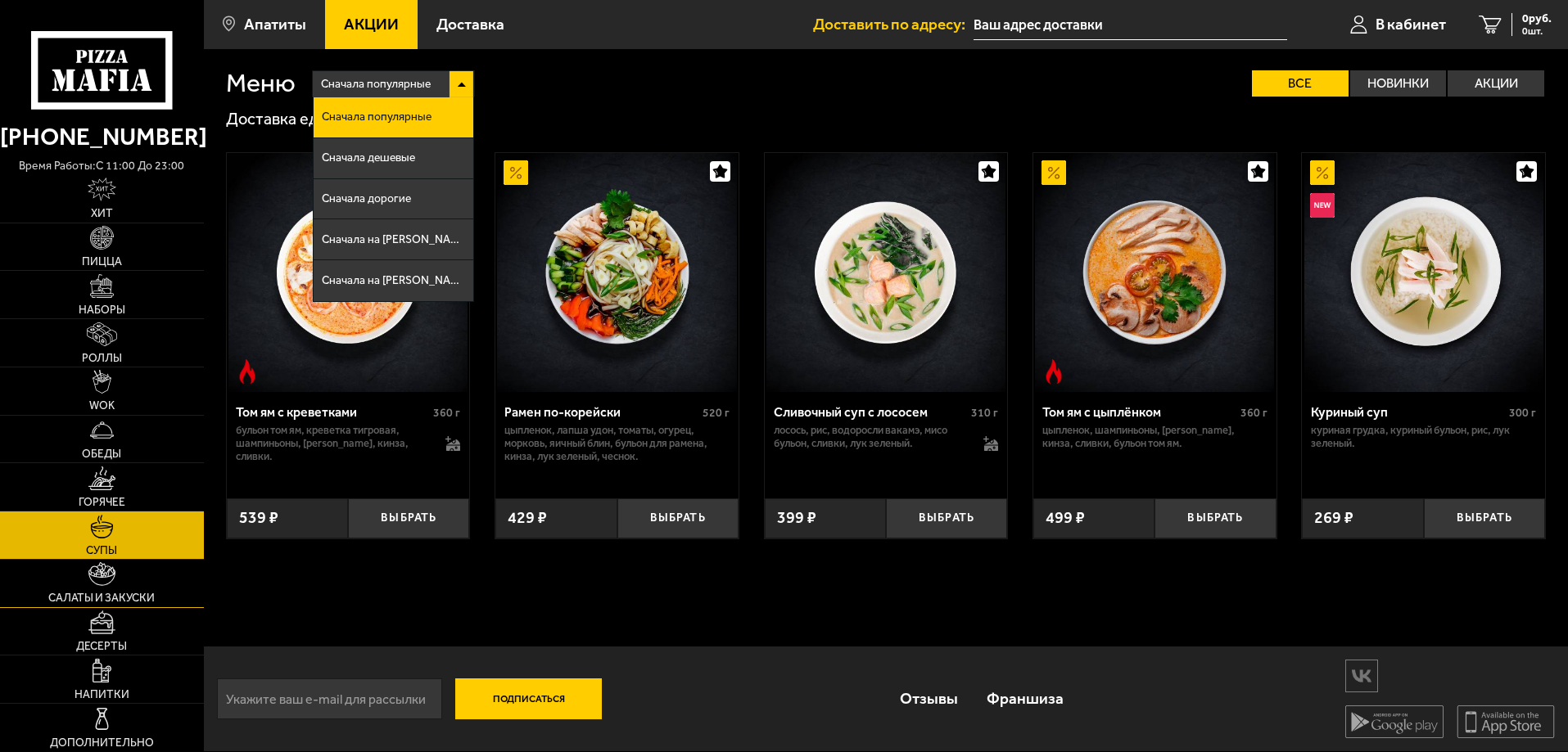
click at [103, 593] on span "Салаты и закуски" at bounding box center [101, 598] width 106 height 11
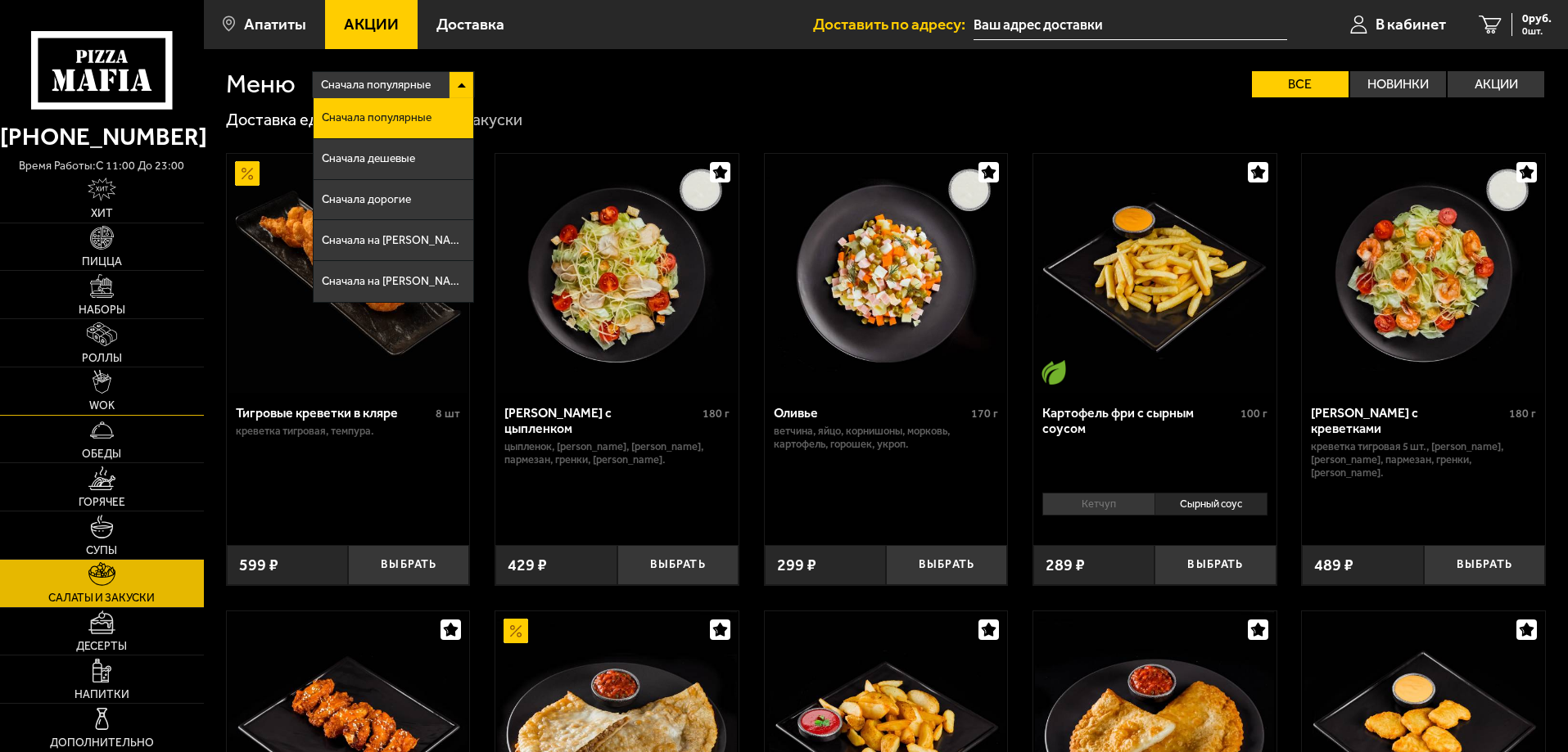
click at [121, 386] on link "WOK" at bounding box center [102, 391] width 204 height 47
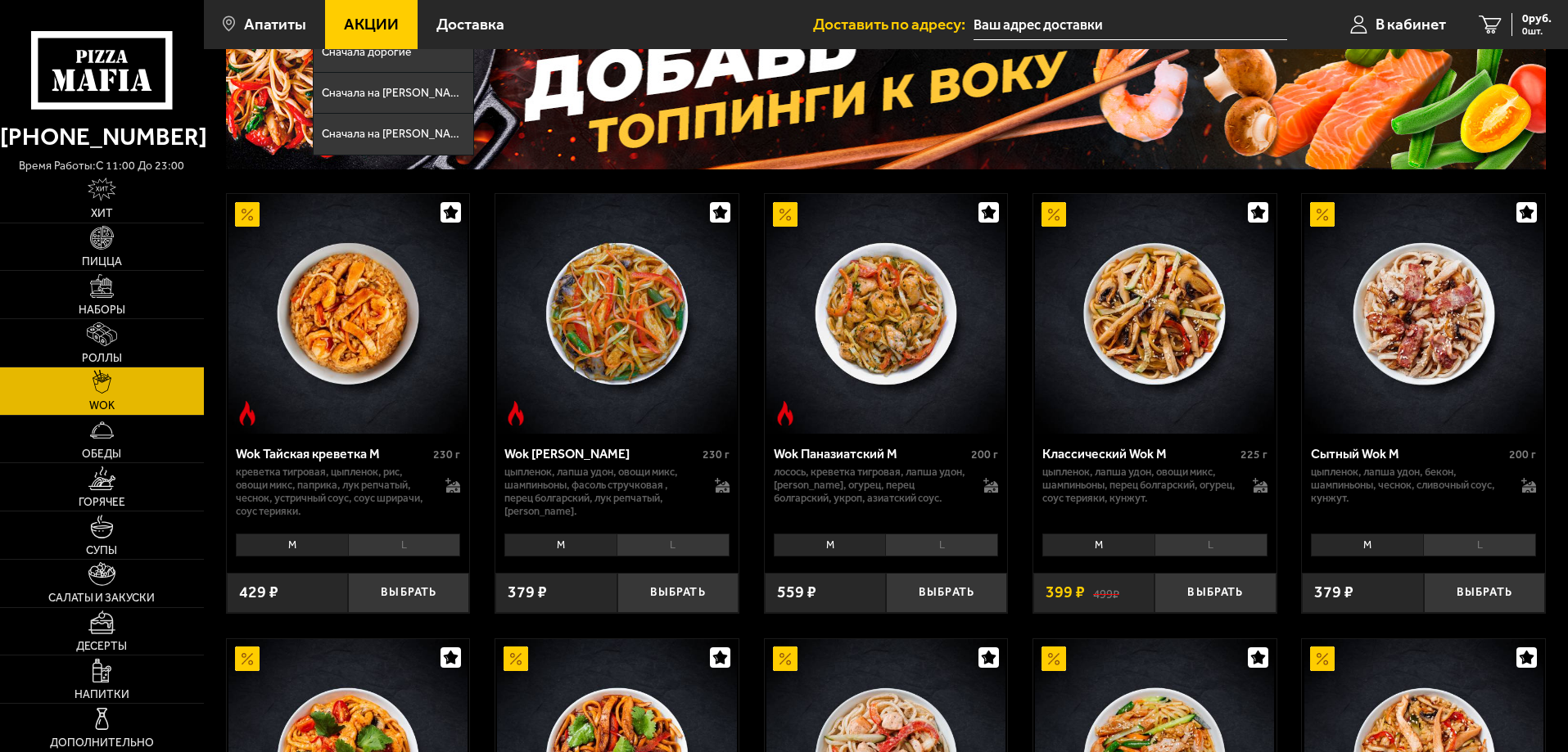
scroll to position [164, 0]
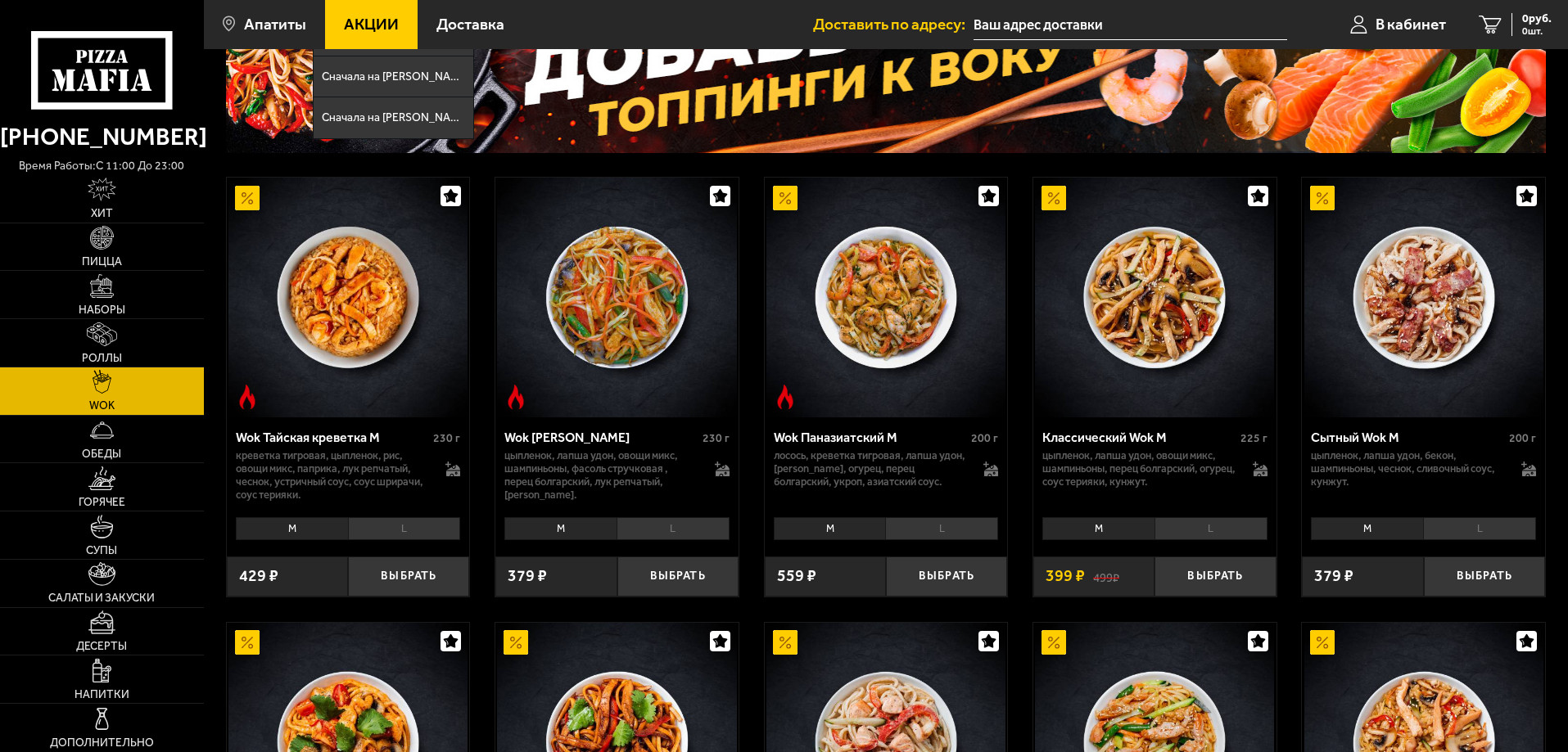
drag, startPoint x: 1180, startPoint y: 481, endPoint x: 1241, endPoint y: 492, distance: 62.0
drag, startPoint x: 1241, startPoint y: 492, endPoint x: 1223, endPoint y: 520, distance: 33.3
click at [1223, 520] on li "L" at bounding box center [1211, 529] width 113 height 23
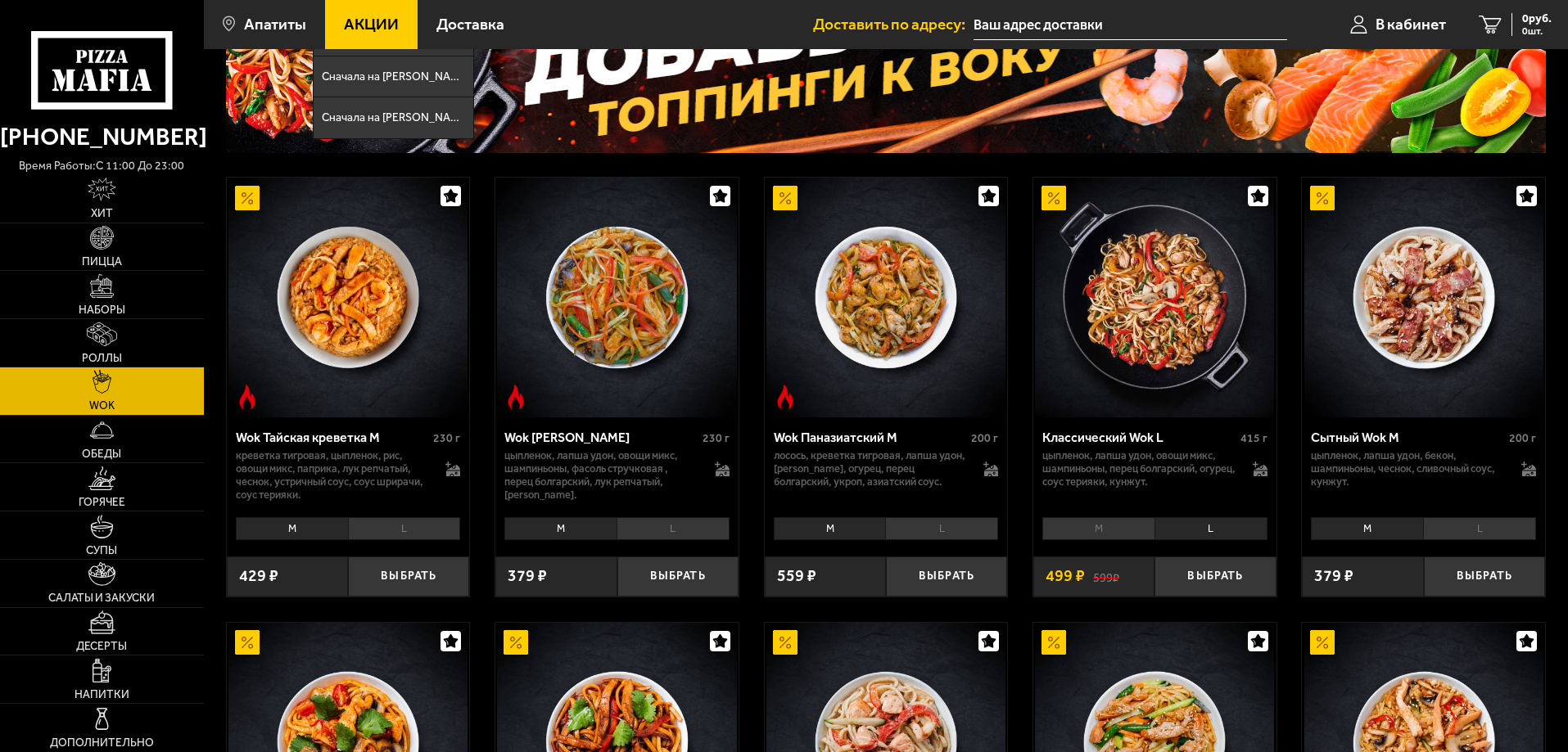
click at [1097, 522] on li "M" at bounding box center [1098, 529] width 113 height 23
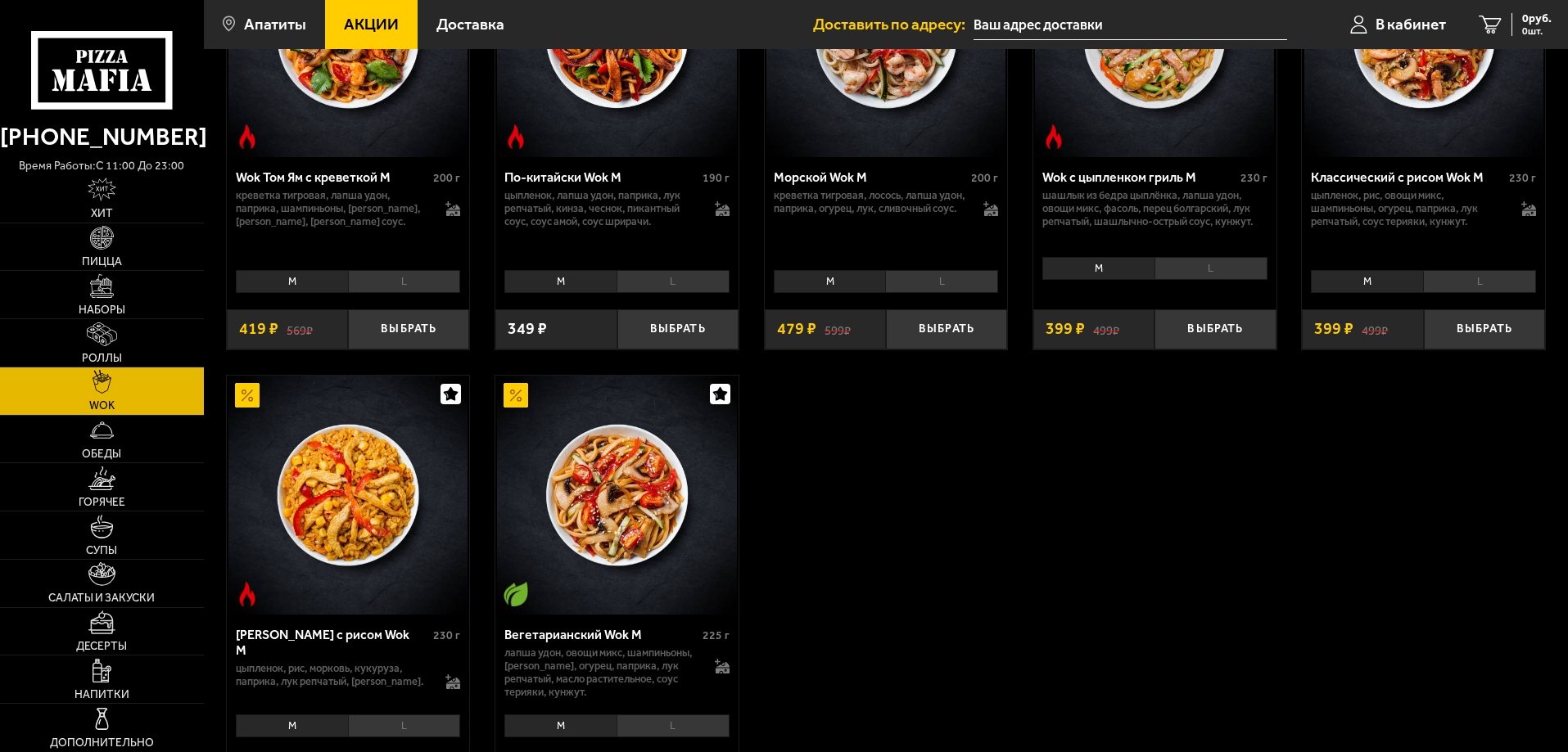
scroll to position [763, 0]
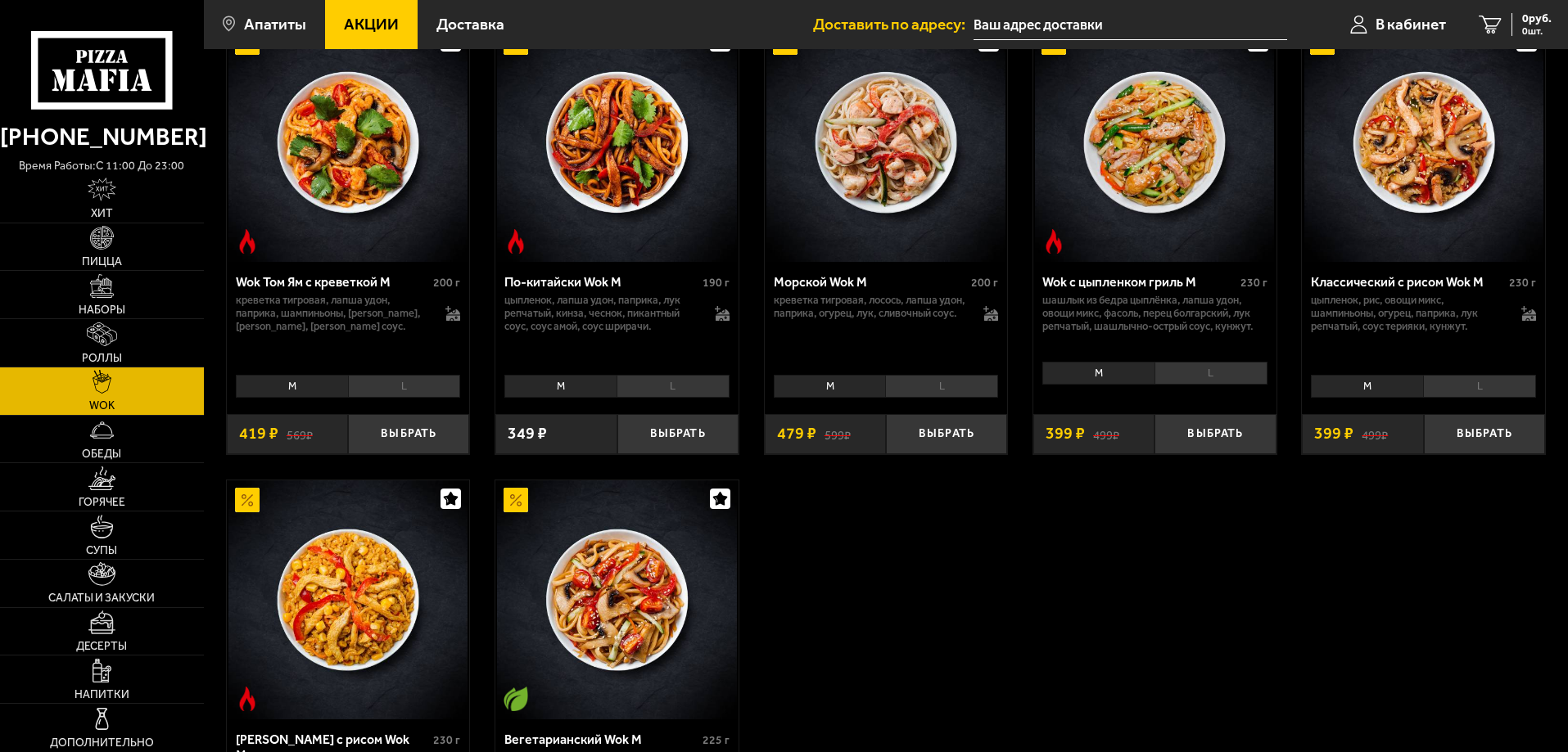
drag, startPoint x: 1032, startPoint y: 542, endPoint x: 1106, endPoint y: 633, distance: 117.3
click at [1106, 633] on div "Wok Тайская креветка M 230 г креветка тигровая, цыпленок, рис, овощи микс, папр…" at bounding box center [886, 144] width 1364 height 1555
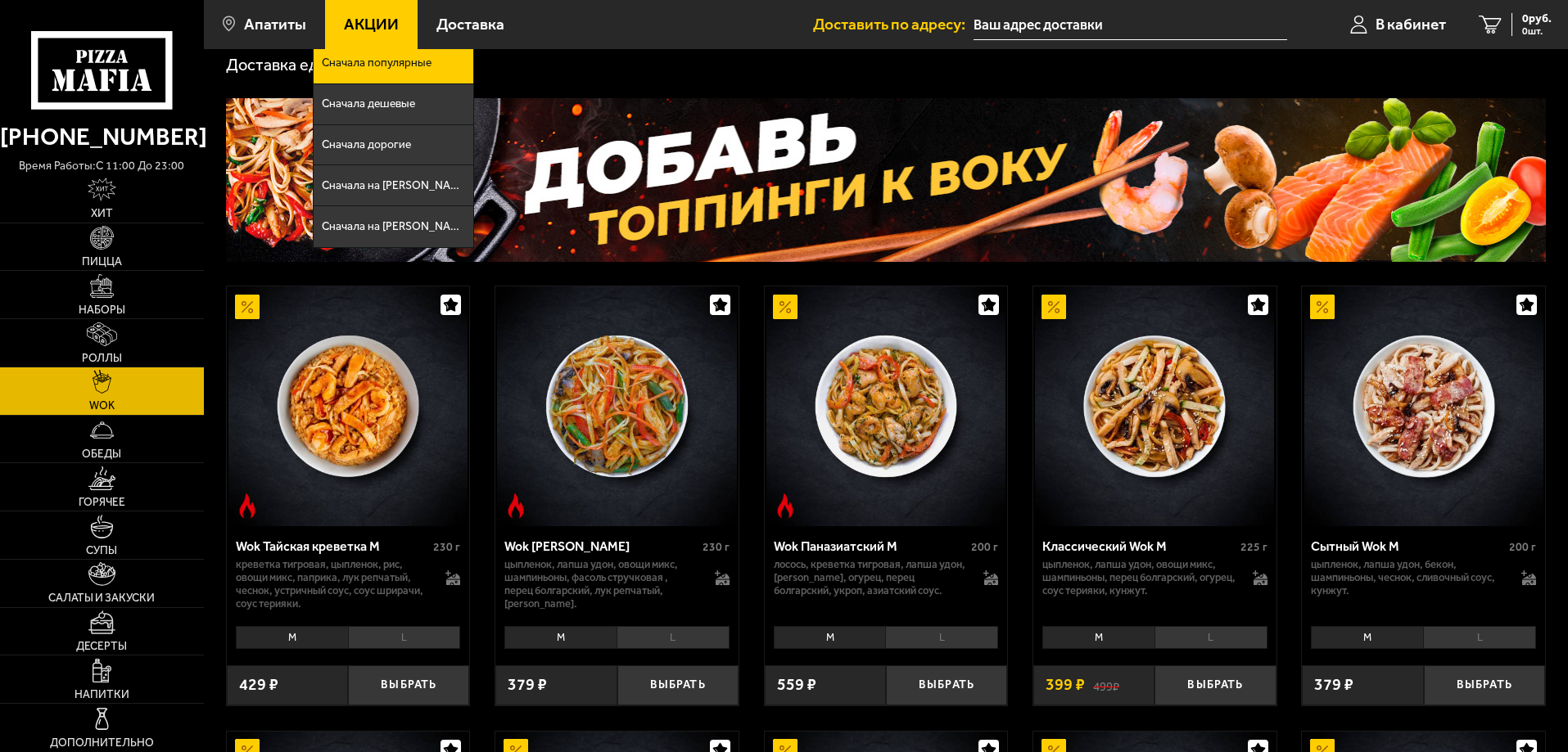
scroll to position [0, 0]
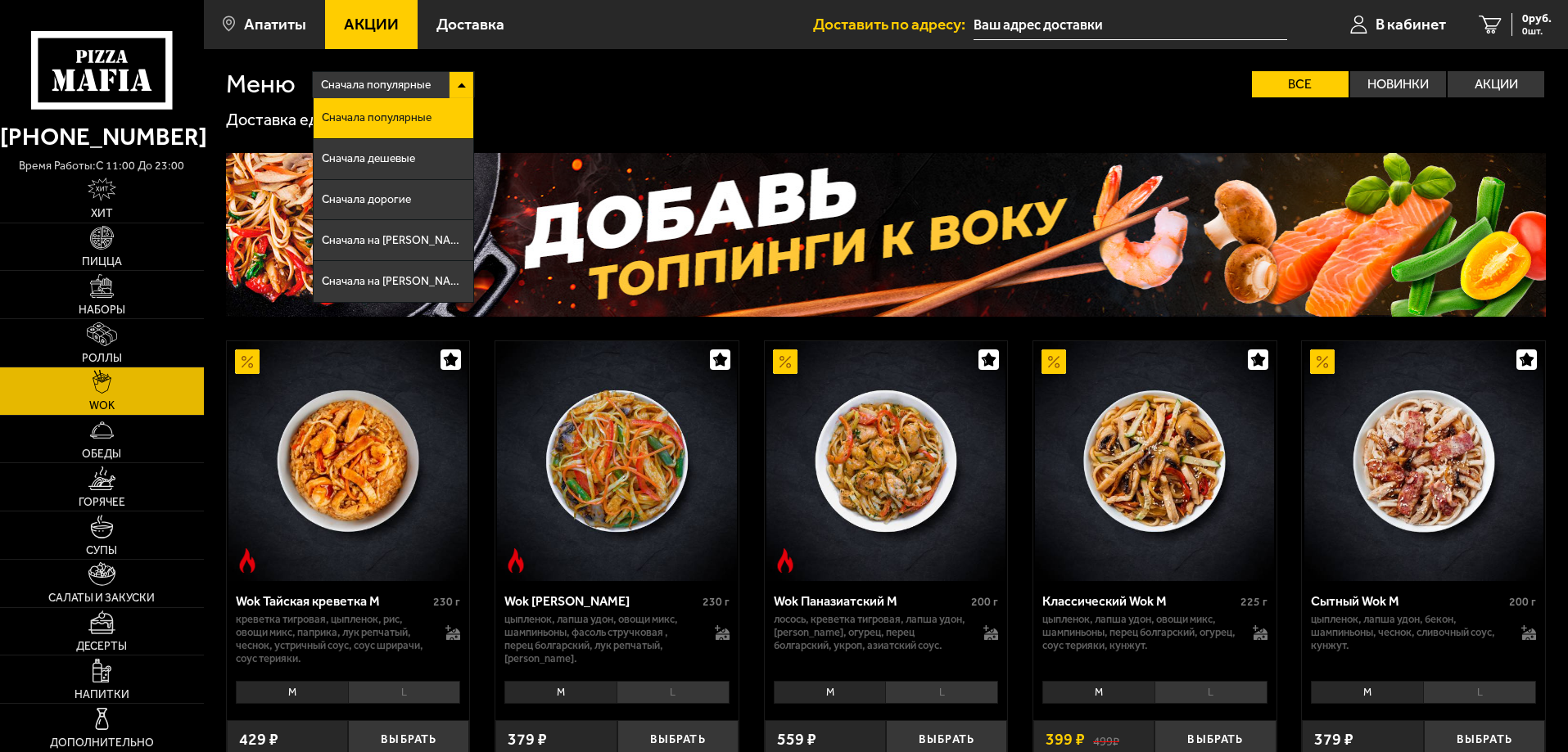
click at [524, 79] on div "Сначала популярные Сначала популярные Сначала дешевые Сначала дорогие Сначала н…" at bounding box center [920, 84] width 1250 height 26
click at [376, 170] on li "Сначала дешевые" at bounding box center [394, 159] width 160 height 41
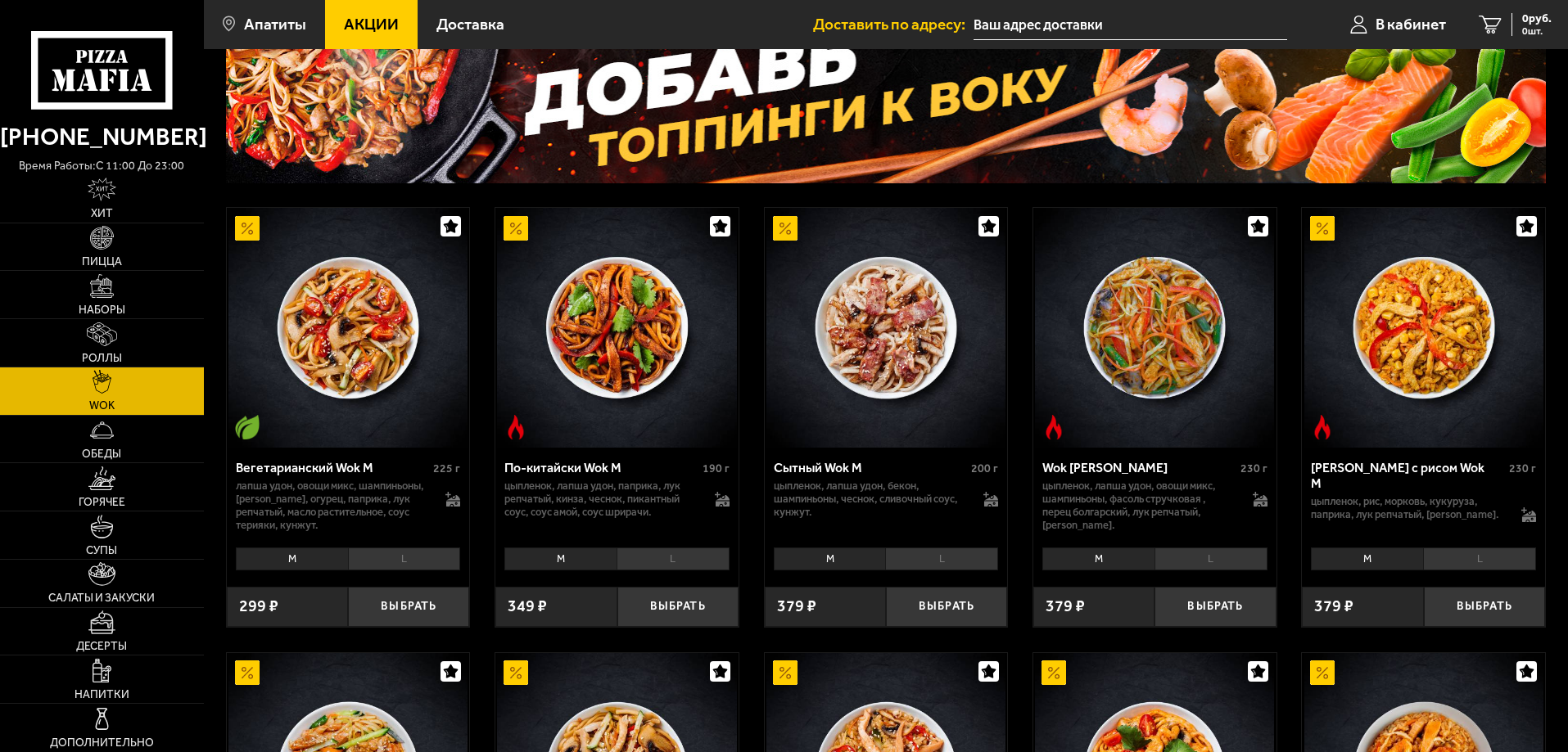
scroll to position [164, 0]
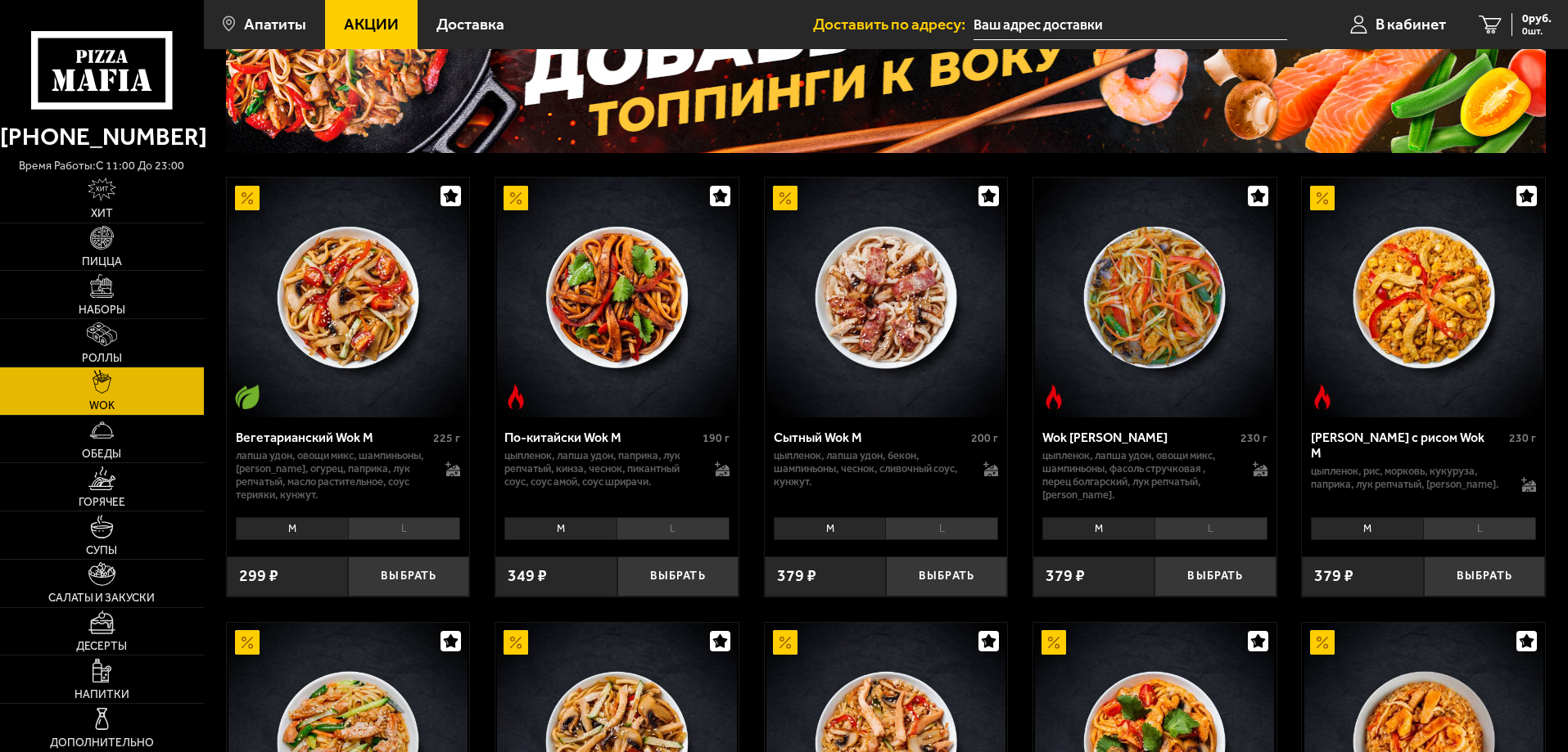
drag, startPoint x: 621, startPoint y: 436, endPoint x: 555, endPoint y: 478, distance: 78.2
click at [555, 478] on p "цыпленок, лапша удон, паприка, лук репчатый, кинза, чеснок, пикантный соус, соу…" at bounding box center [601, 469] width 194 height 40
click at [553, 476] on p "цыпленок, лапша удон, паприка, лук репчатый, кинза, чеснок, пикантный соус, соу…" at bounding box center [601, 469] width 194 height 40
click at [653, 535] on li "L" at bounding box center [673, 529] width 113 height 23
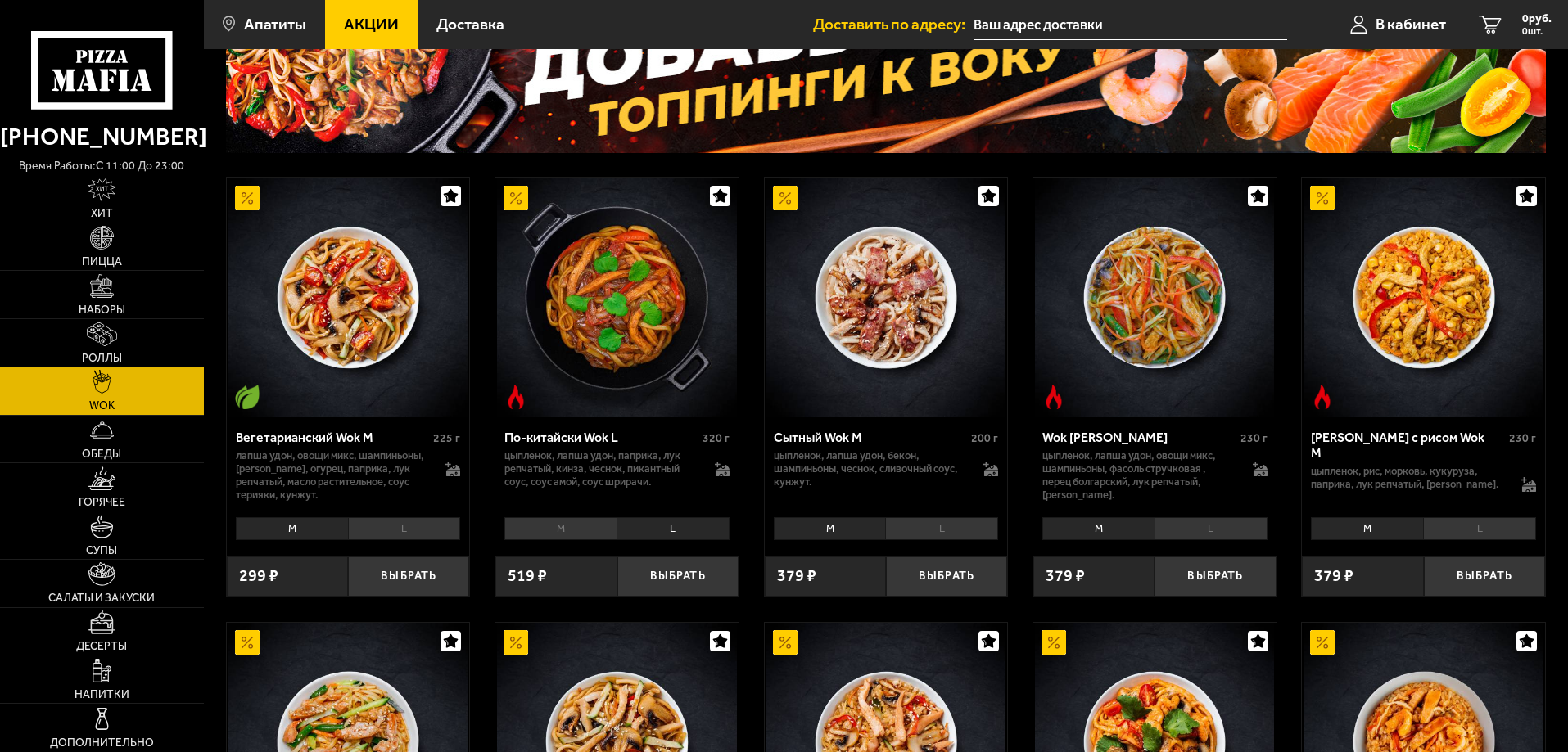
click at [598, 535] on li "M" at bounding box center [560, 529] width 113 height 23
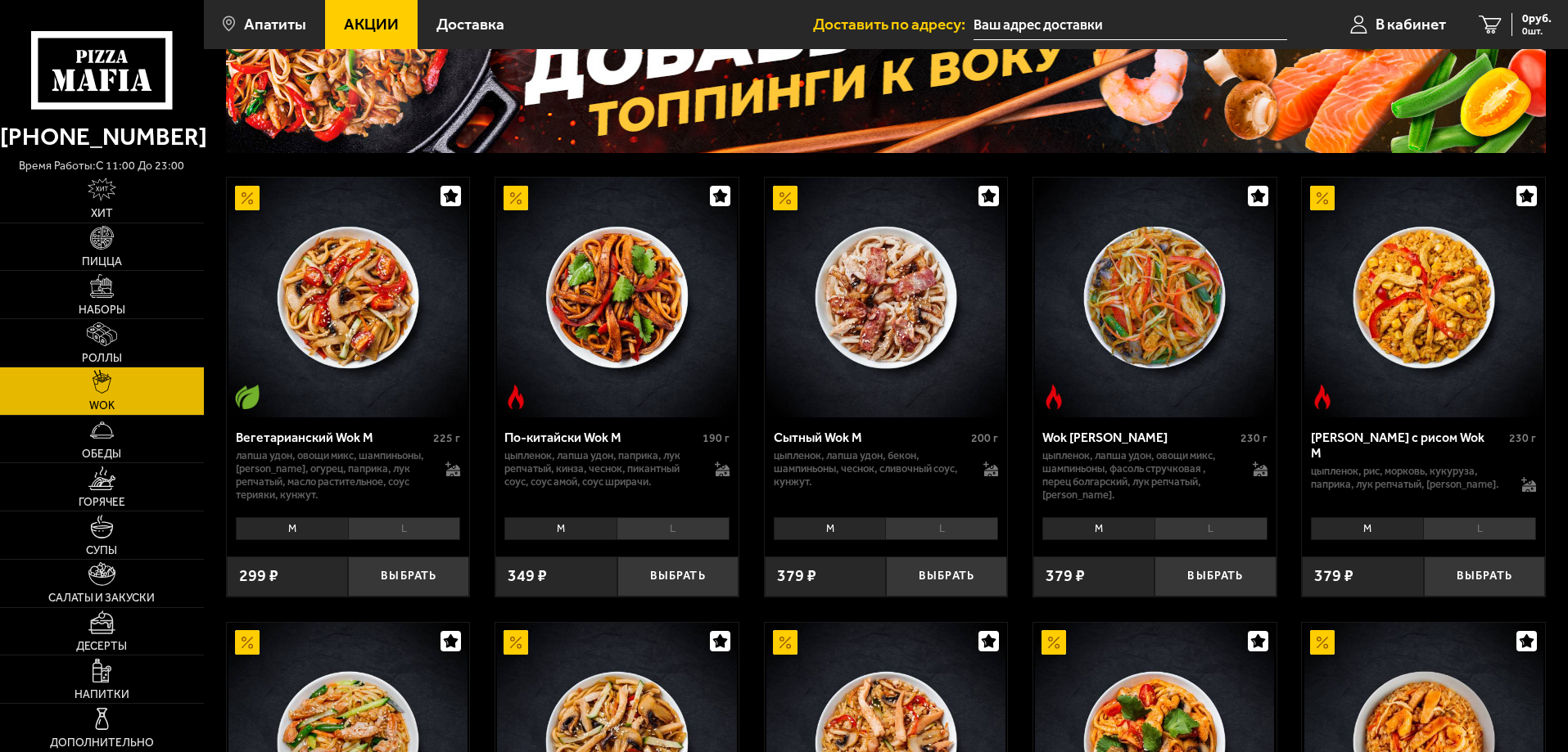
drag, startPoint x: 598, startPoint y: 535, endPoint x: 551, endPoint y: 493, distance: 63.0
click at [551, 493] on div "По-китайски Wok M 190 г цыпленок, лапша удон, паприка, лук репчатый, кинза, чес…" at bounding box center [616, 464] width 243 height 94
click at [657, 529] on li "L" at bounding box center [673, 529] width 113 height 23
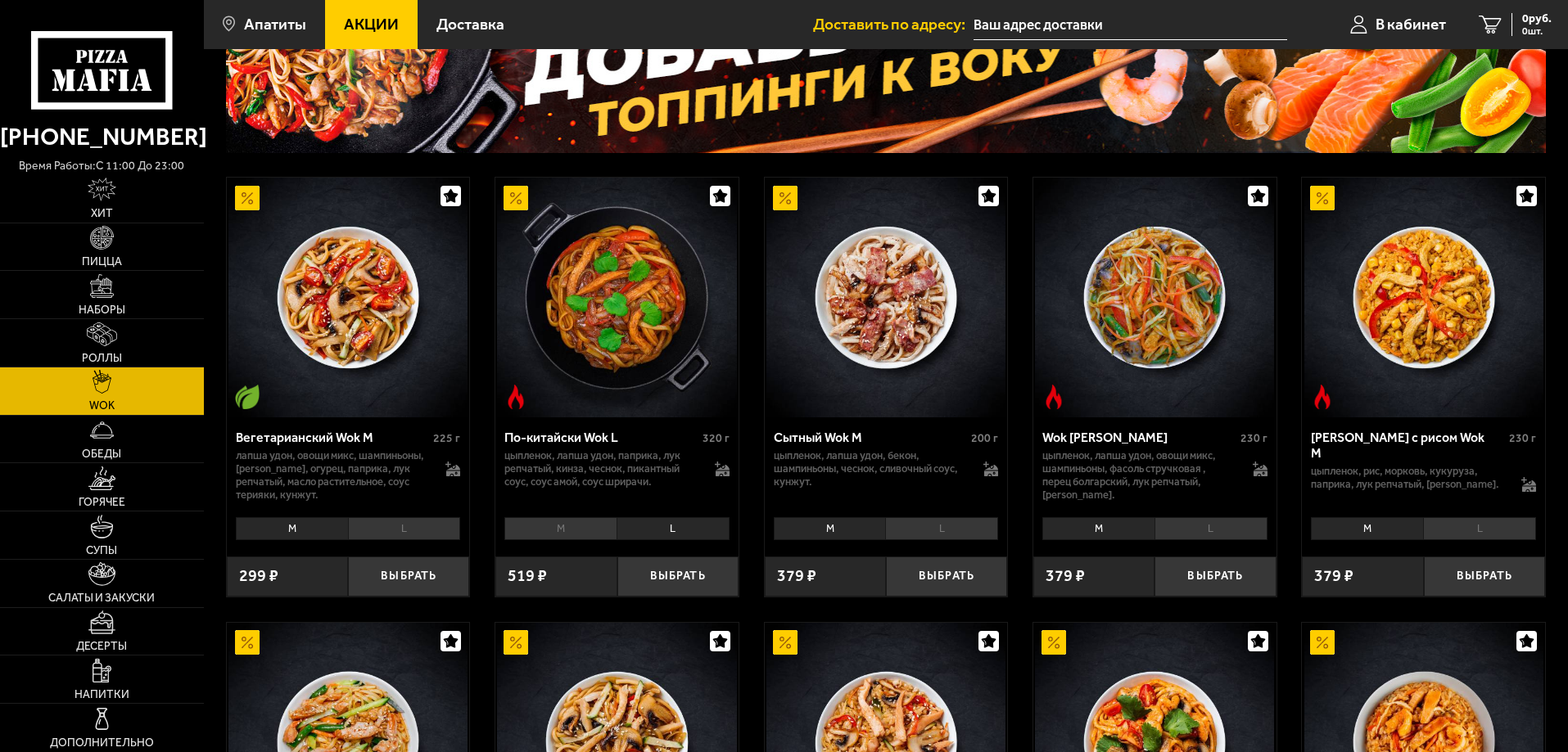
click at [566, 522] on li "M" at bounding box center [560, 529] width 113 height 23
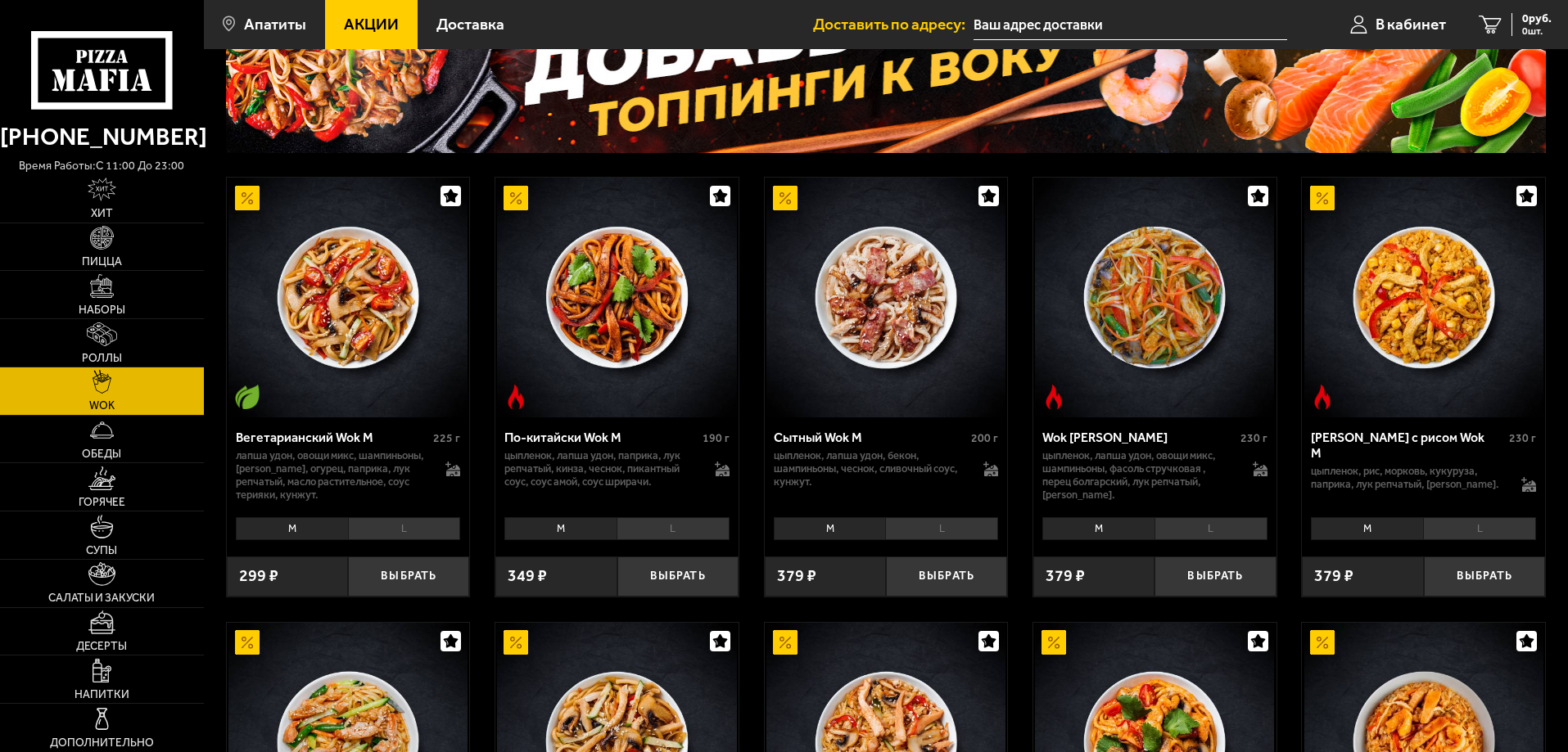
click at [651, 522] on li "L" at bounding box center [673, 529] width 113 height 23
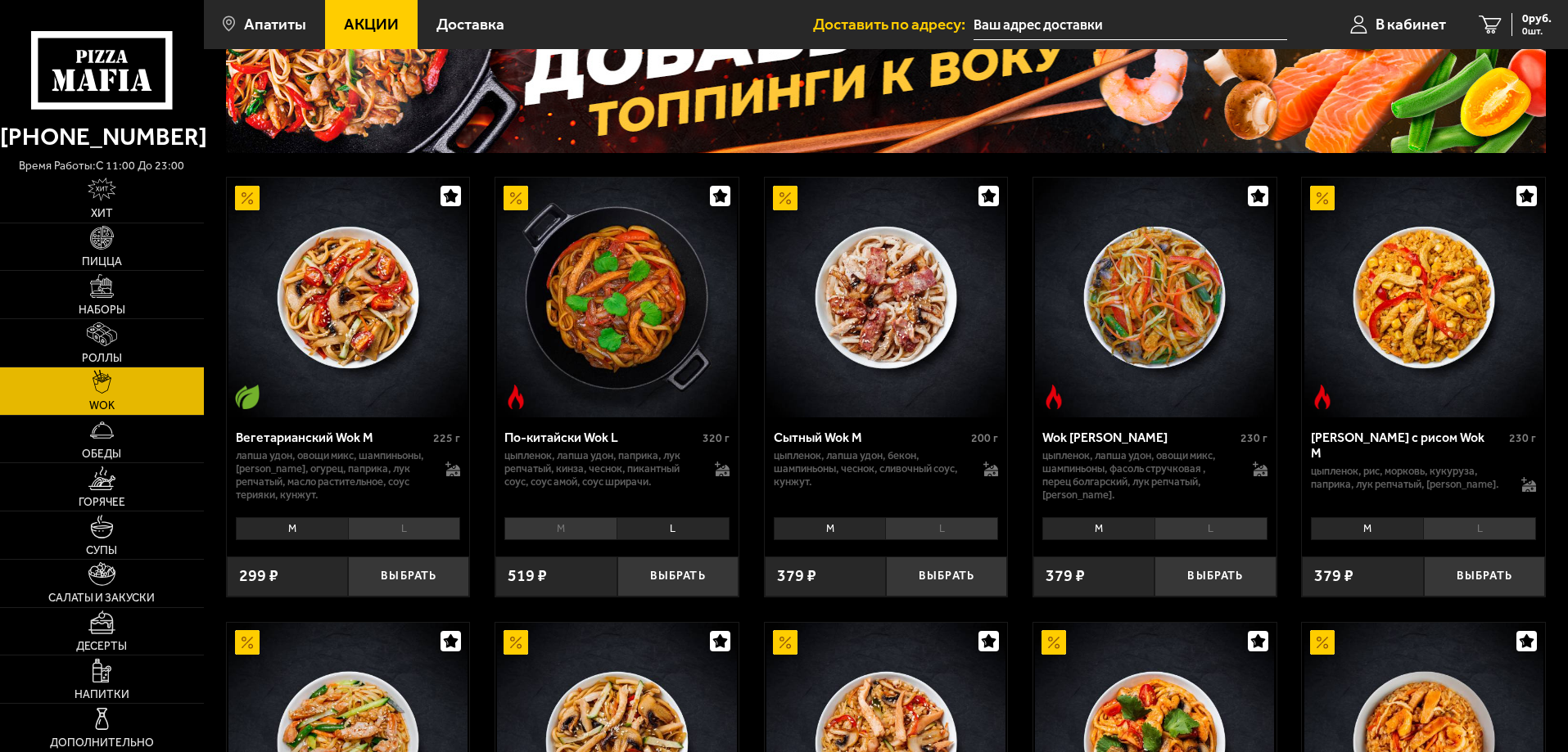
click at [539, 525] on li "M" at bounding box center [560, 529] width 113 height 23
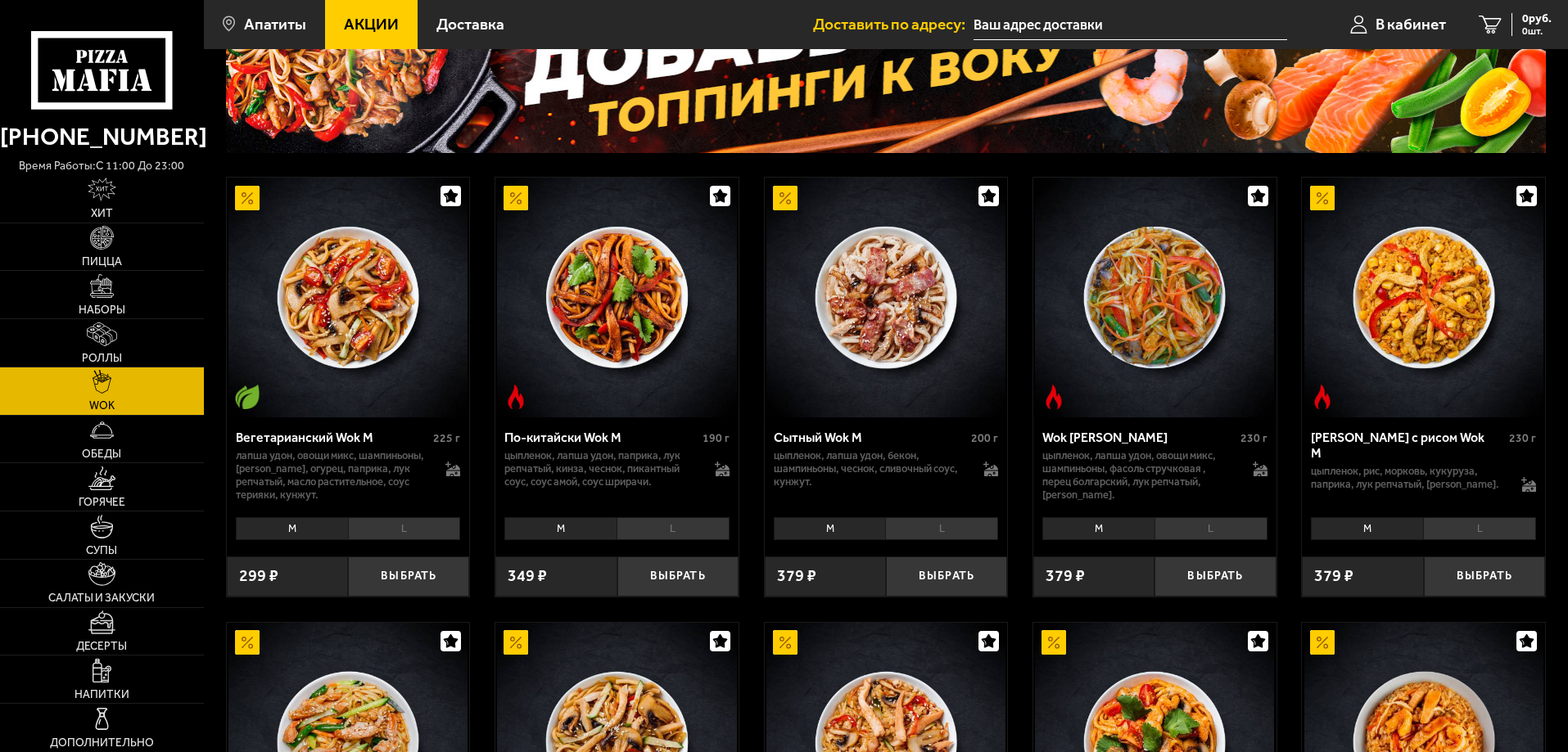
click at [393, 535] on li "L" at bounding box center [405, 529] width 113 height 23
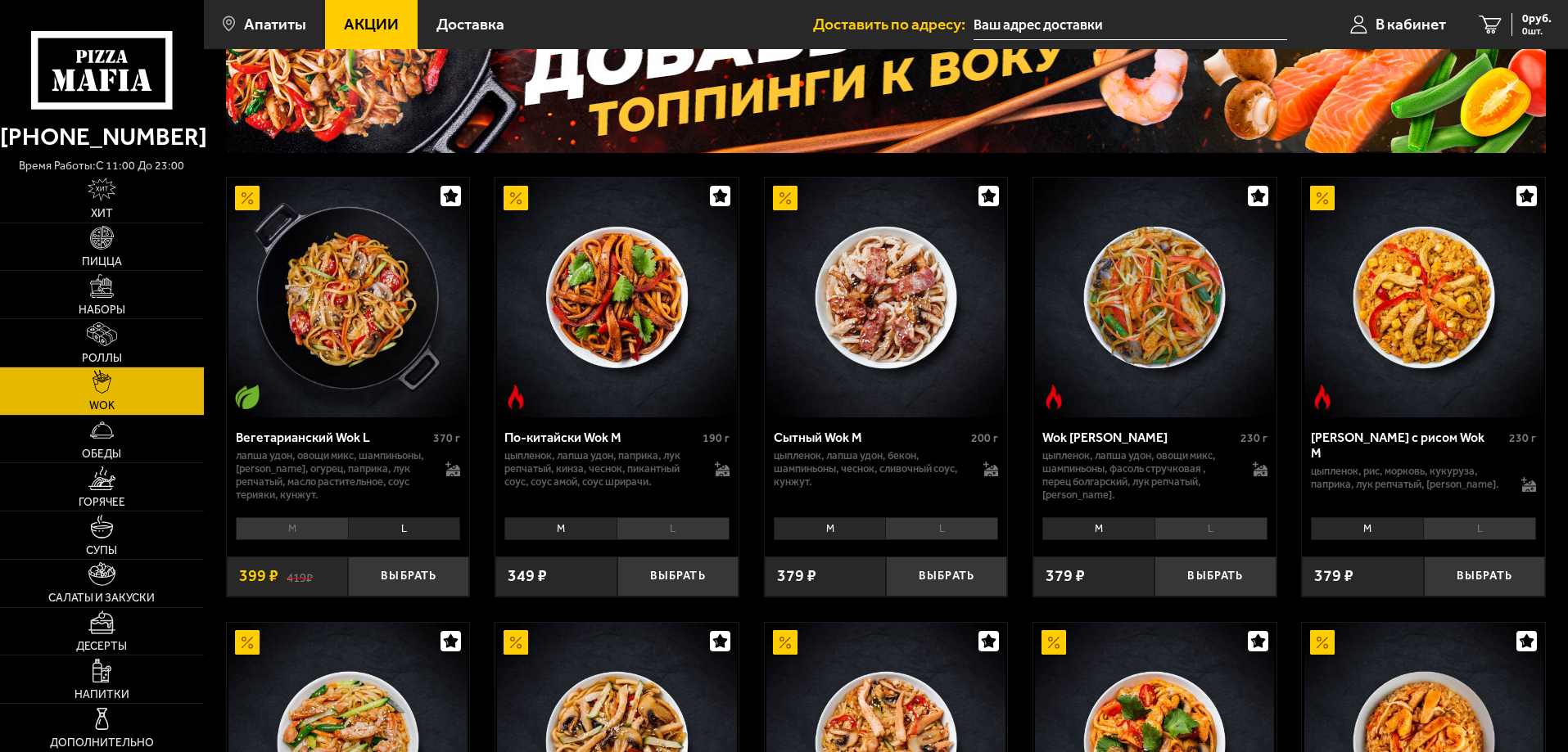
click at [303, 532] on li "M" at bounding box center [292, 529] width 113 height 23
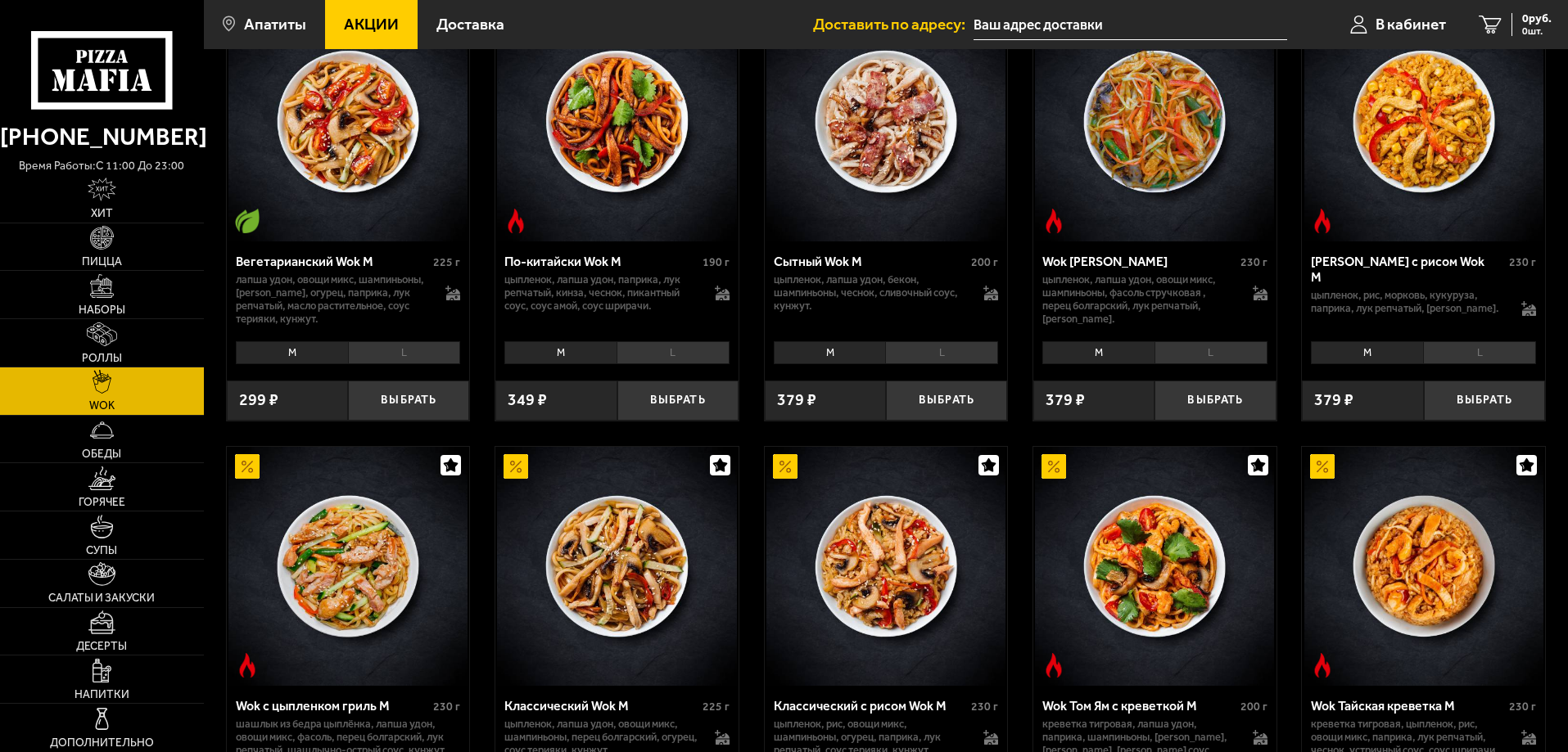
scroll to position [273, 0]
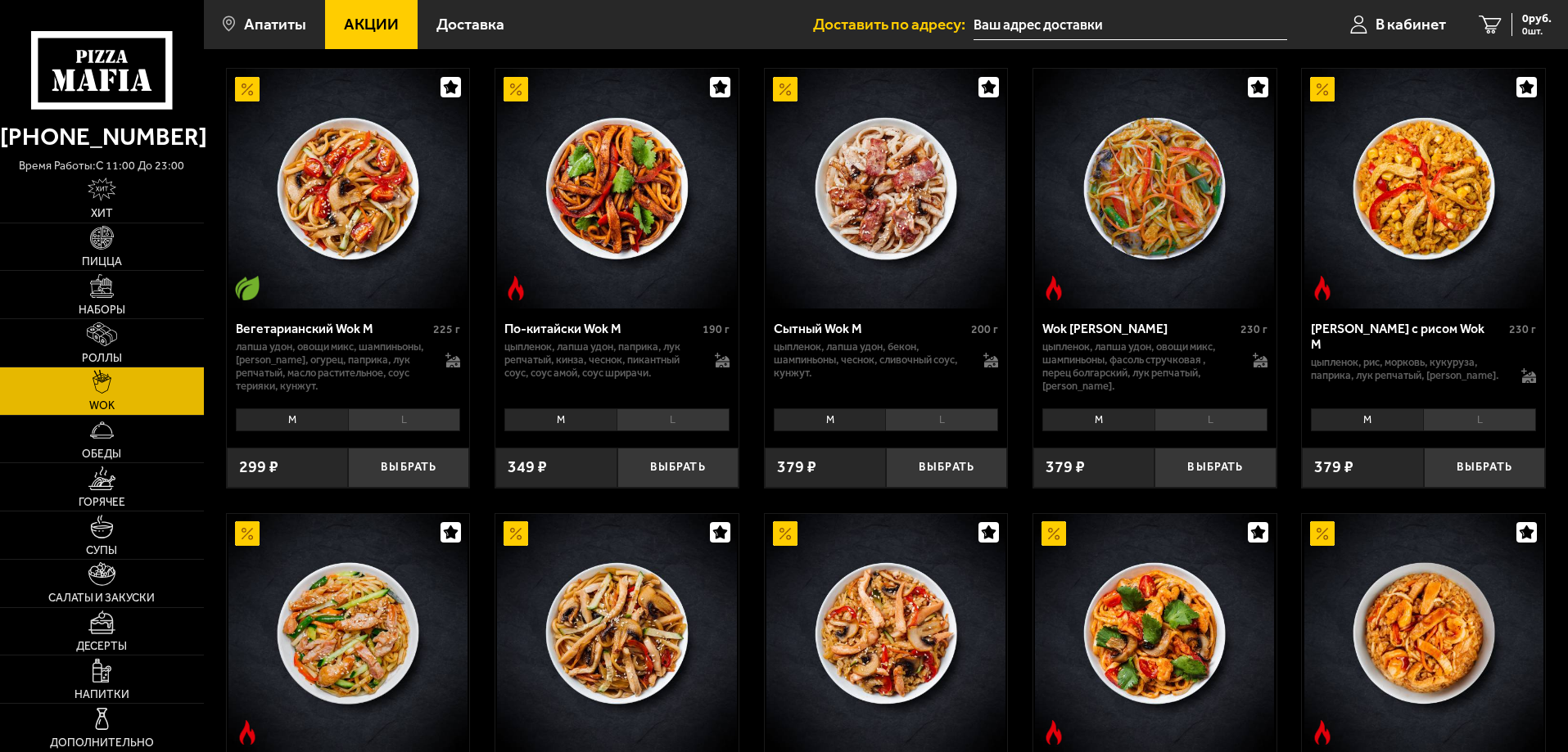
drag, startPoint x: 1030, startPoint y: 547, endPoint x: 708, endPoint y: 426, distance: 344.0
click at [708, 426] on li "L" at bounding box center [673, 420] width 113 height 23
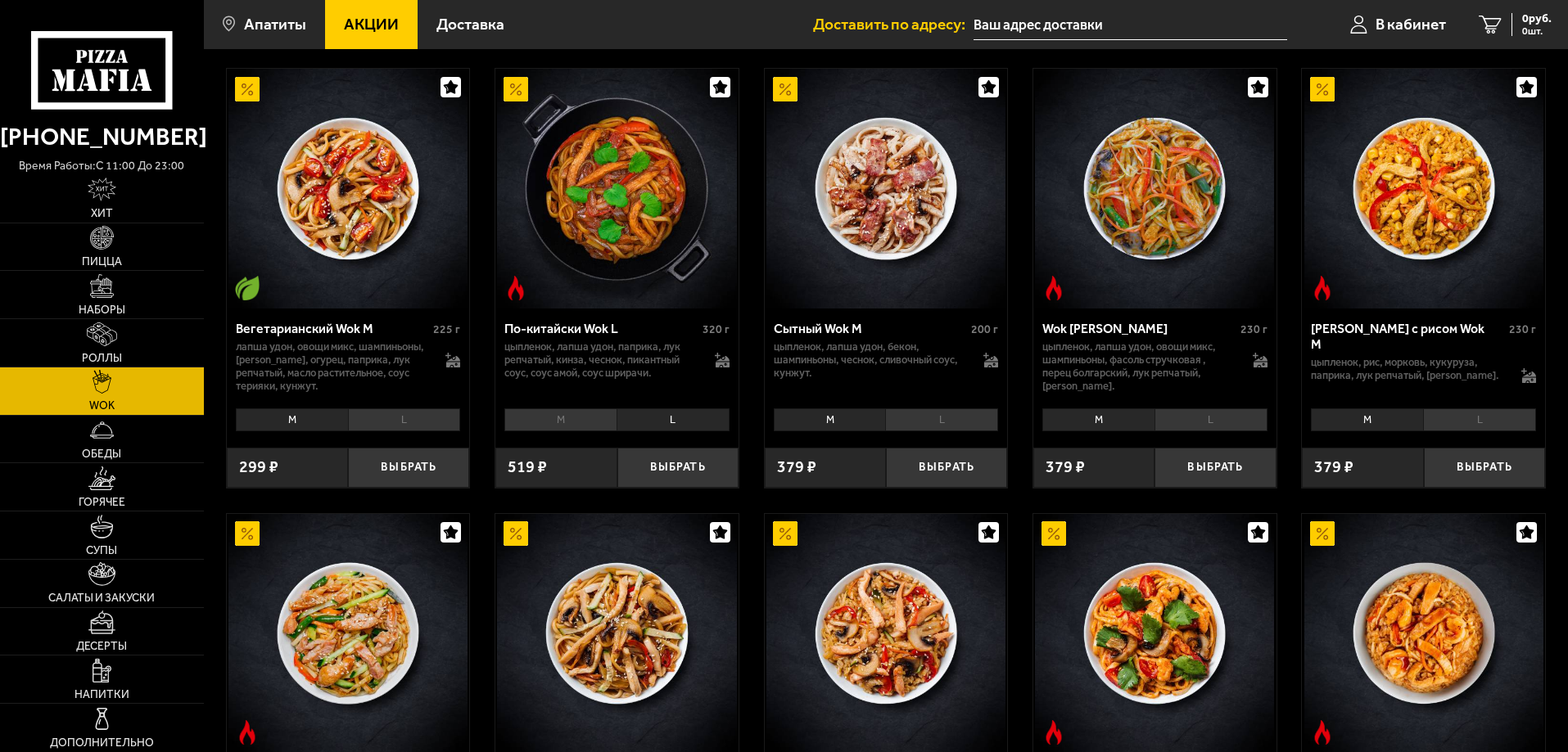
click at [628, 432] on li "L" at bounding box center [673, 420] width 113 height 23
drag, startPoint x: 624, startPoint y: 432, endPoint x: 588, endPoint y: 431, distance: 36.0
click at [588, 431] on li "M" at bounding box center [560, 420] width 113 height 23
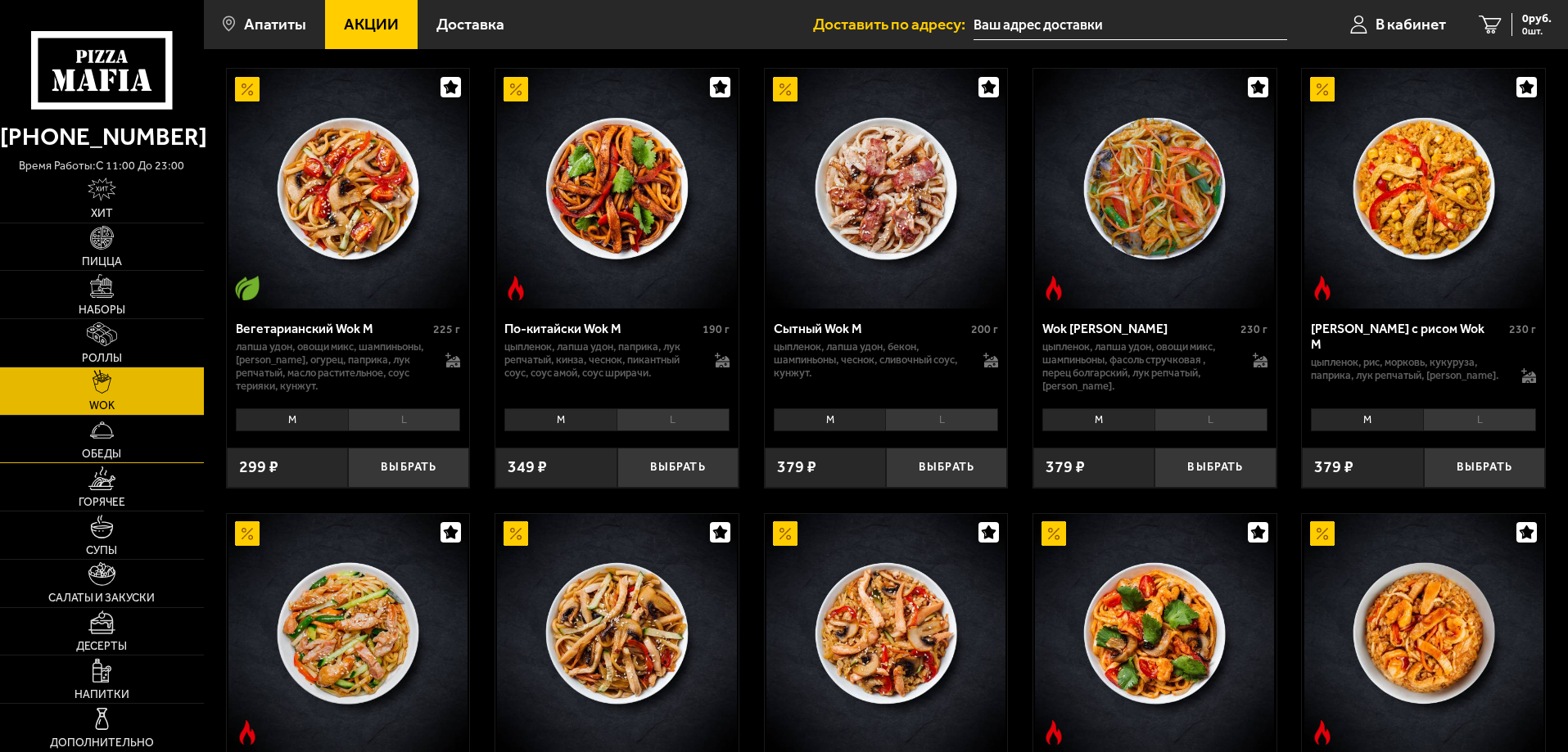
click at [122, 445] on link "Обеды" at bounding box center [102, 440] width 204 height 47
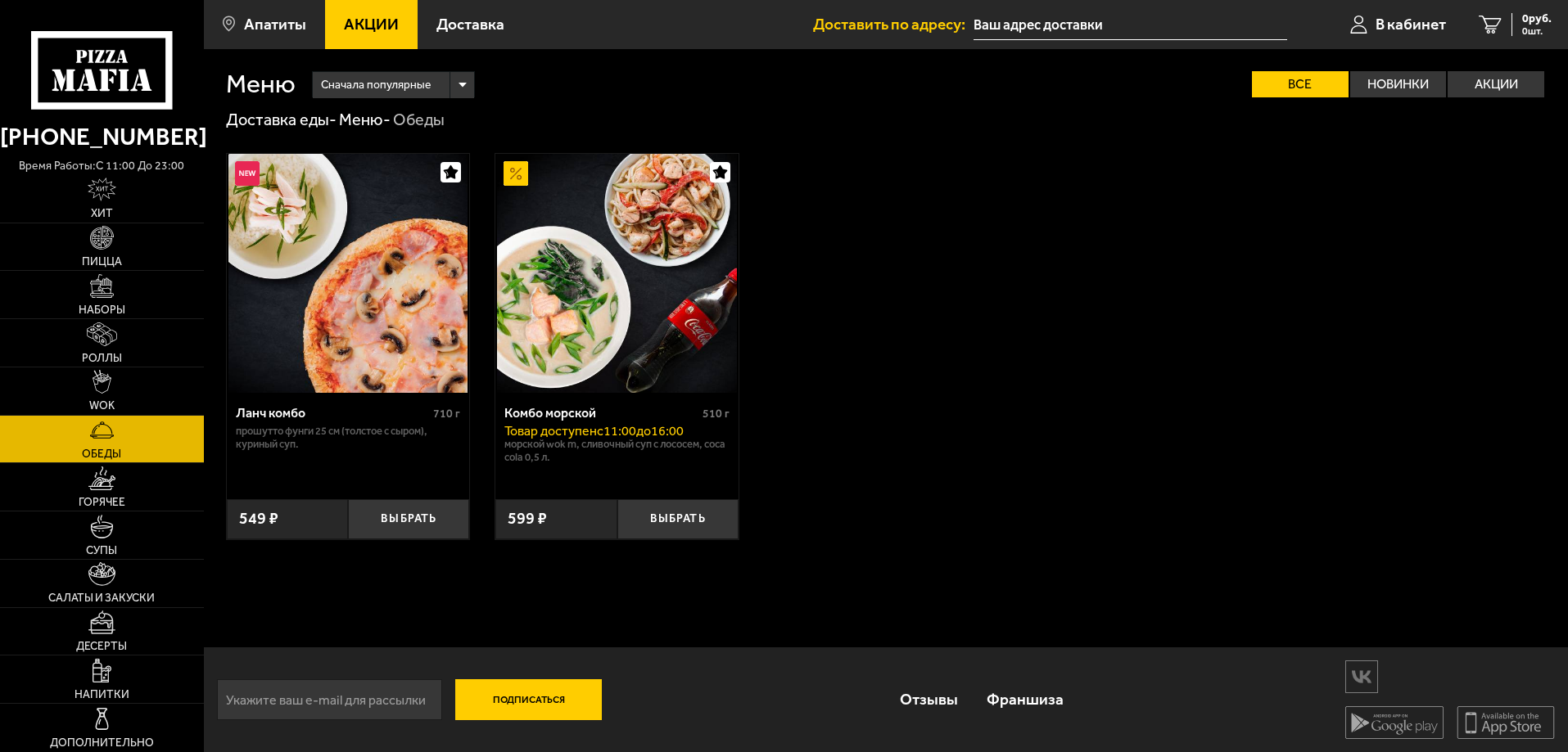
click at [312, 408] on div "Ланч комбо" at bounding box center [332, 413] width 194 height 16
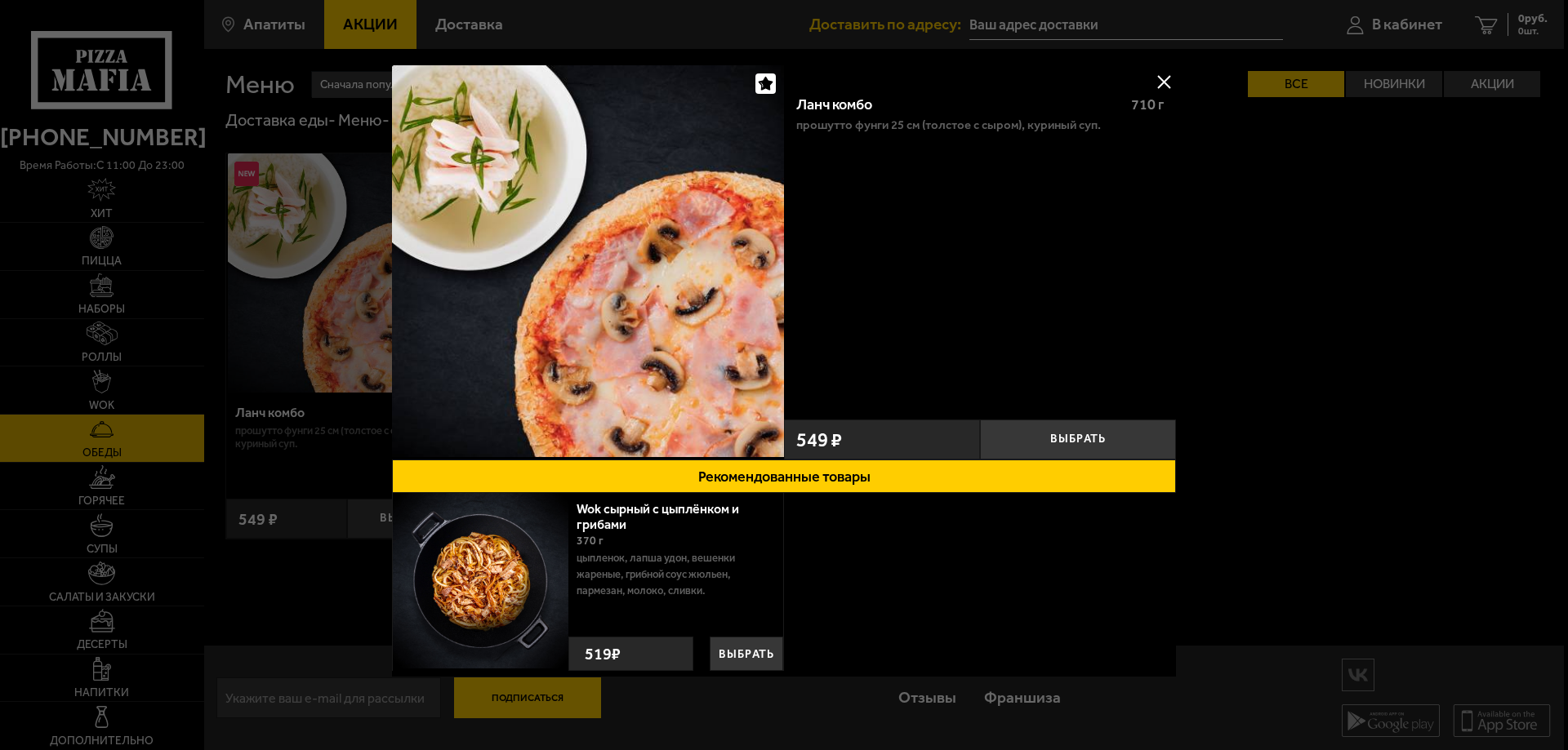
click at [1156, 74] on button at bounding box center [1164, 82] width 25 height 25
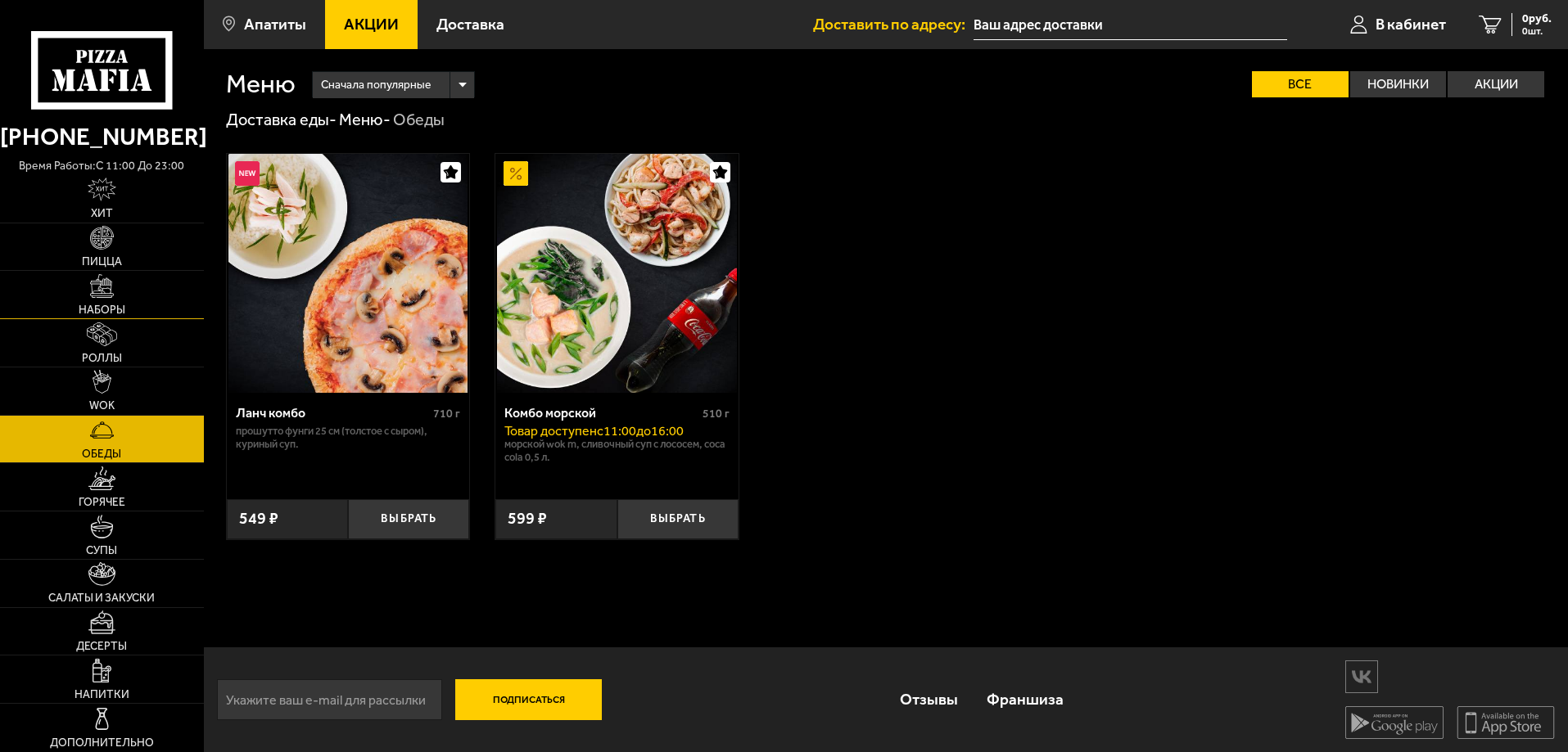
click at [122, 305] on span "Наборы" at bounding box center [101, 310] width 47 height 11
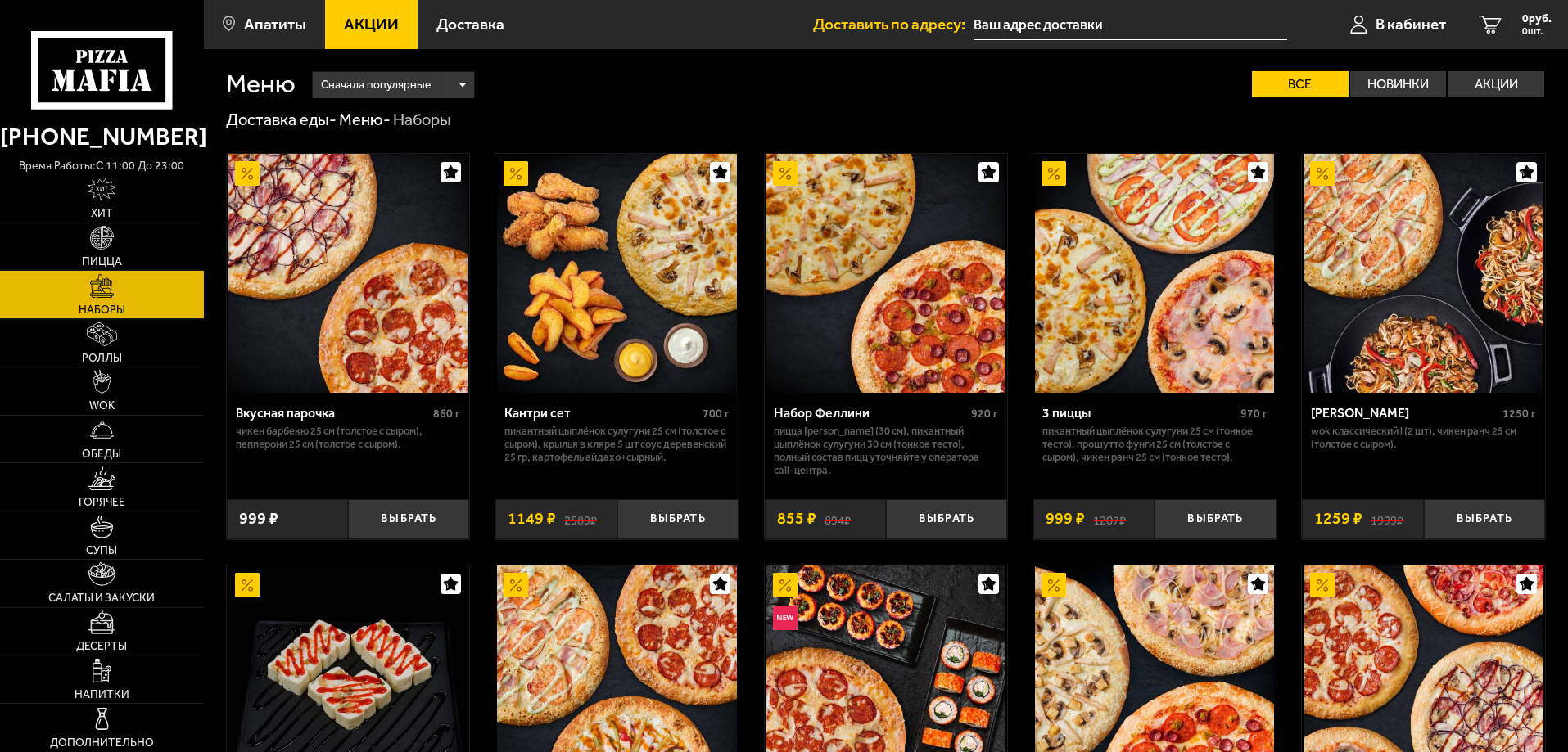
drag, startPoint x: 122, startPoint y: 305, endPoint x: 1217, endPoint y: 448, distance: 1104.3
